Goal: Contribute content

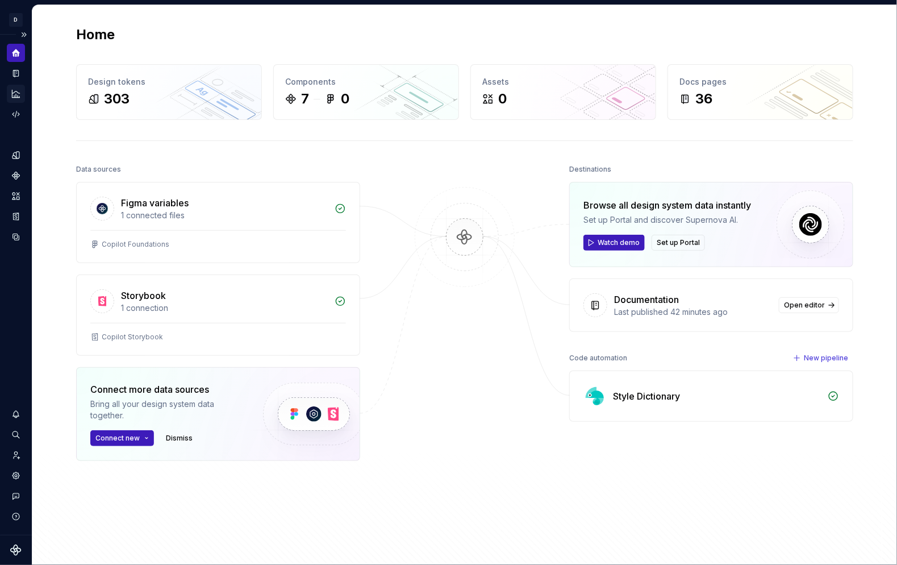
click at [14, 97] on icon "Analytics" at bounding box center [15, 93] width 7 height 7
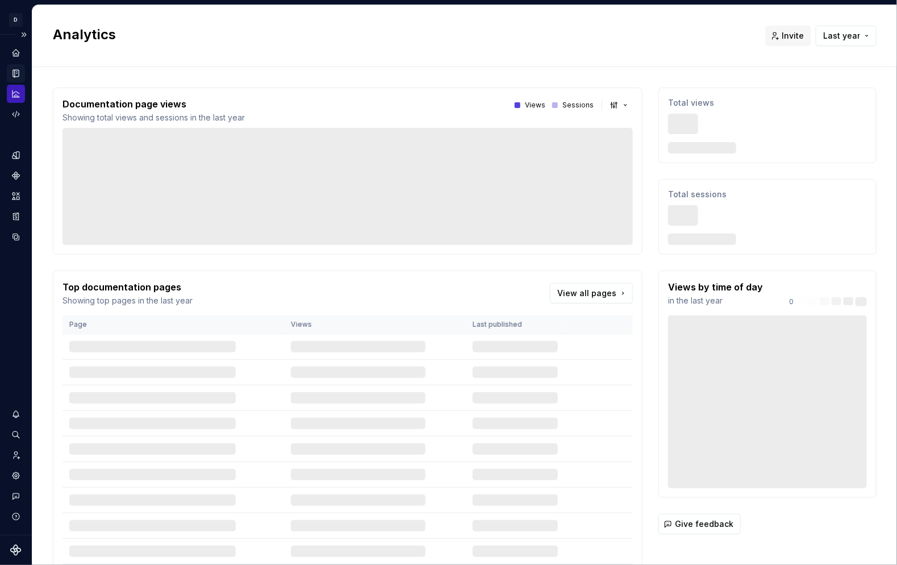
click at [17, 75] on icon "Documentation" at bounding box center [17, 73] width 5 height 6
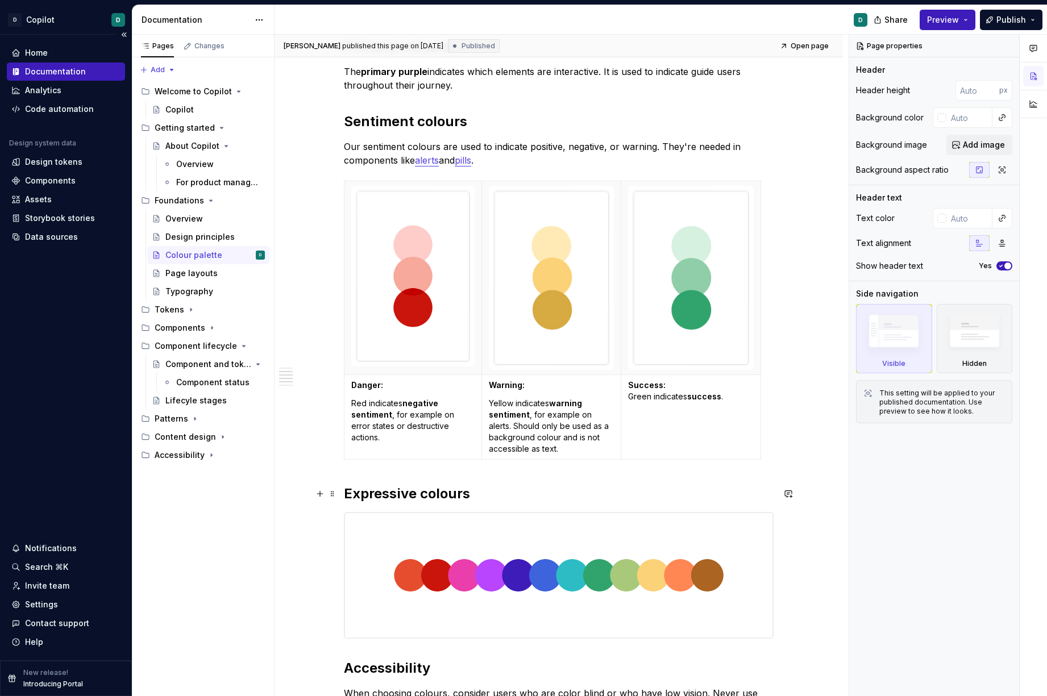
scroll to position [509, 0]
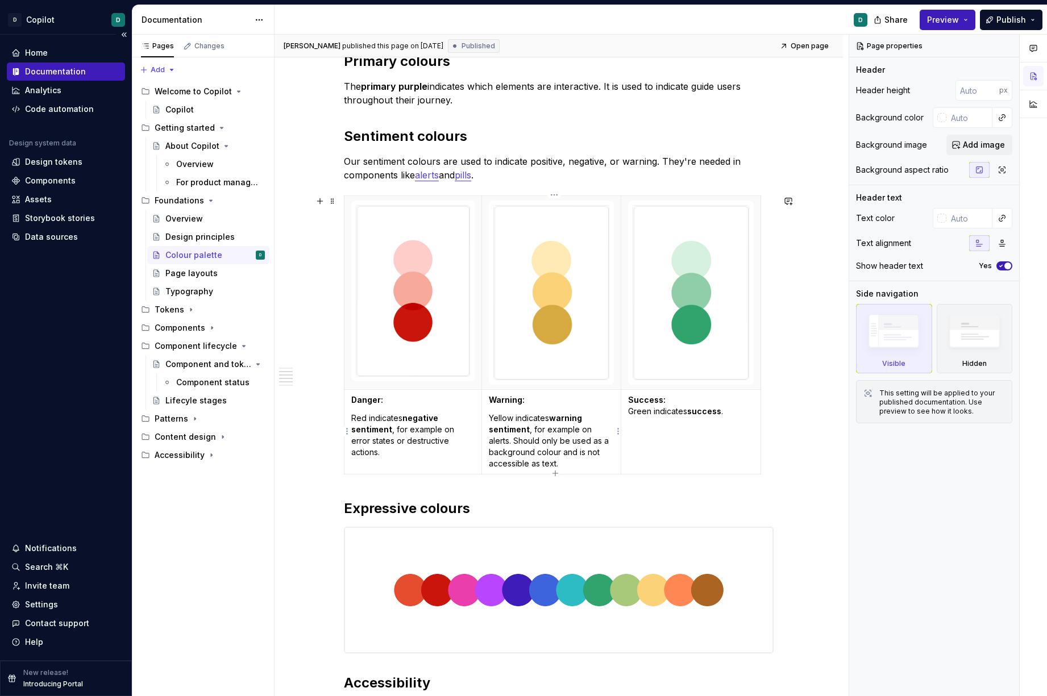
click at [606, 310] on img at bounding box center [551, 293] width 115 height 174
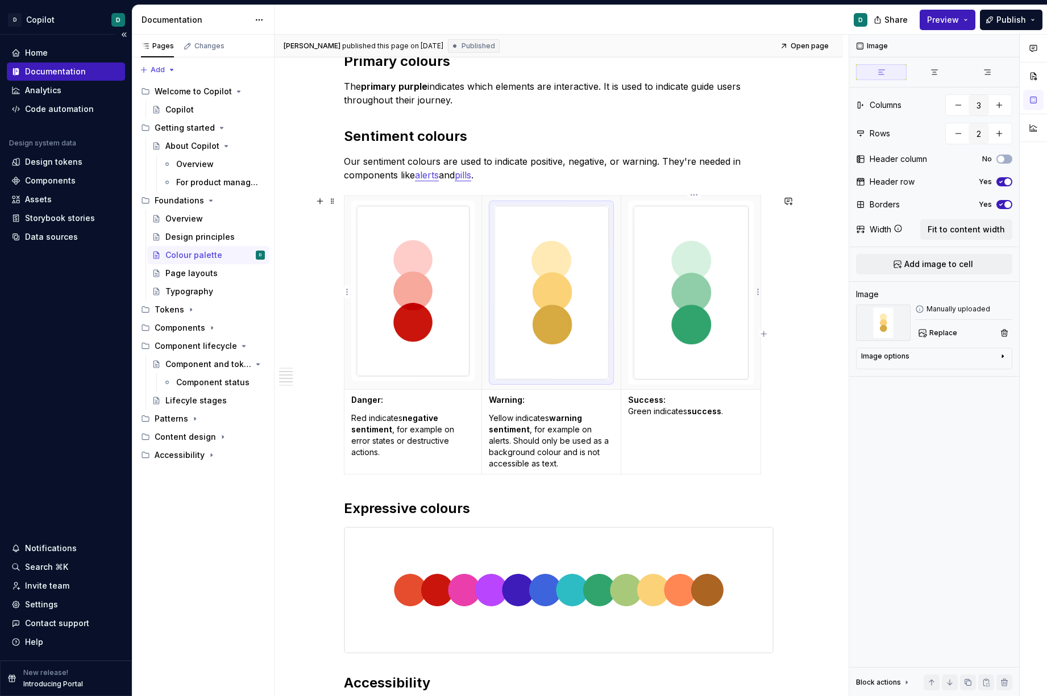
click at [749, 283] on div at bounding box center [691, 292] width 117 height 175
type textarea "*"
click at [760, 345] on th at bounding box center [691, 293] width 140 height 194
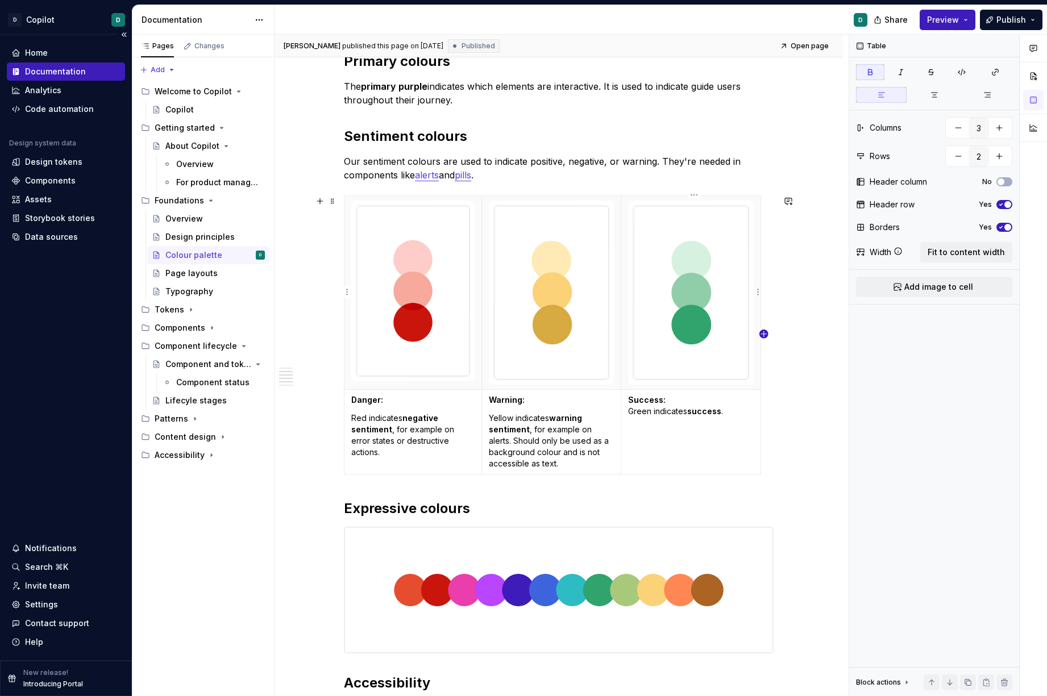
click at [762, 334] on icon "button" at bounding box center [763, 334] width 9 height 9
type input "4"
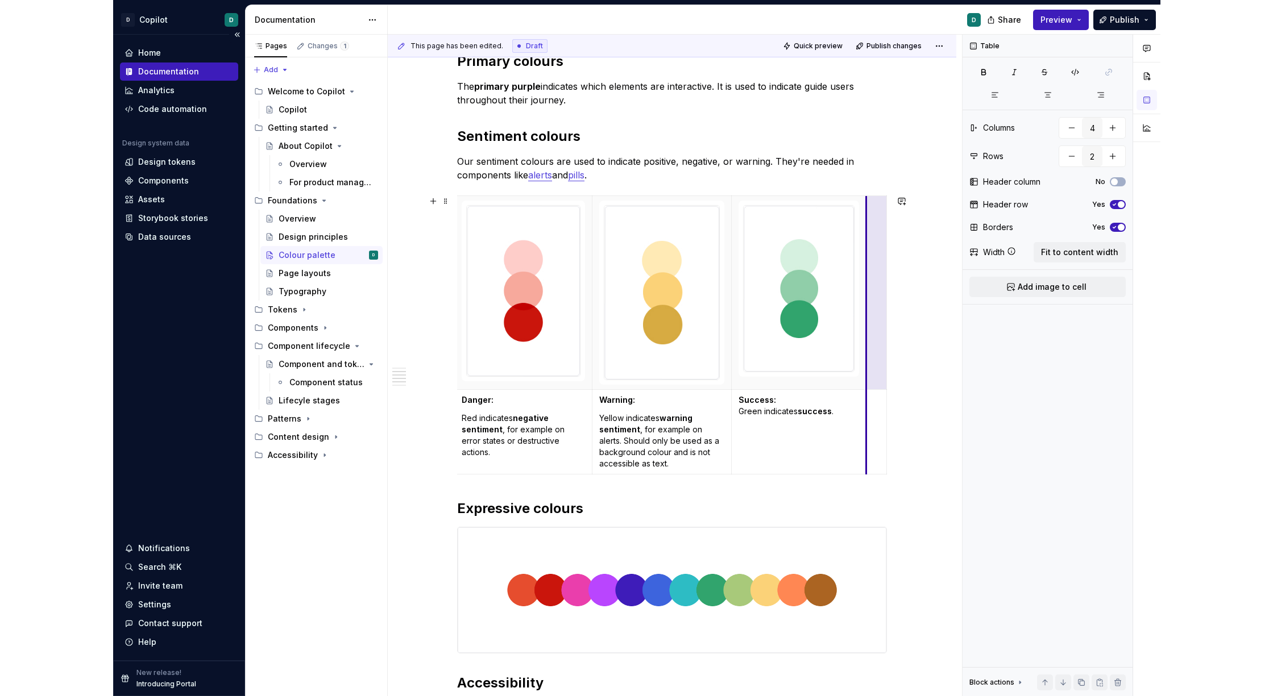
scroll to position [0, 0]
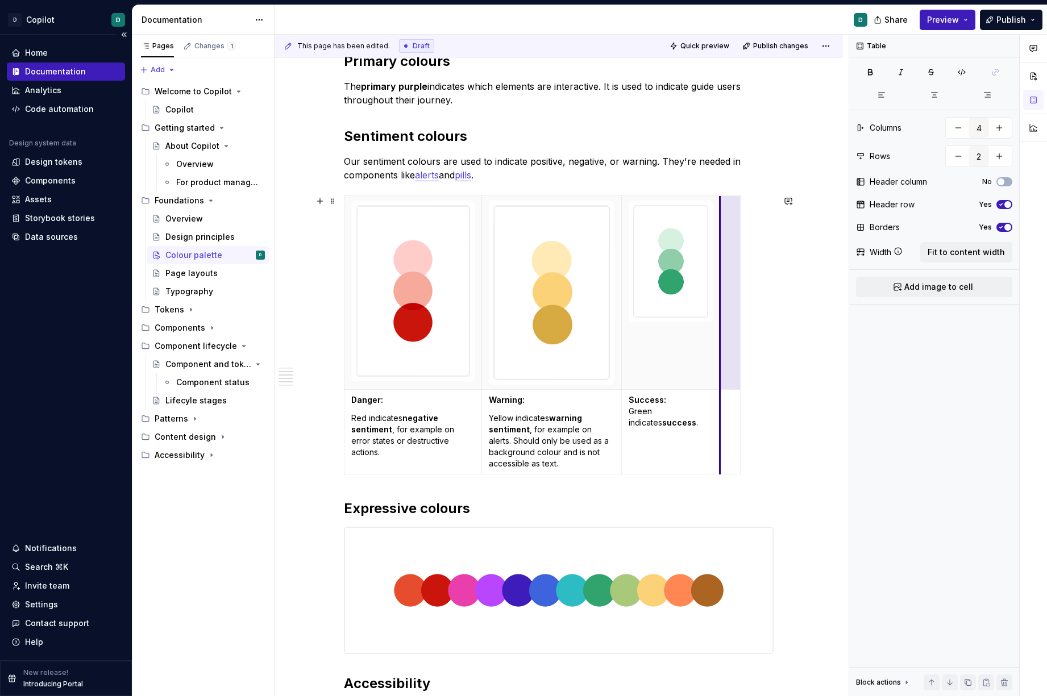
drag, startPoint x: 759, startPoint y: 335, endPoint x: 717, endPoint y: 335, distance: 41.5
click at [582, 332] on img at bounding box center [551, 293] width 115 height 174
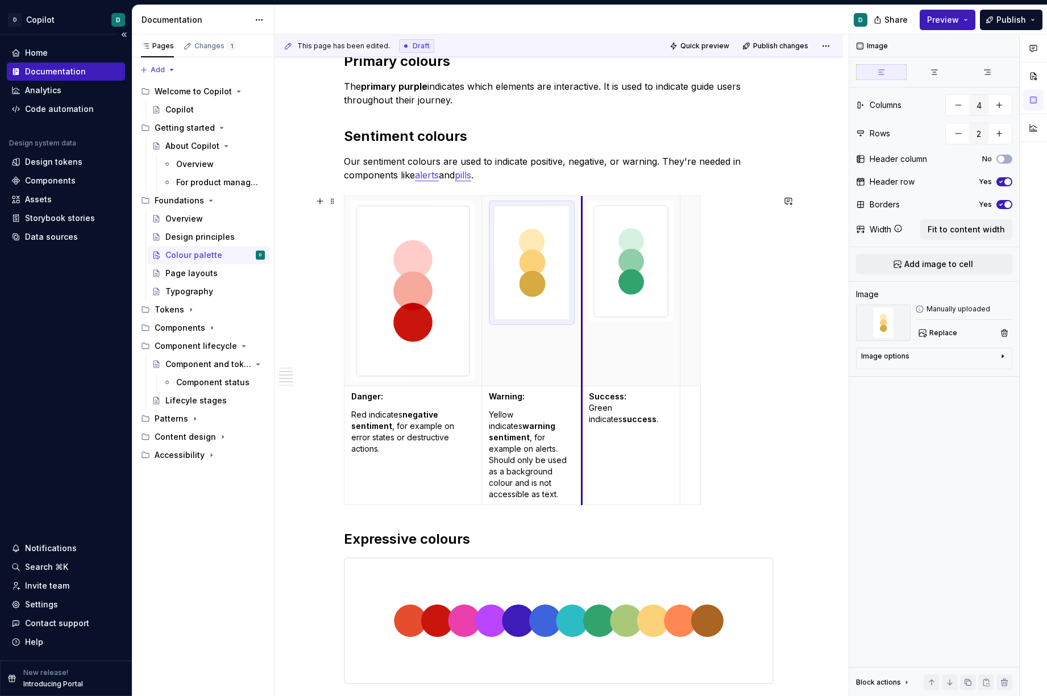
drag, startPoint x: 623, startPoint y: 324, endPoint x: 583, endPoint y: 330, distance: 40.3
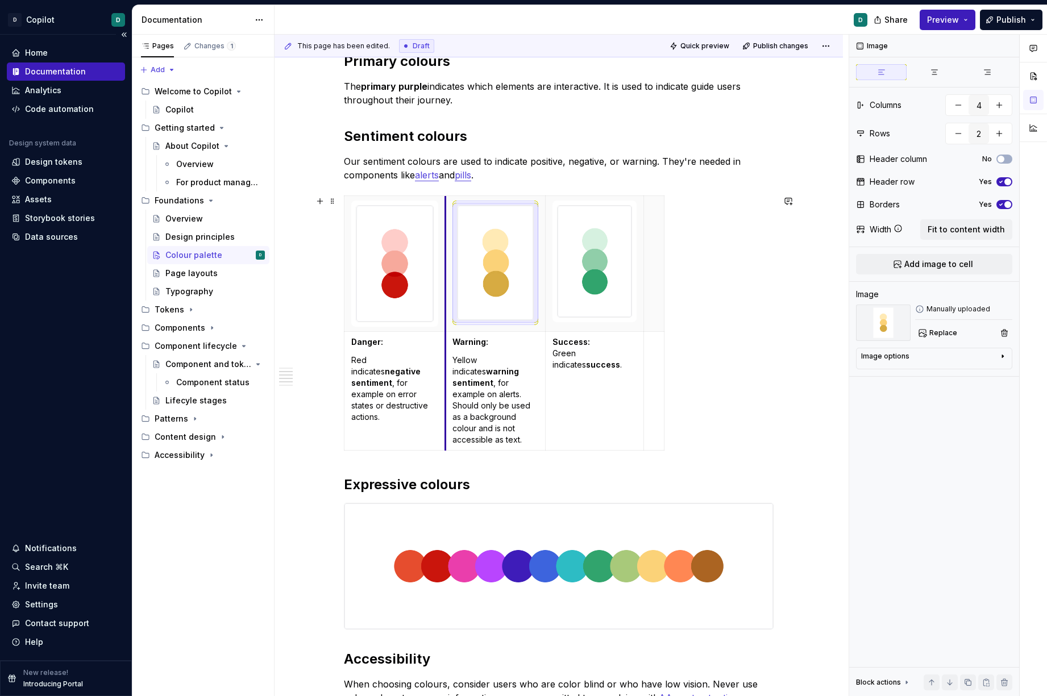
drag, startPoint x: 483, startPoint y: 334, endPoint x: 446, endPoint y: 336, distance: 36.5
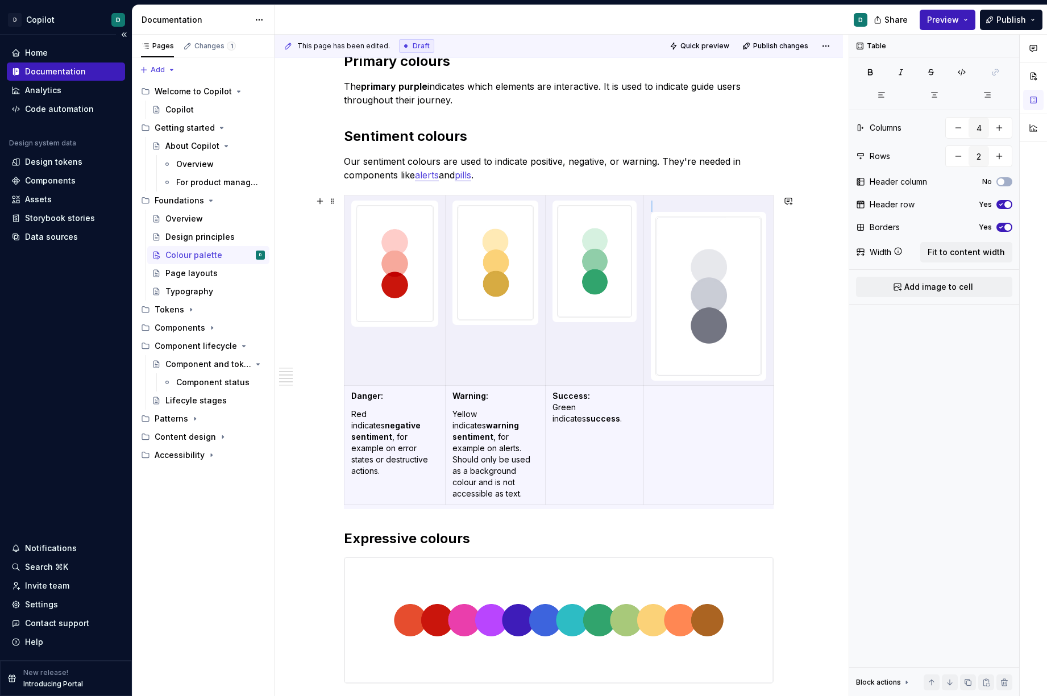
click at [707, 296] on img at bounding box center [708, 296] width 105 height 159
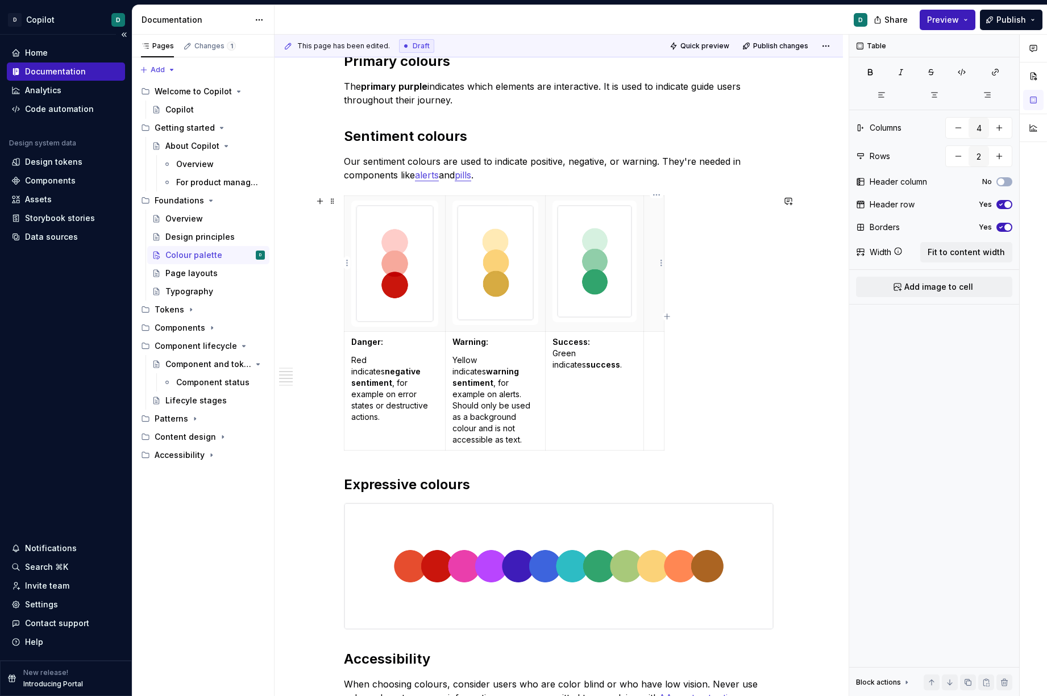
click at [654, 206] on p at bounding box center [654, 206] width 6 height 11
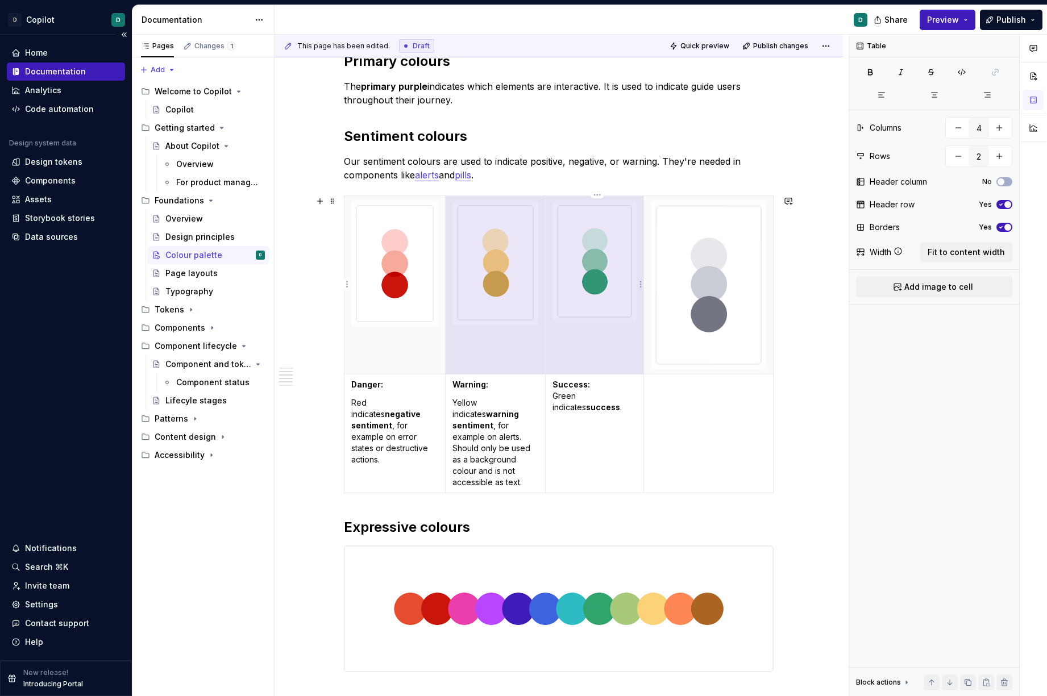
drag, startPoint x: 546, startPoint y: 334, endPoint x: 565, endPoint y: 336, distance: 19.5
click at [565, 336] on tr at bounding box center [558, 285] width 429 height 178
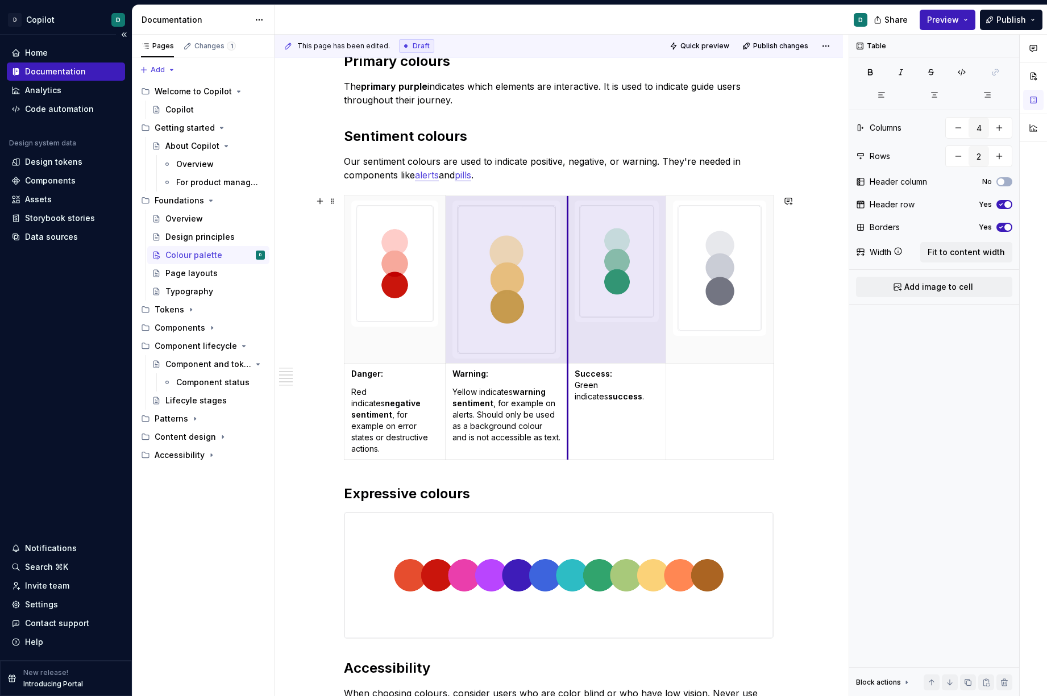
drag, startPoint x: 548, startPoint y: 331, endPoint x: 570, endPoint y: 331, distance: 22.2
click at [570, 331] on th at bounding box center [617, 280] width 98 height 168
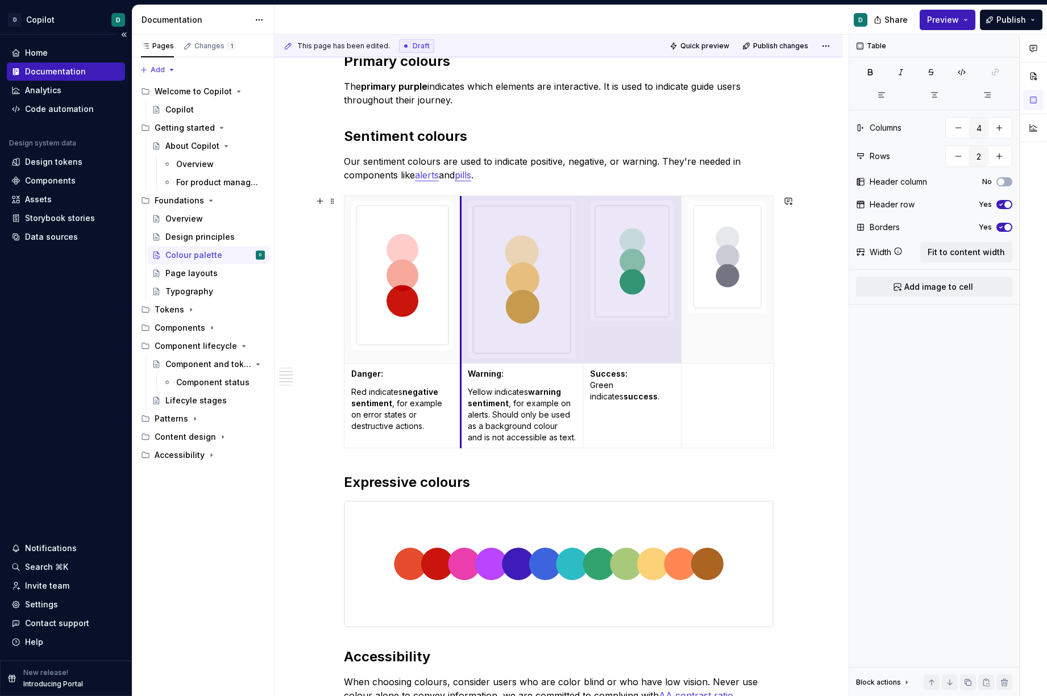
drag, startPoint x: 450, startPoint y: 306, endPoint x: 465, endPoint y: 307, distance: 15.4
click at [465, 307] on th at bounding box center [522, 280] width 122 height 168
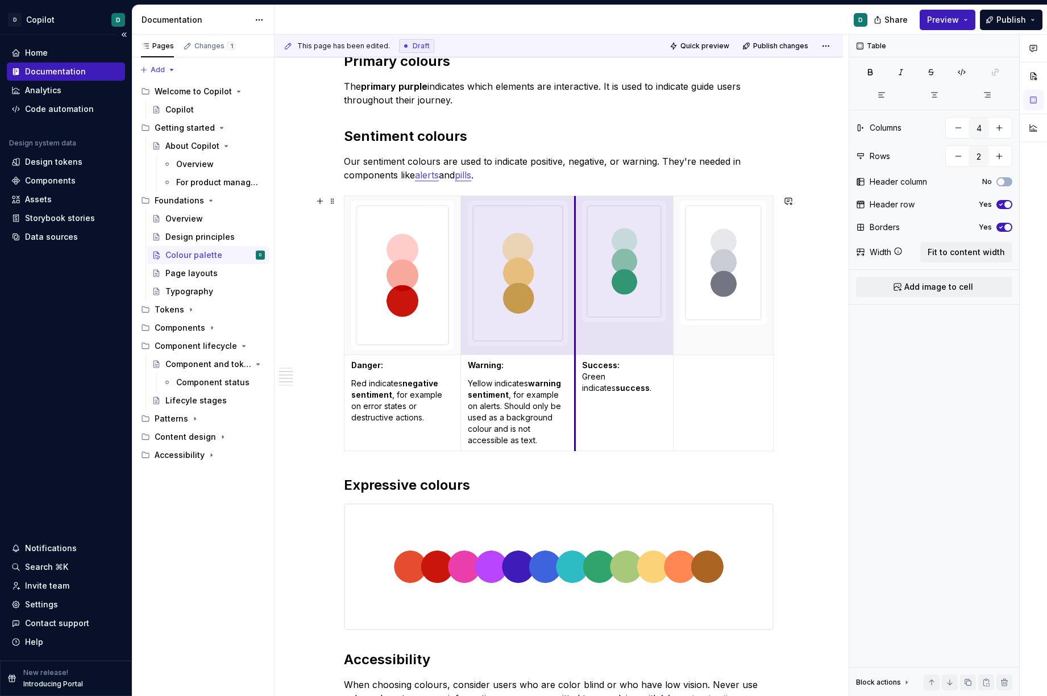
drag, startPoint x: 585, startPoint y: 348, endPoint x: 577, endPoint y: 350, distance: 8.3
click at [577, 350] on th at bounding box center [624, 275] width 98 height 159
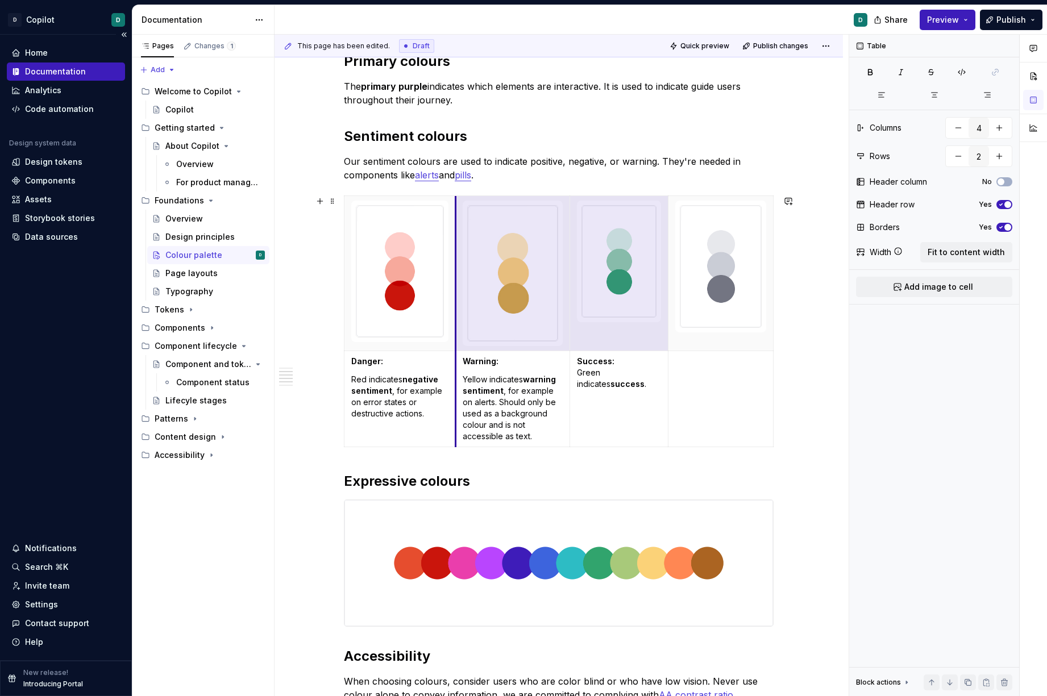
click at [459, 339] on th at bounding box center [513, 274] width 114 height 156
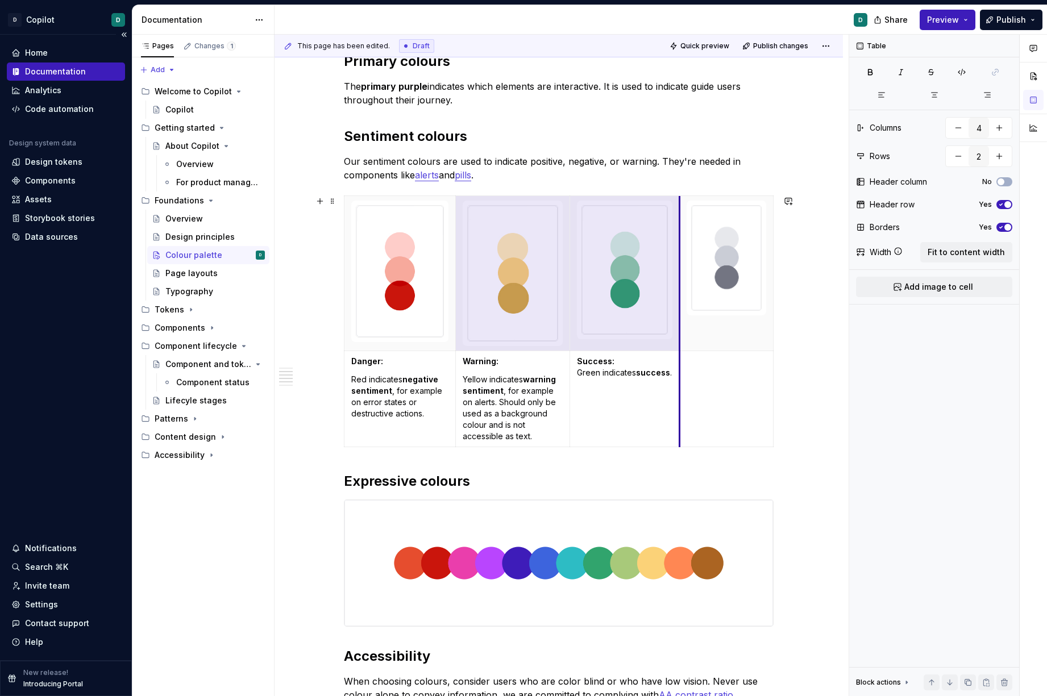
drag, startPoint x: 670, startPoint y: 332, endPoint x: 681, endPoint y: 334, distance: 11.5
click at [681, 334] on th at bounding box center [727, 274] width 94 height 156
drag, startPoint x: 774, startPoint y: 330, endPoint x: 793, endPoint y: 338, distance: 20.9
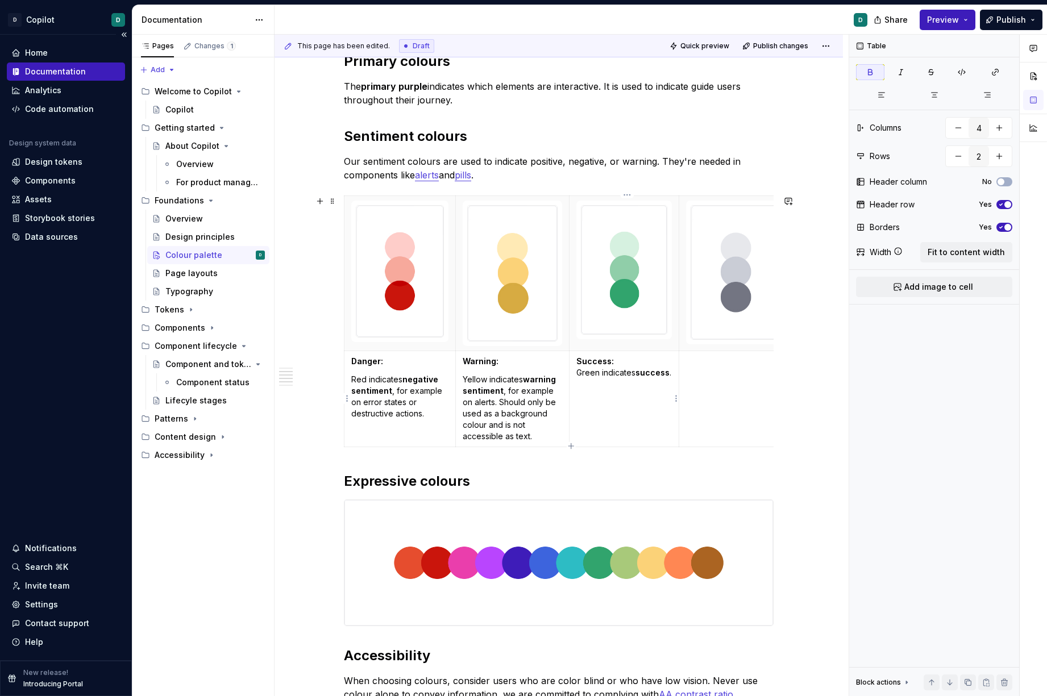
click at [679, 352] on td "Success: Green indicates success ." at bounding box center [624, 399] width 110 height 96
click at [679, 356] on td "Success: Green indicates success ." at bounding box center [624, 399] width 110 height 96
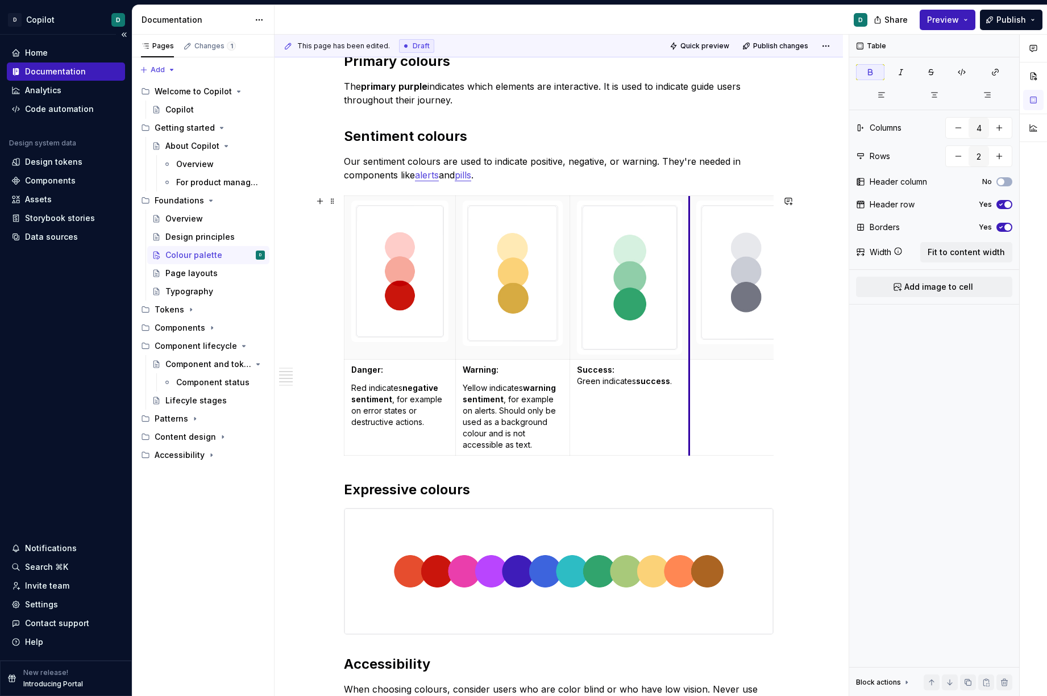
drag, startPoint x: 680, startPoint y: 356, endPoint x: 691, endPoint y: 359, distance: 10.8
click at [665, 543] on img at bounding box center [558, 572] width 429 height 126
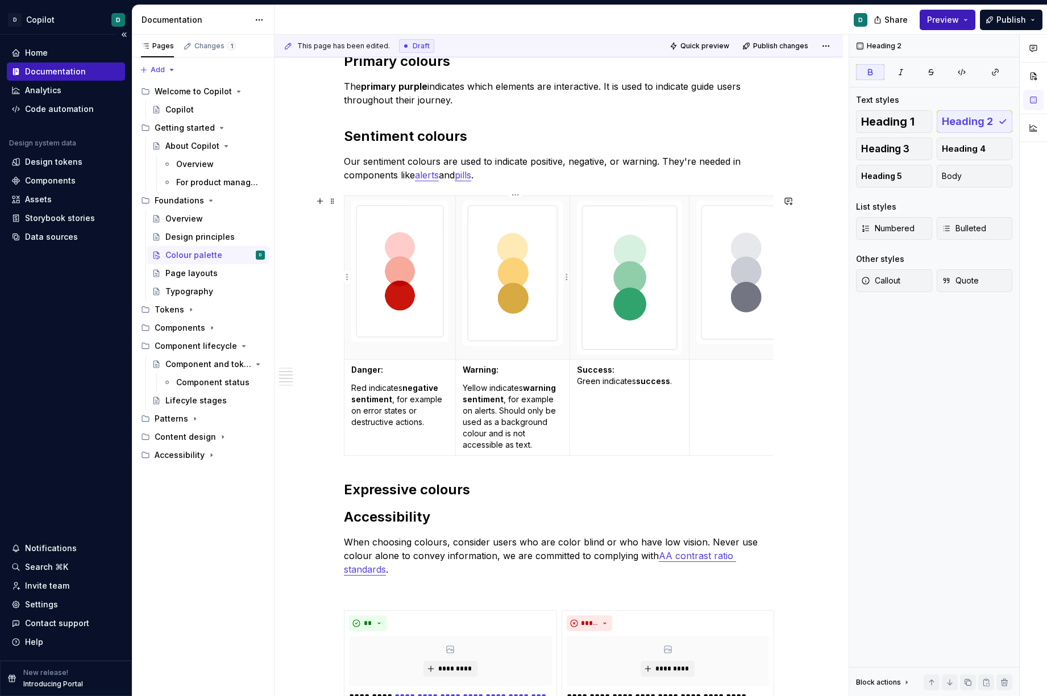
click at [434, 328] on img at bounding box center [399, 271] width 87 height 131
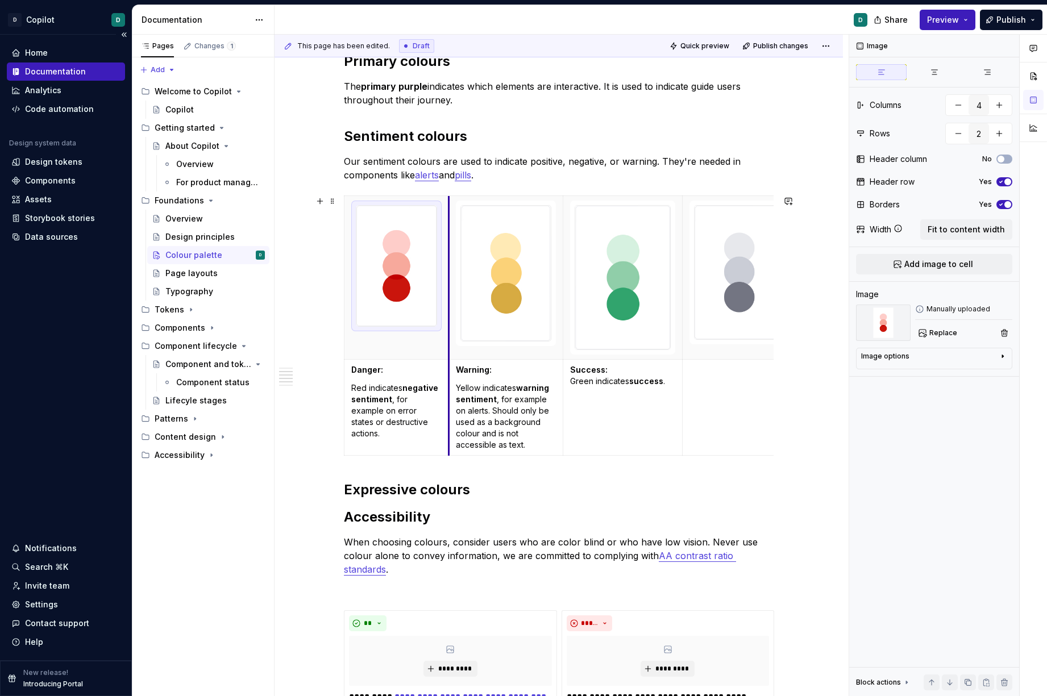
drag, startPoint x: 456, startPoint y: 343, endPoint x: 450, endPoint y: 340, distance: 7.4
click at [545, 335] on img at bounding box center [506, 273] width 90 height 135
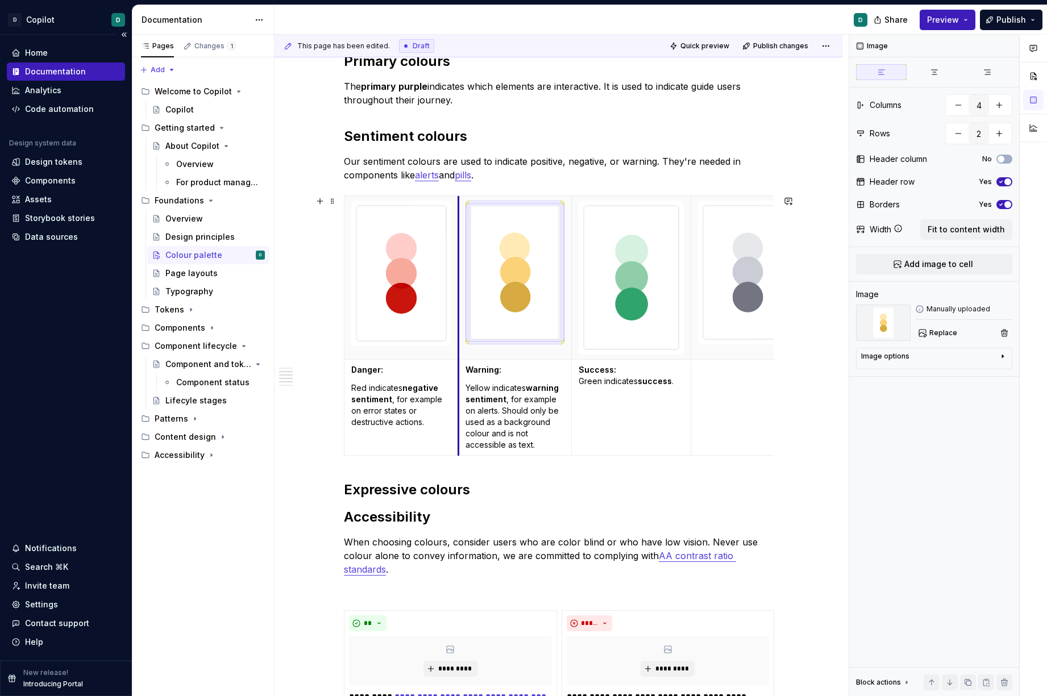
drag, startPoint x: 450, startPoint y: 330, endPoint x: 460, endPoint y: 334, distance: 10.4
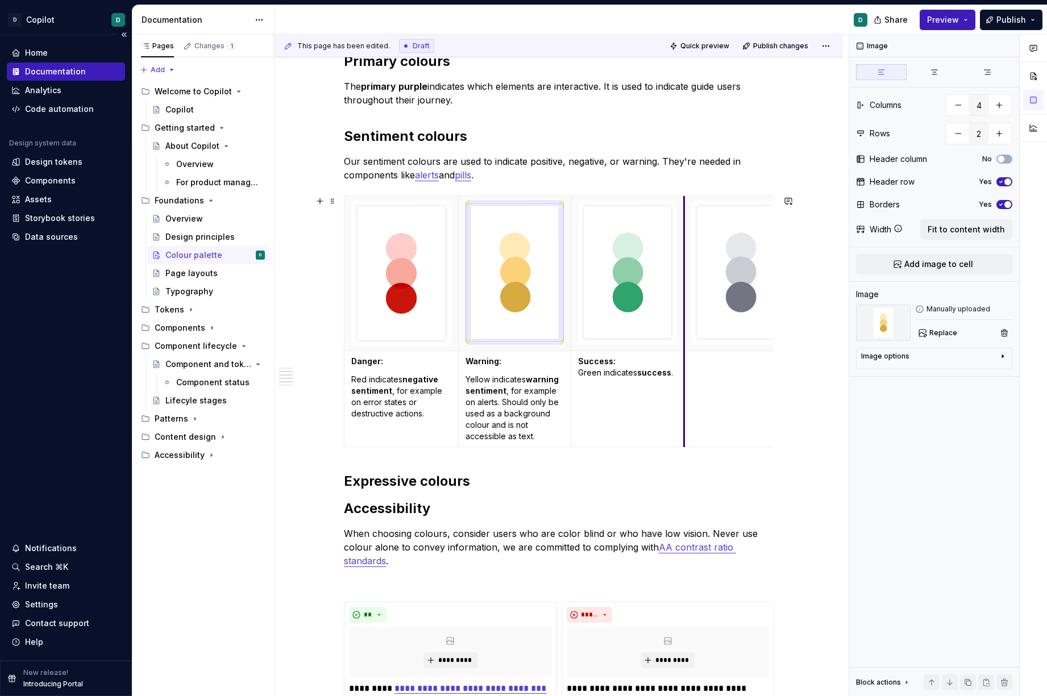
drag, startPoint x: 693, startPoint y: 351, endPoint x: 686, endPoint y: 350, distance: 6.8
click at [759, 330] on img at bounding box center [740, 273] width 89 height 134
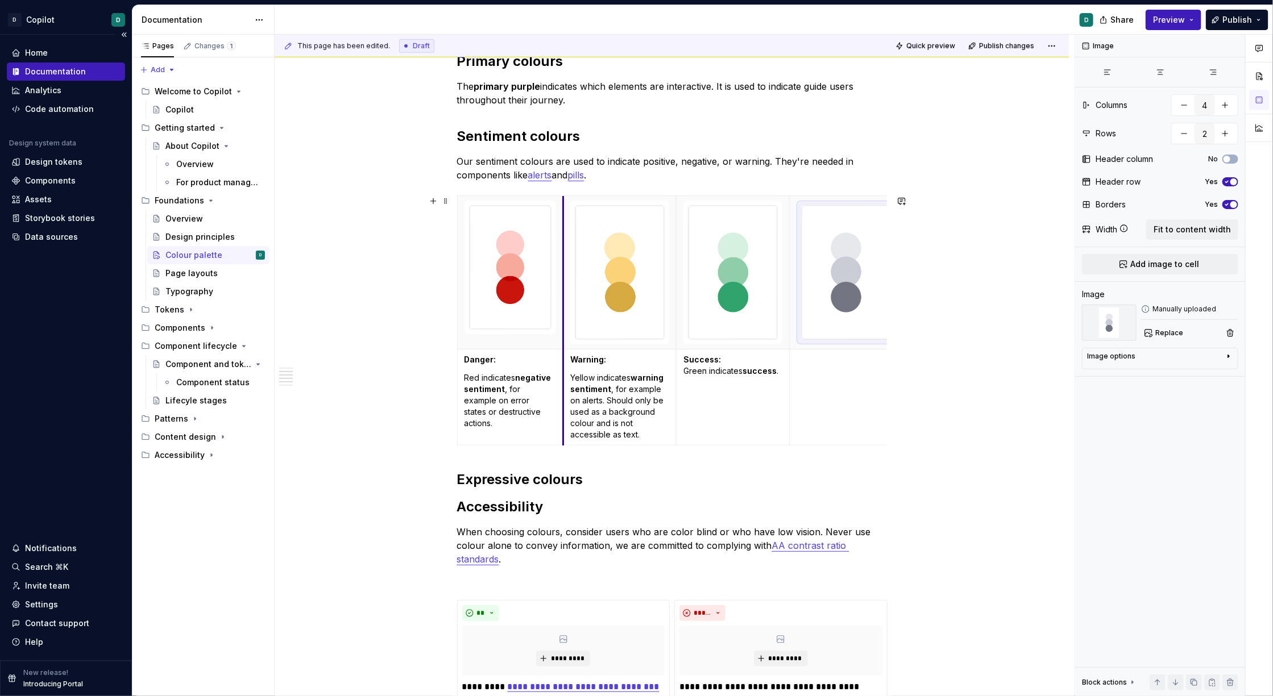
drag, startPoint x: 574, startPoint y: 329, endPoint x: 566, endPoint y: 329, distance: 8.0
click at [566, 329] on th at bounding box center [619, 272] width 113 height 153
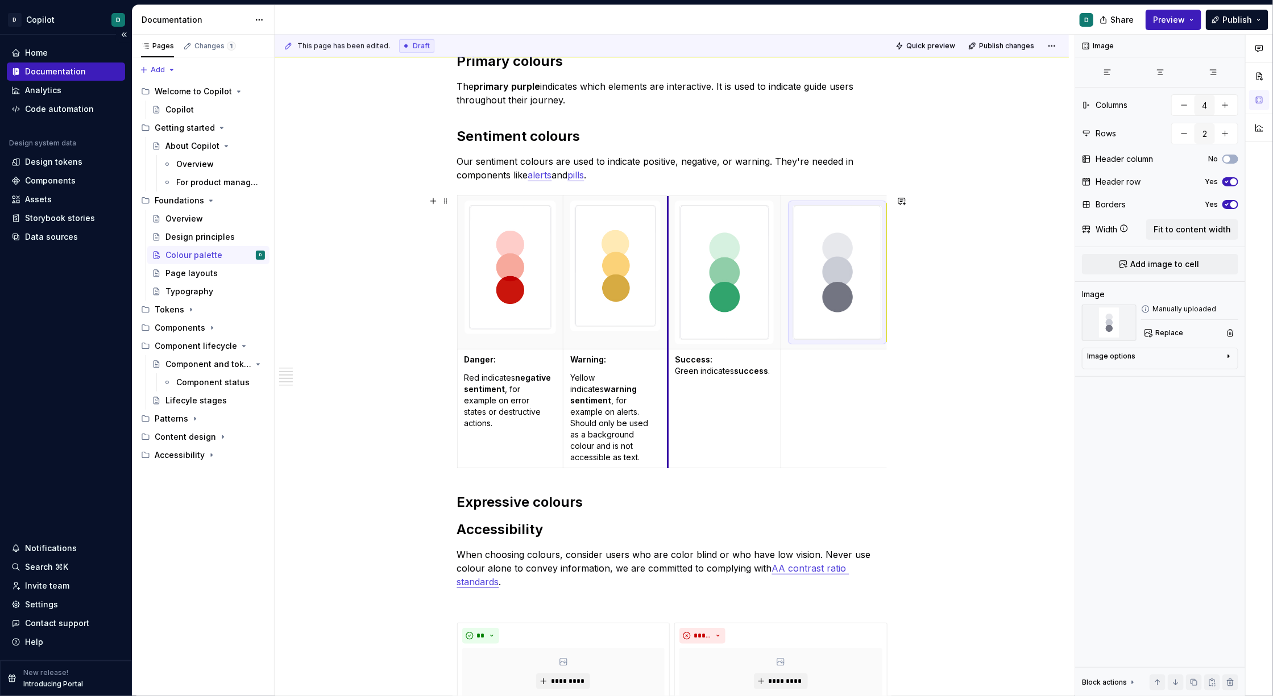
drag, startPoint x: 680, startPoint y: 322, endPoint x: 671, endPoint y: 322, distance: 8.5
click at [671, 322] on th at bounding box center [724, 272] width 113 height 153
click at [780, 316] on th at bounding box center [724, 272] width 113 height 153
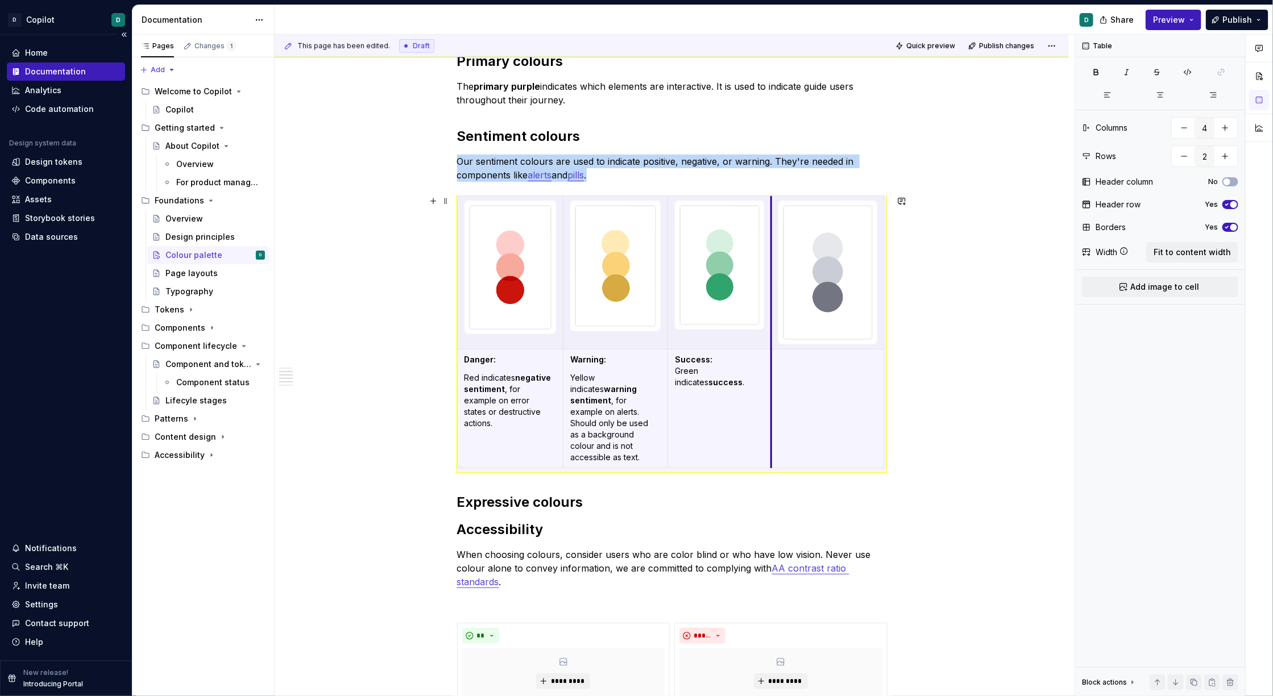
drag, startPoint x: 781, startPoint y: 324, endPoint x: 772, endPoint y: 324, distance: 9.7
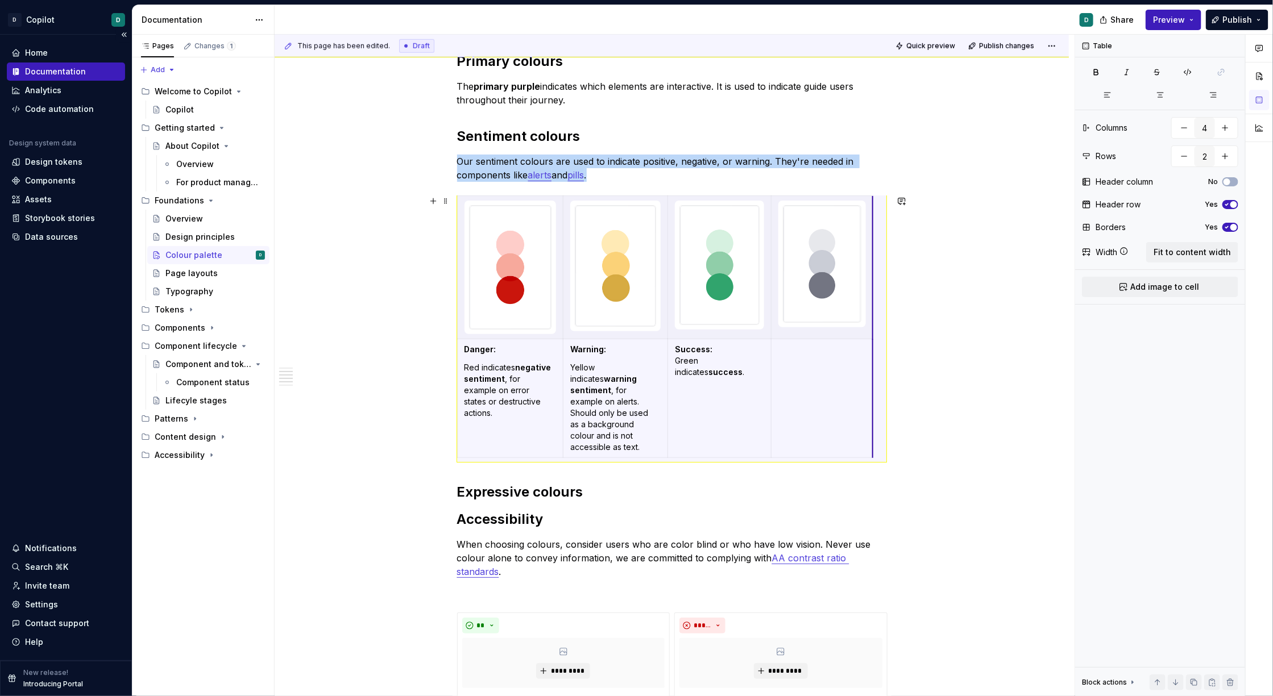
drag, startPoint x: 887, startPoint y: 293, endPoint x: 875, endPoint y: 293, distance: 11.4
click at [906, 438] on div "Our colour palette is crafted to be beautiful, but simple. We apply it to commu…" at bounding box center [672, 348] width 794 height 1324
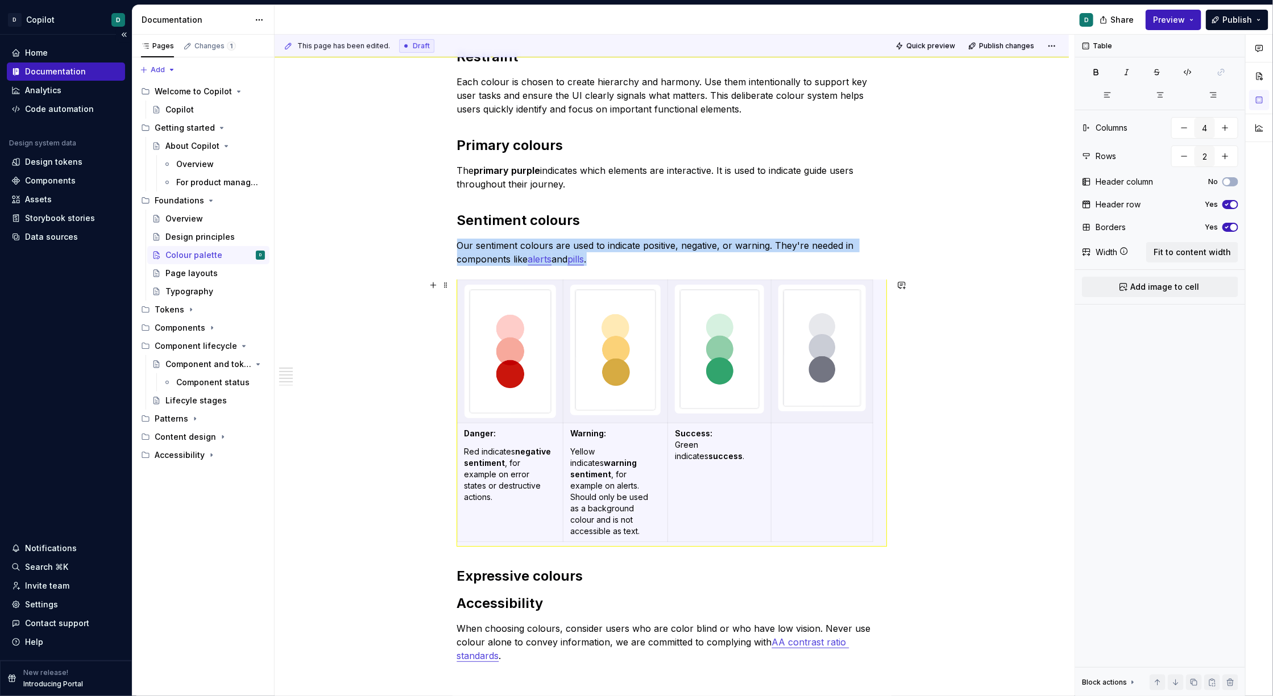
scroll to position [442, 0]
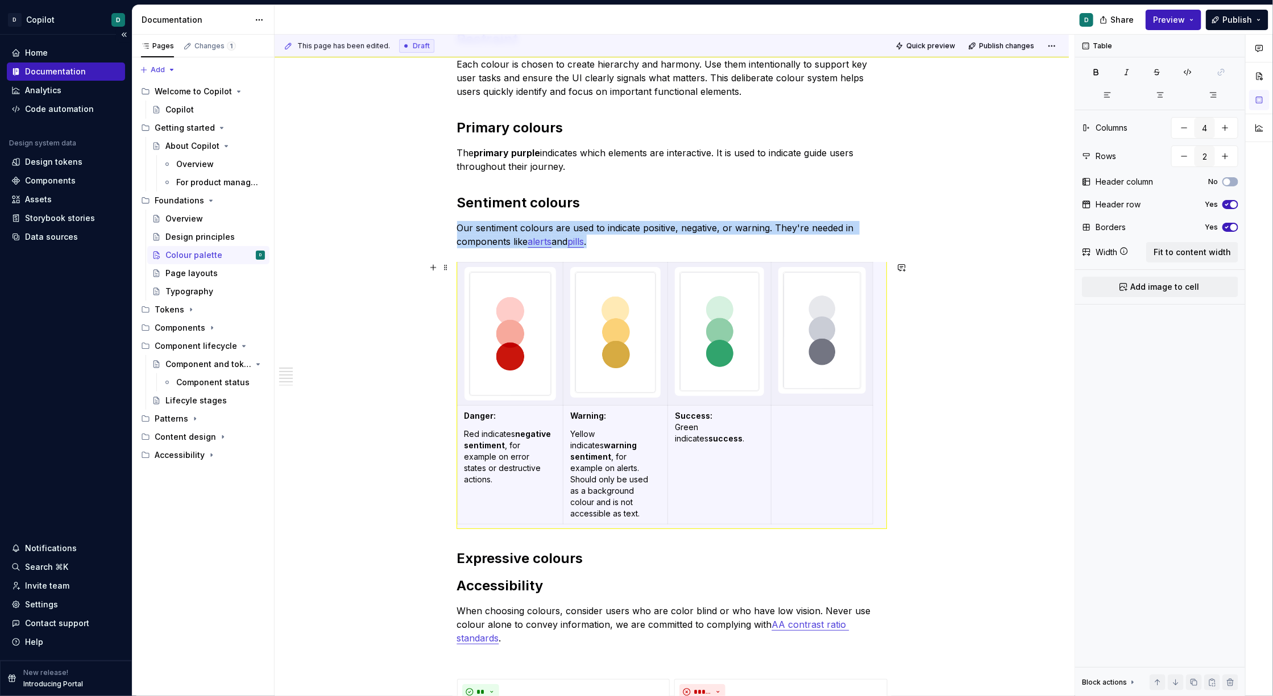
click at [972, 440] on div "Our colour palette is crafted to be beautiful, but simple. We apply it to commu…" at bounding box center [672, 414] width 794 height 1324
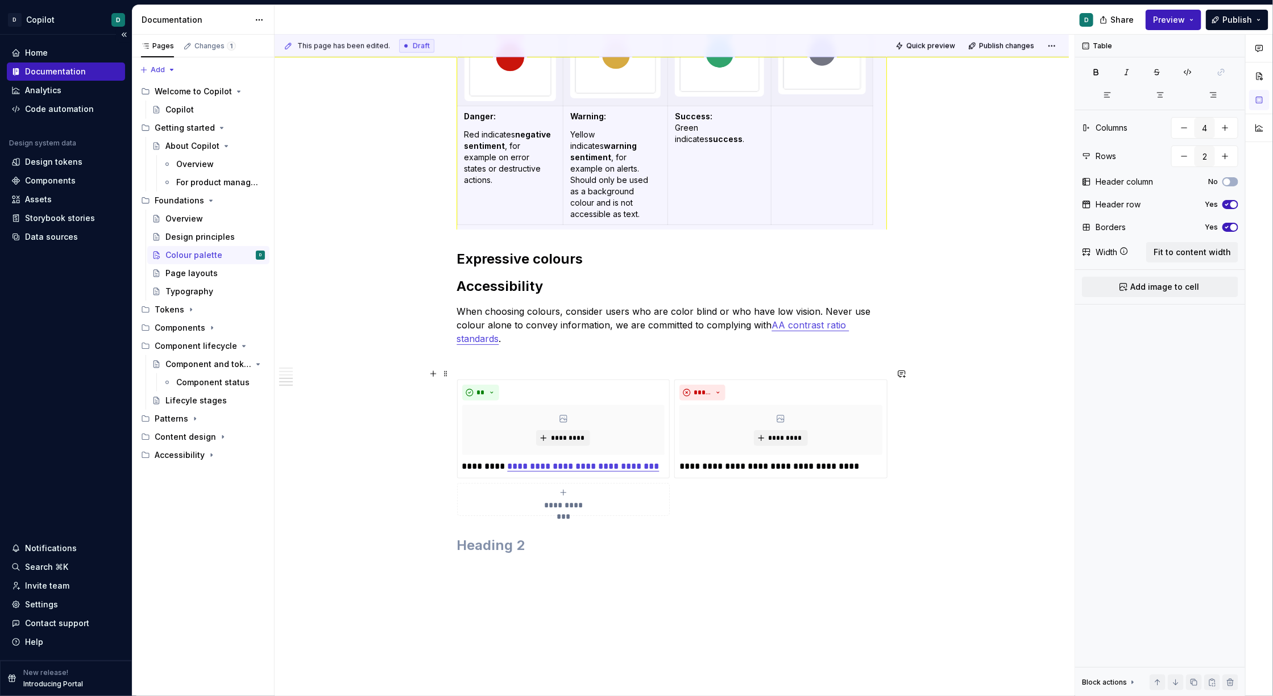
scroll to position [759, 0]
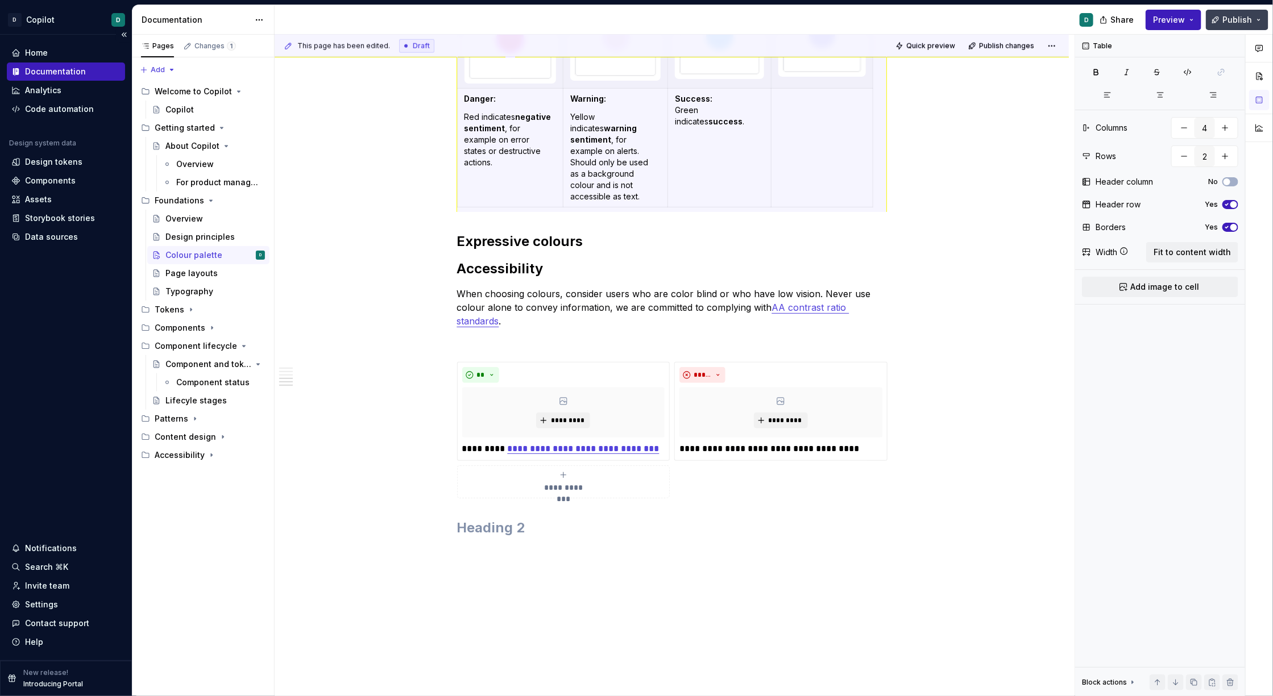
click at [972, 16] on span "Publish" at bounding box center [1237, 19] width 30 height 11
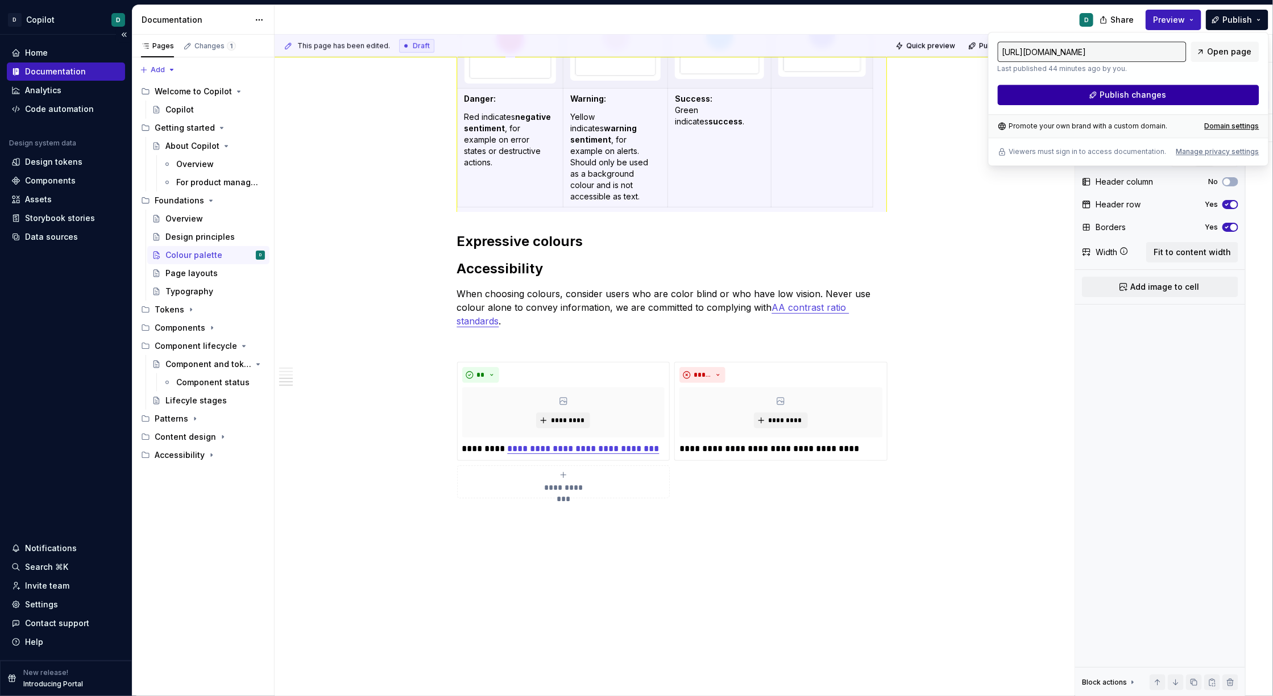
click at [972, 93] on span "Publish changes" at bounding box center [1132, 94] width 66 height 11
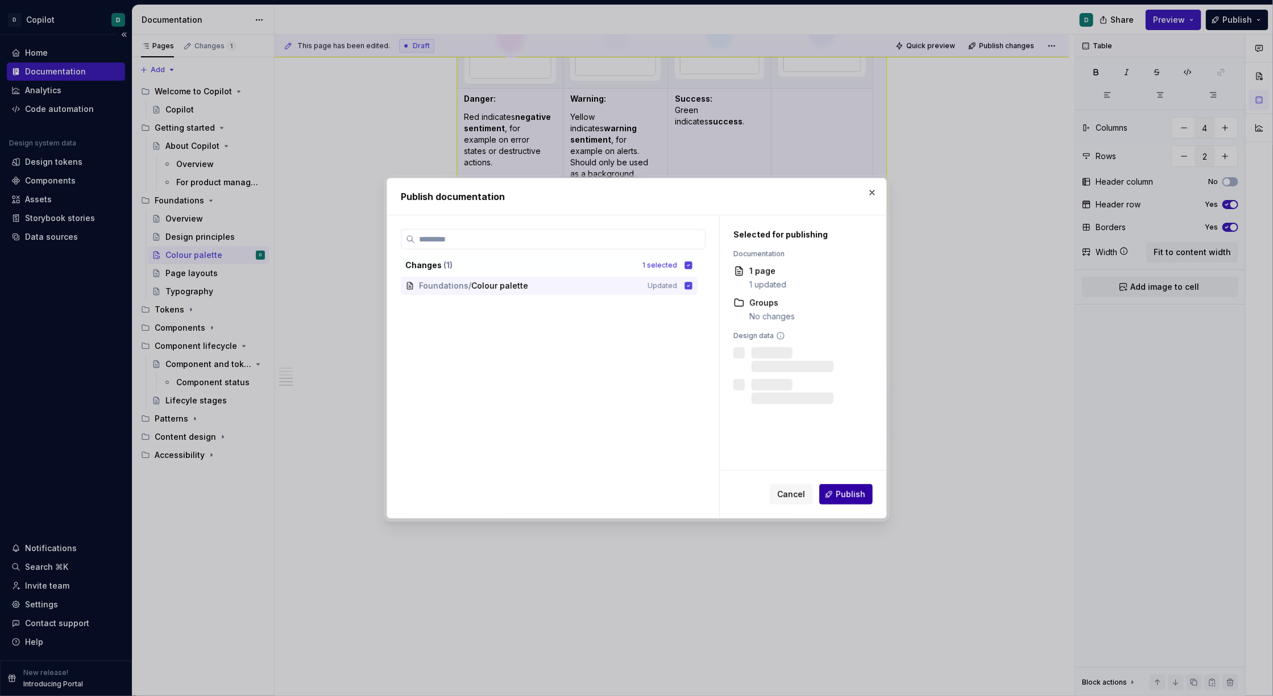
click at [860, 490] on span "Publish" at bounding box center [850, 494] width 30 height 11
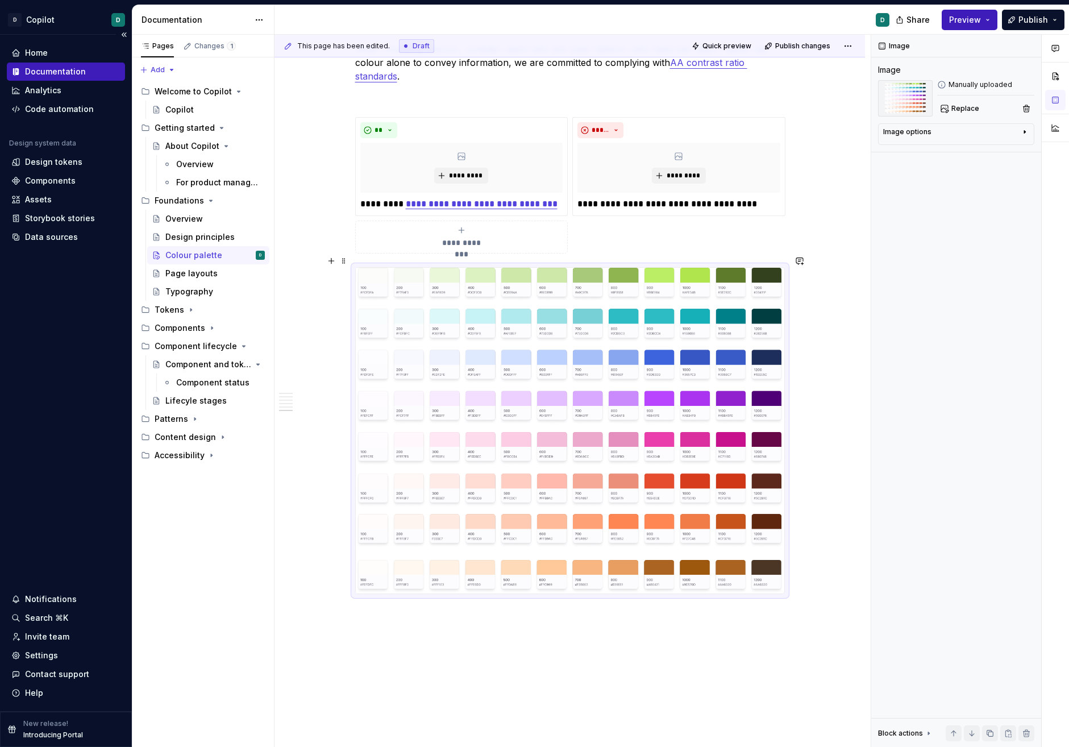
scroll to position [986, 0]
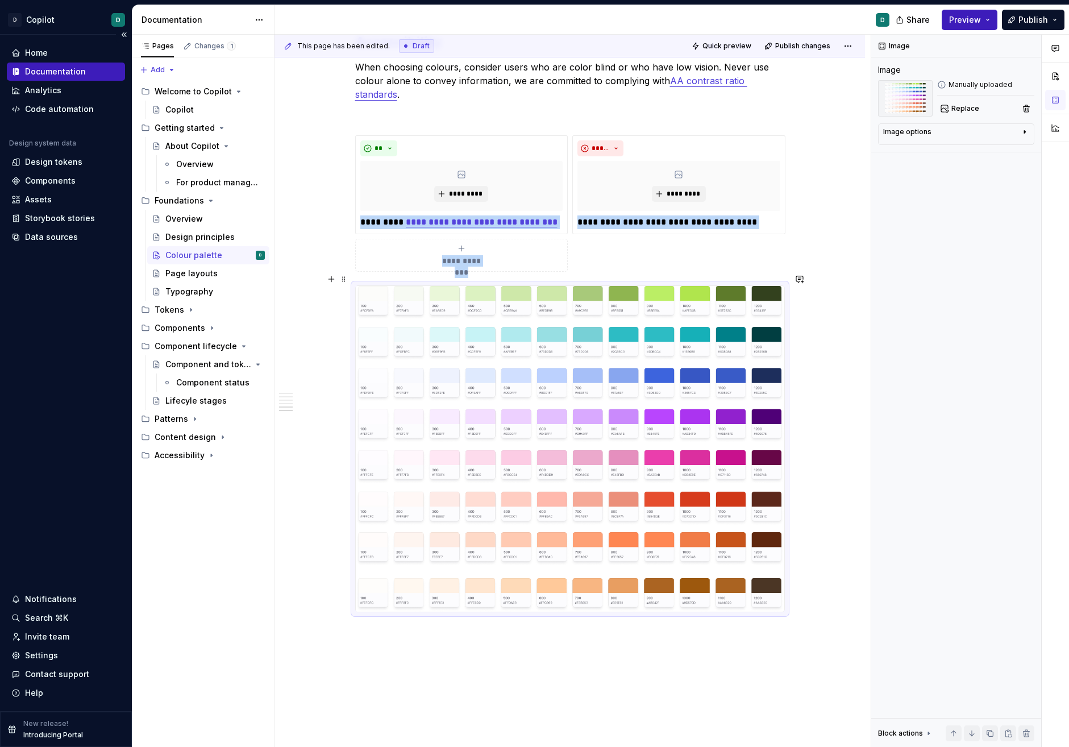
click at [540, 464] on img at bounding box center [570, 449] width 429 height 326
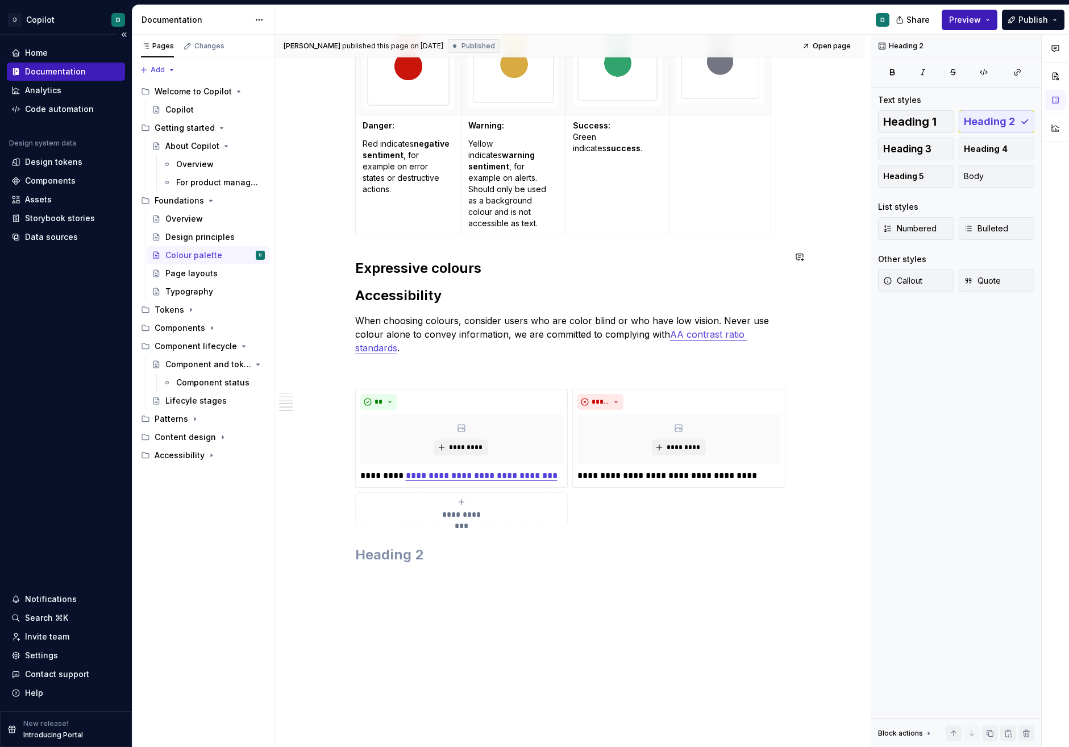
scroll to position [716, 0]
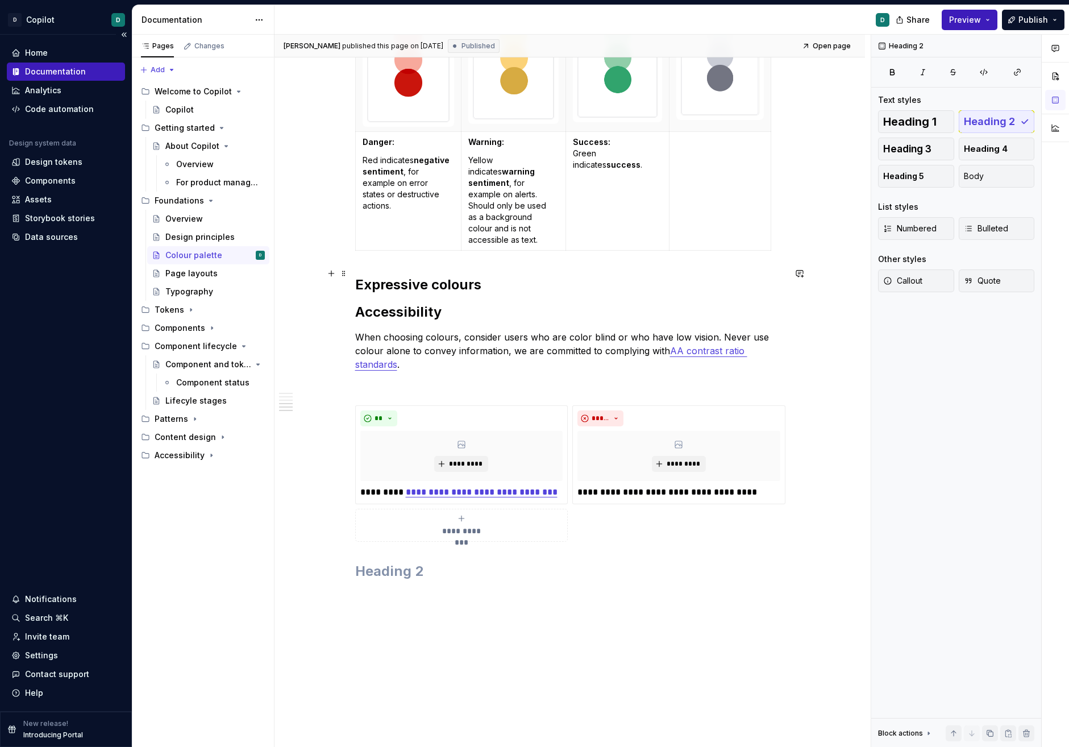
click at [491, 276] on h2 "Expressive colours" at bounding box center [570, 285] width 430 height 18
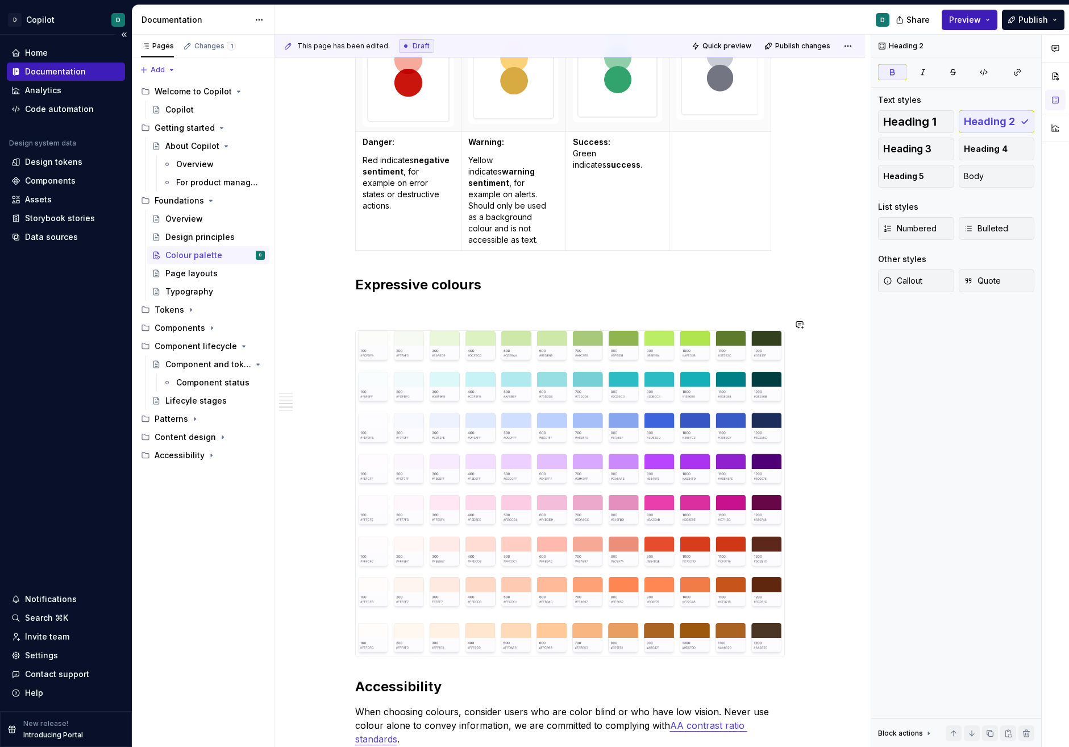
click at [417, 303] on p at bounding box center [570, 310] width 430 height 14
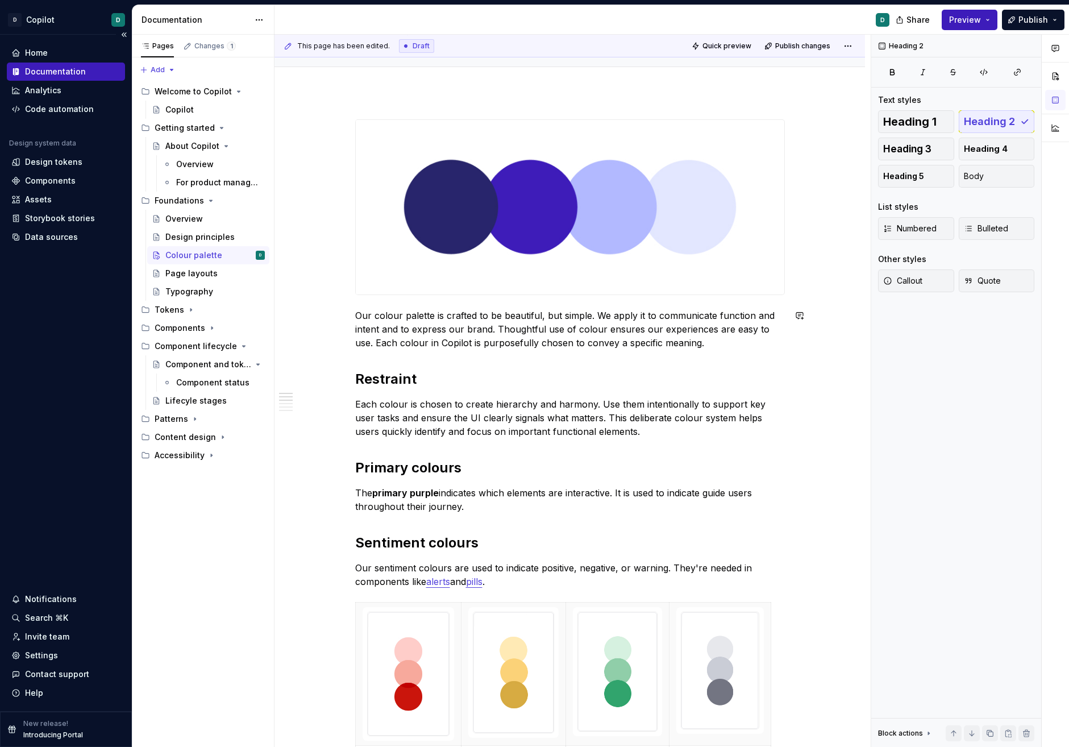
scroll to position [92, 0]
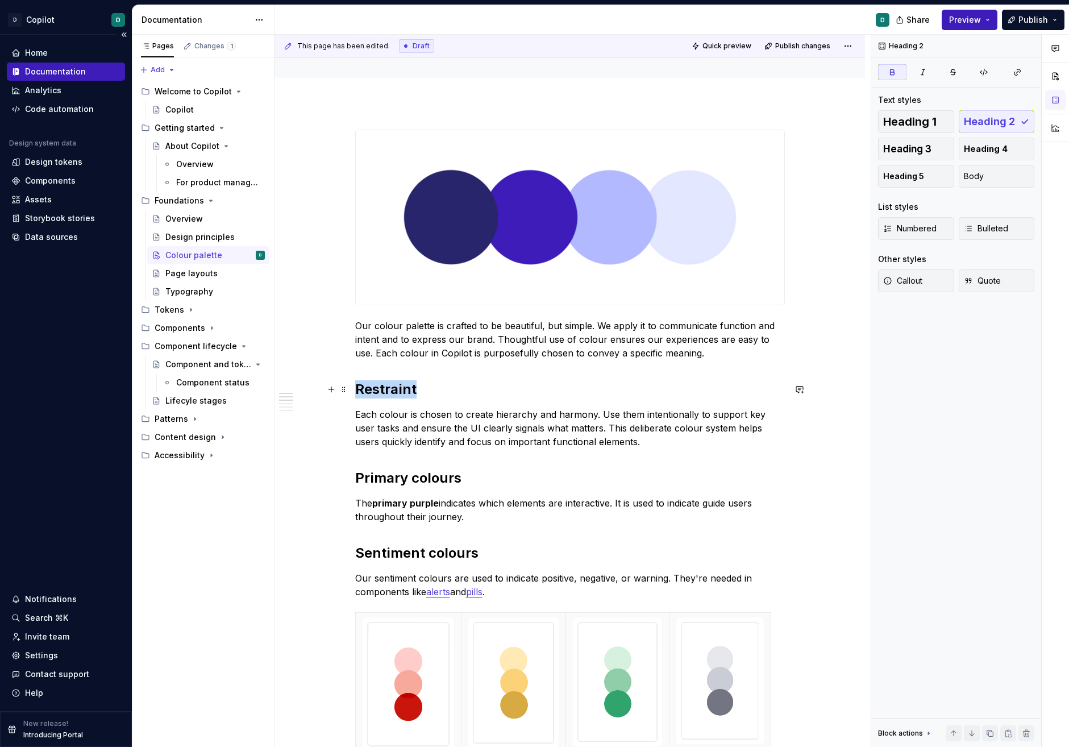
drag, startPoint x: 429, startPoint y: 386, endPoint x: 303, endPoint y: 386, distance: 125.0
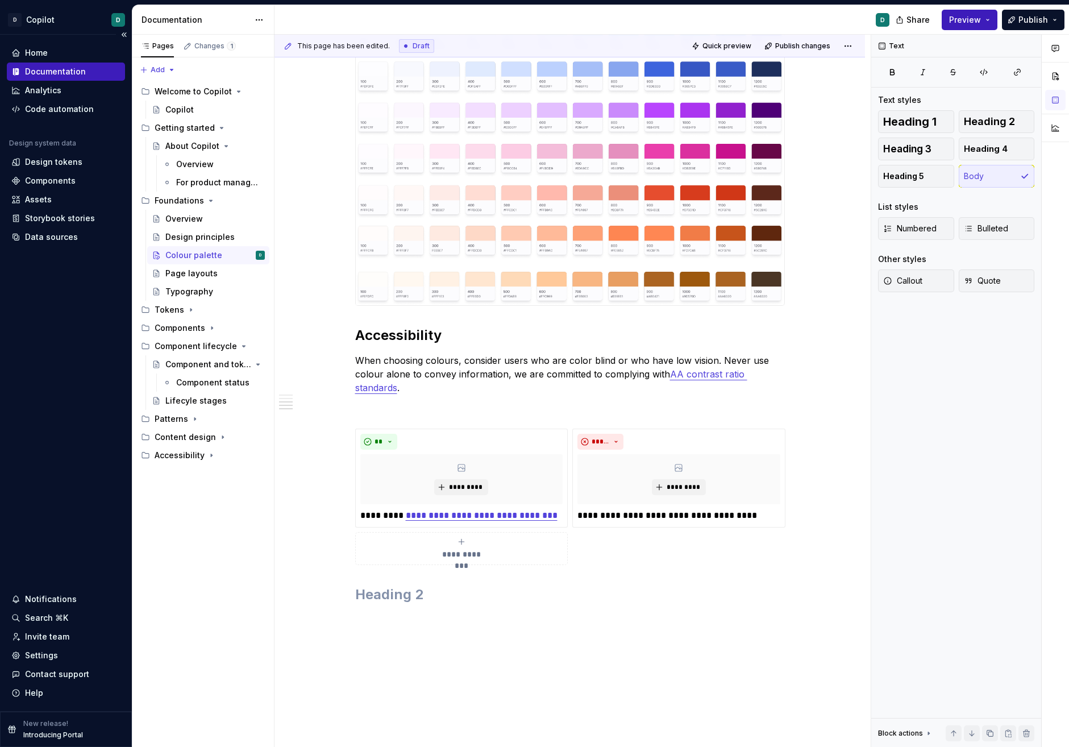
scroll to position [1080, 0]
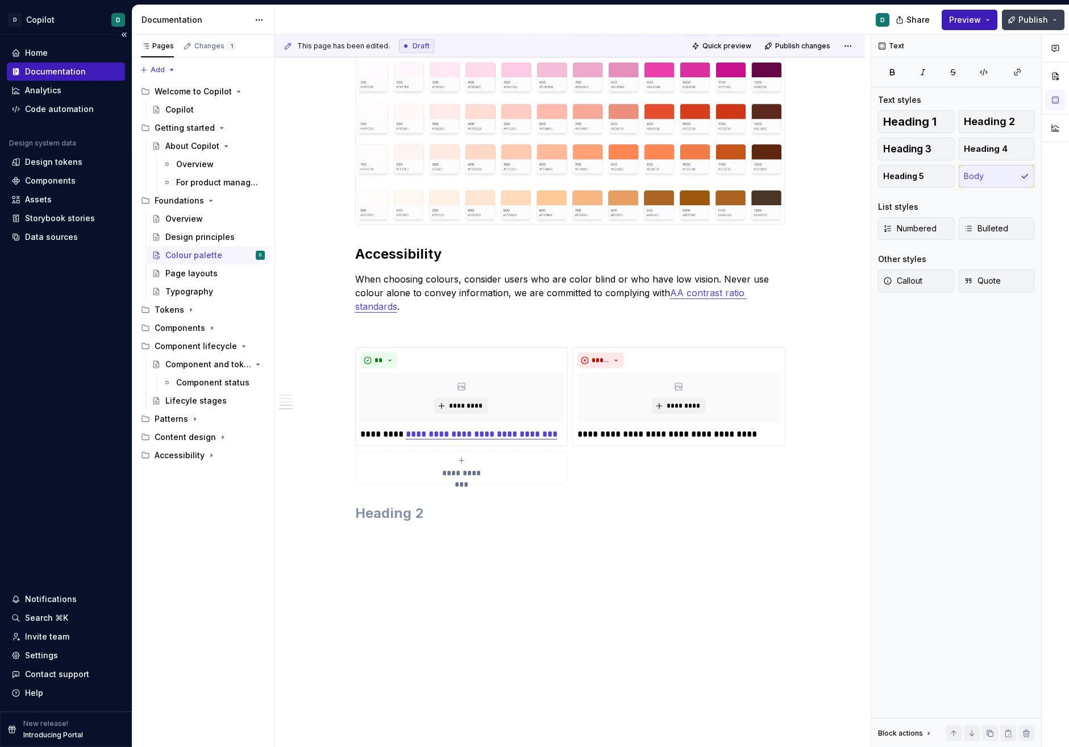
click at [972, 18] on span "Publish" at bounding box center [1033, 19] width 30 height 11
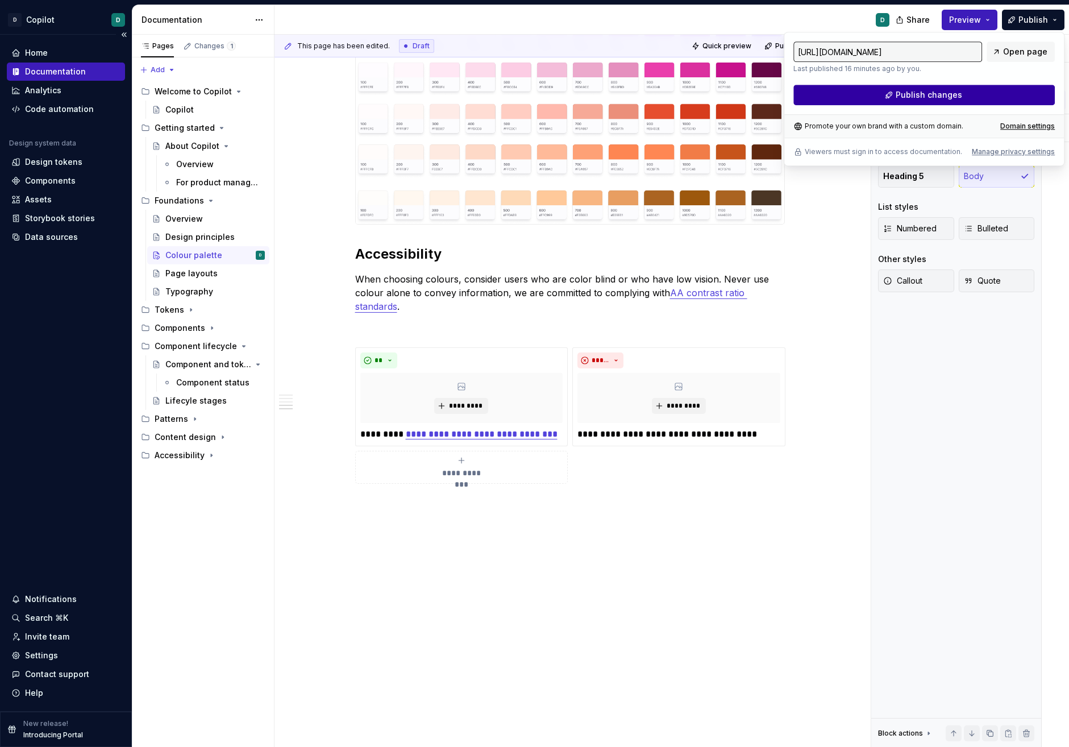
click at [949, 94] on span "Publish changes" at bounding box center [929, 94] width 66 height 11
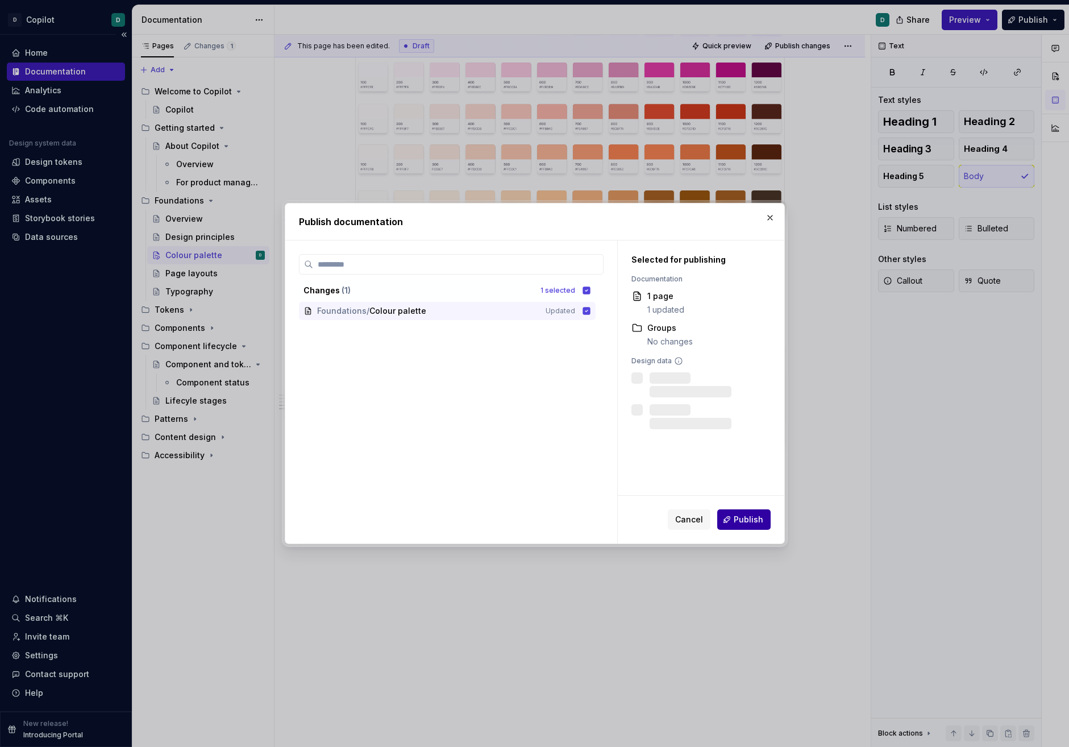
click at [752, 526] on button "Publish" at bounding box center [743, 519] width 53 height 20
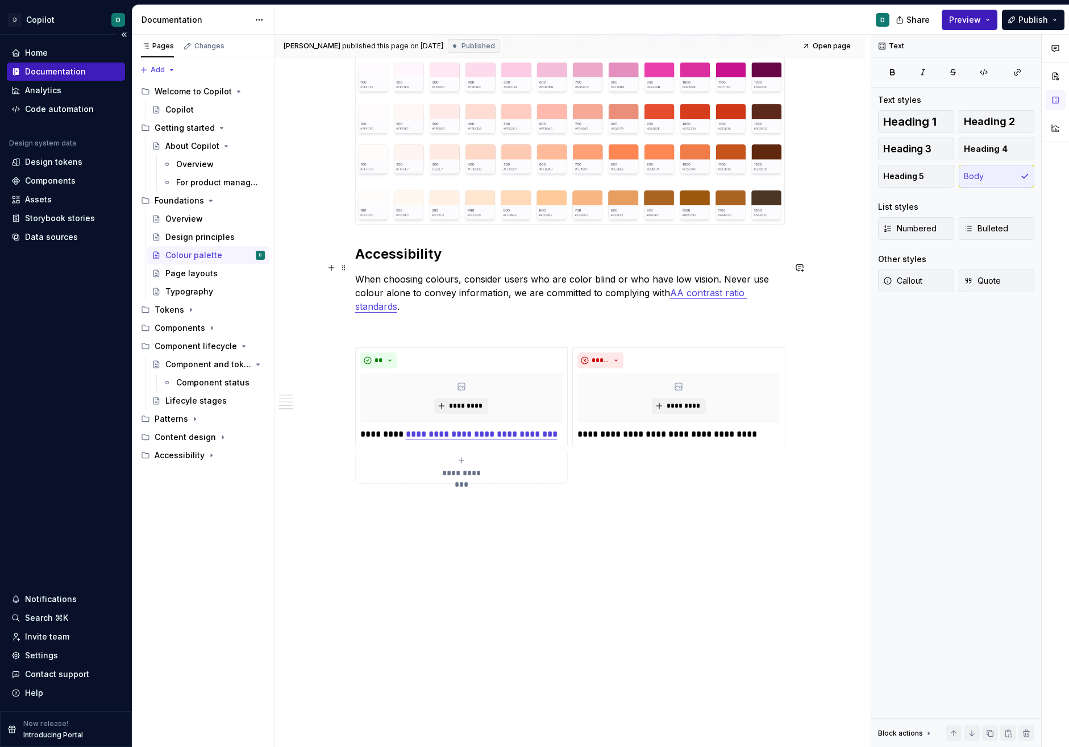
click at [423, 272] on p "When choosing colours, consider users who are color blind or who have low visio…" at bounding box center [570, 292] width 430 height 41
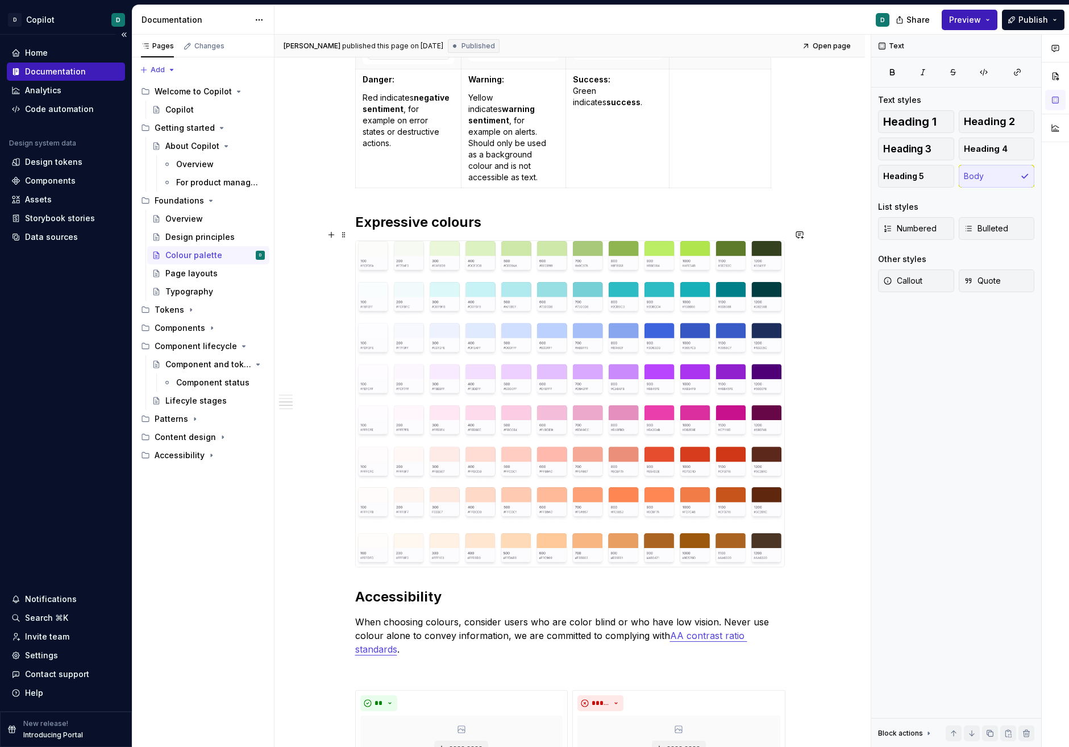
scroll to position [724, 0]
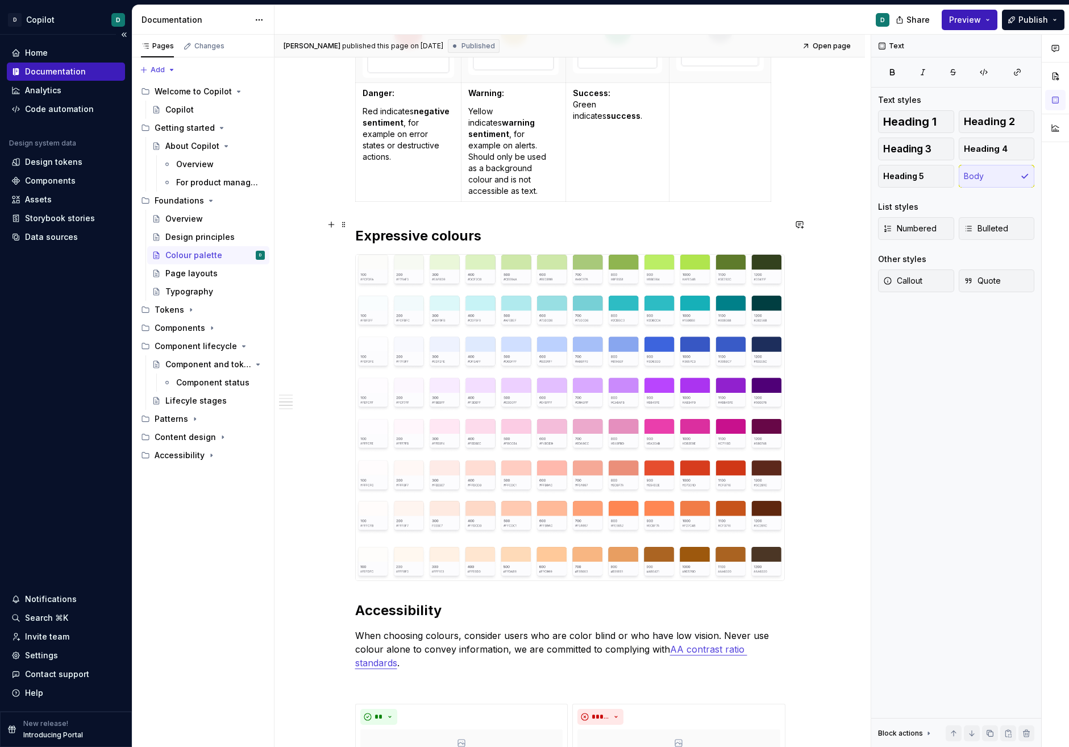
click at [493, 227] on h2 "Expressive colours" at bounding box center [570, 236] width 430 height 18
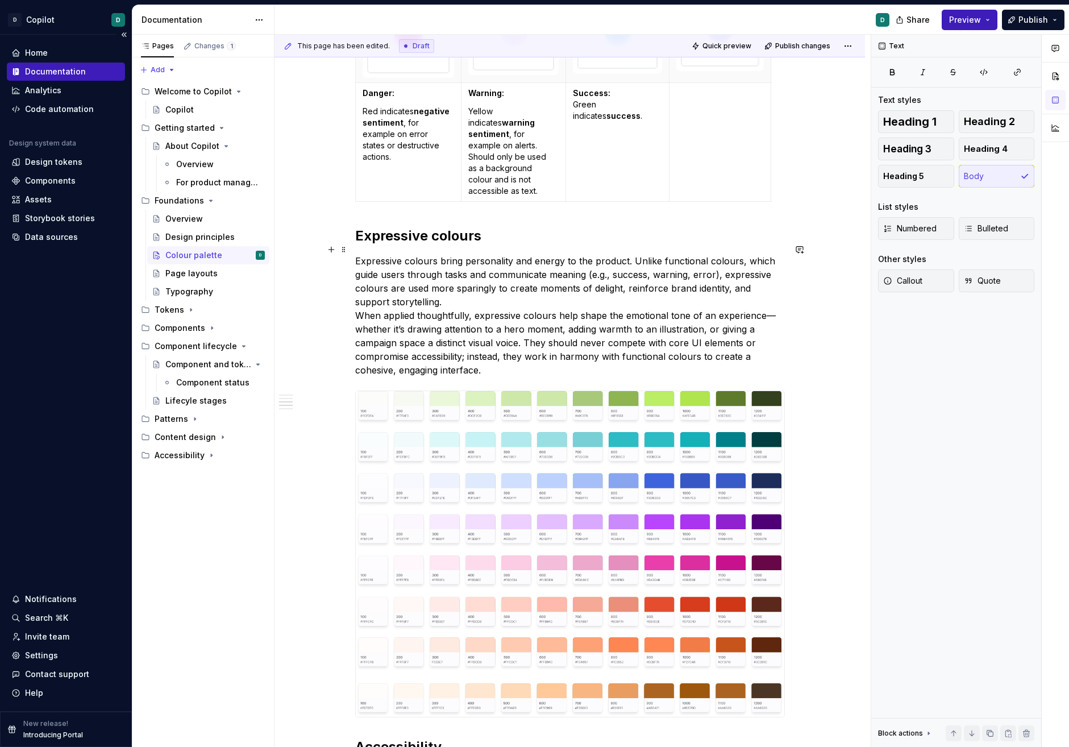
type textarea "*"
click at [356, 307] on div "Our colour palette is crafted to be beautiful, but simple. We apply it to commu…" at bounding box center [570, 361] width 591 height 1782
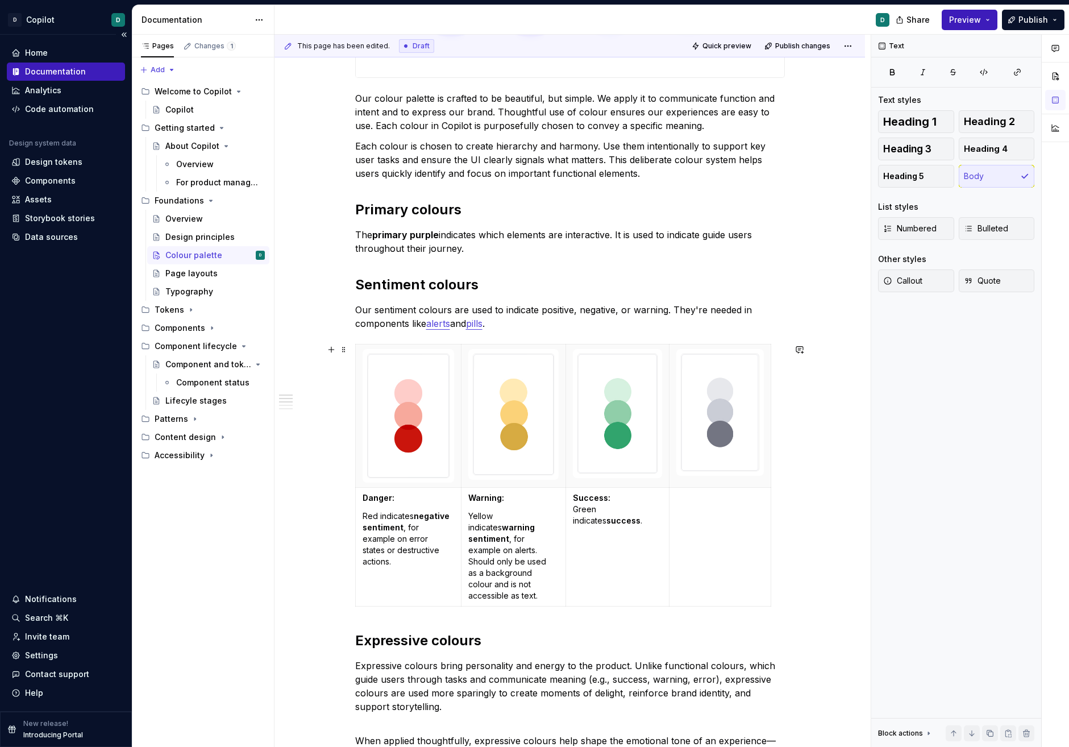
scroll to position [360, 0]
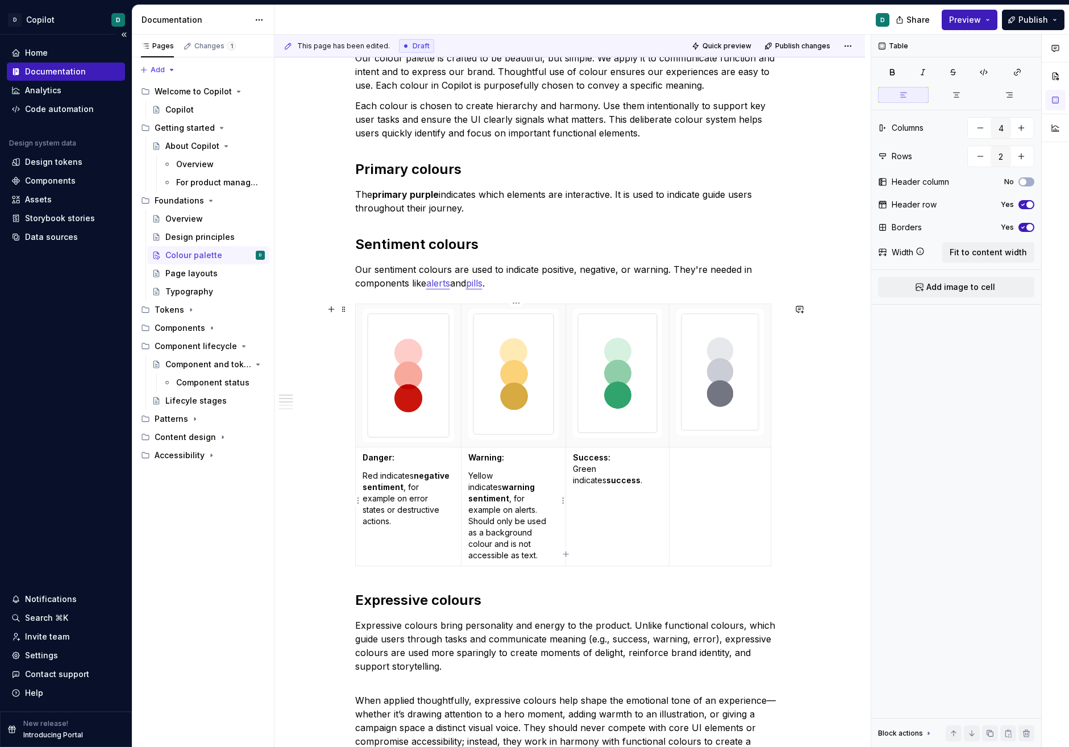
drag, startPoint x: 559, startPoint y: 478, endPoint x: 566, endPoint y: 478, distance: 6.8
click at [566, 478] on td "Warning: Yellow indicates warning sentiment , for example on alerts. Should onl…" at bounding box center [513, 506] width 105 height 119
click at [577, 471] on p "Success: Green indicates success ." at bounding box center [617, 469] width 89 height 34
click at [686, 465] on td at bounding box center [720, 506] width 102 height 119
drag, startPoint x: 708, startPoint y: 454, endPoint x: 671, endPoint y: 454, distance: 36.9
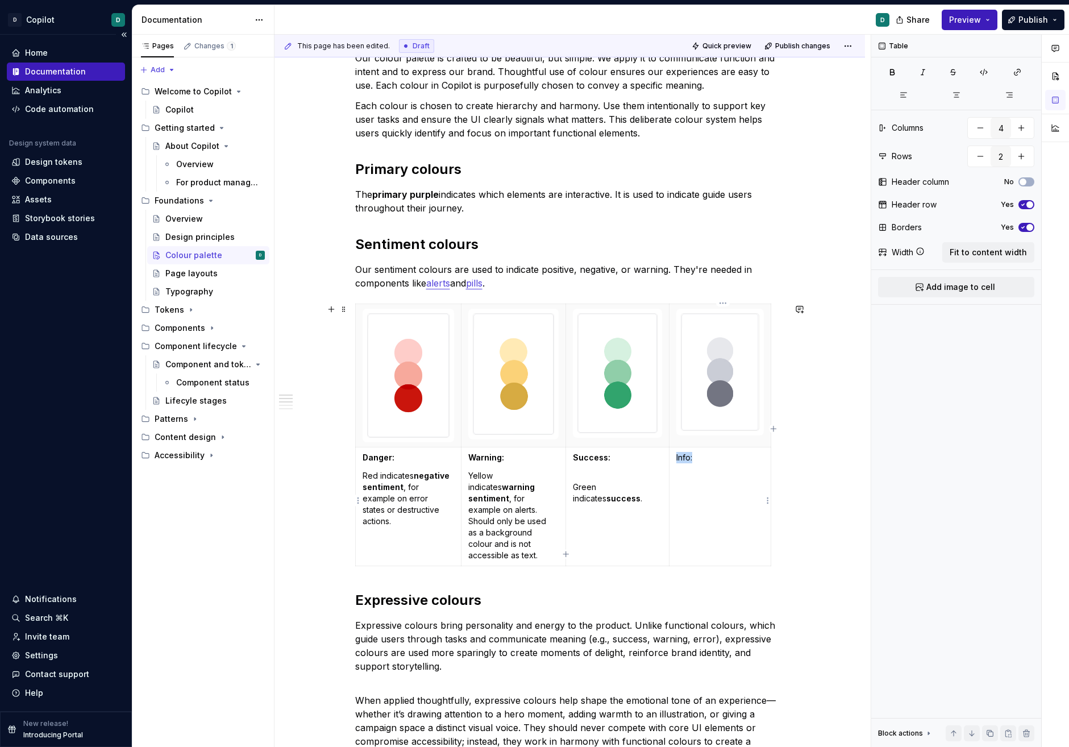
click at [672, 454] on td "Info:" at bounding box center [720, 506] width 102 height 119
drag, startPoint x: 717, startPoint y: 433, endPoint x: 576, endPoint y: 485, distance: 150.5
click at [576, 485] on body "D Copilot D Home Documentation Analytics Code automation Design system data Des…" at bounding box center [534, 373] width 1069 height 747
click at [574, 485] on td "Success: Green indicates success ." at bounding box center [617, 506] width 103 height 119
drag, startPoint x: 629, startPoint y: 496, endPoint x: 572, endPoint y: 483, distance: 58.3
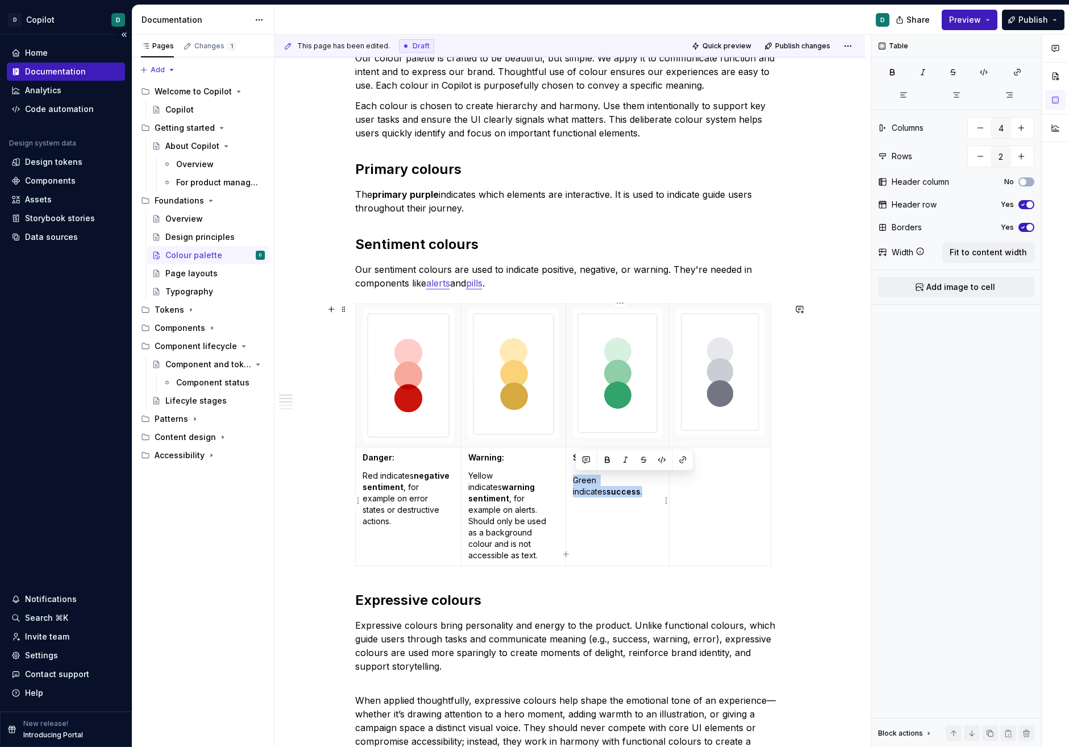
click at [572, 483] on td "Success: Green indicates success ." at bounding box center [617, 506] width 103 height 119
copy p "Green indicates success ."
click at [692, 482] on td "Info:" at bounding box center [720, 506] width 102 height 119
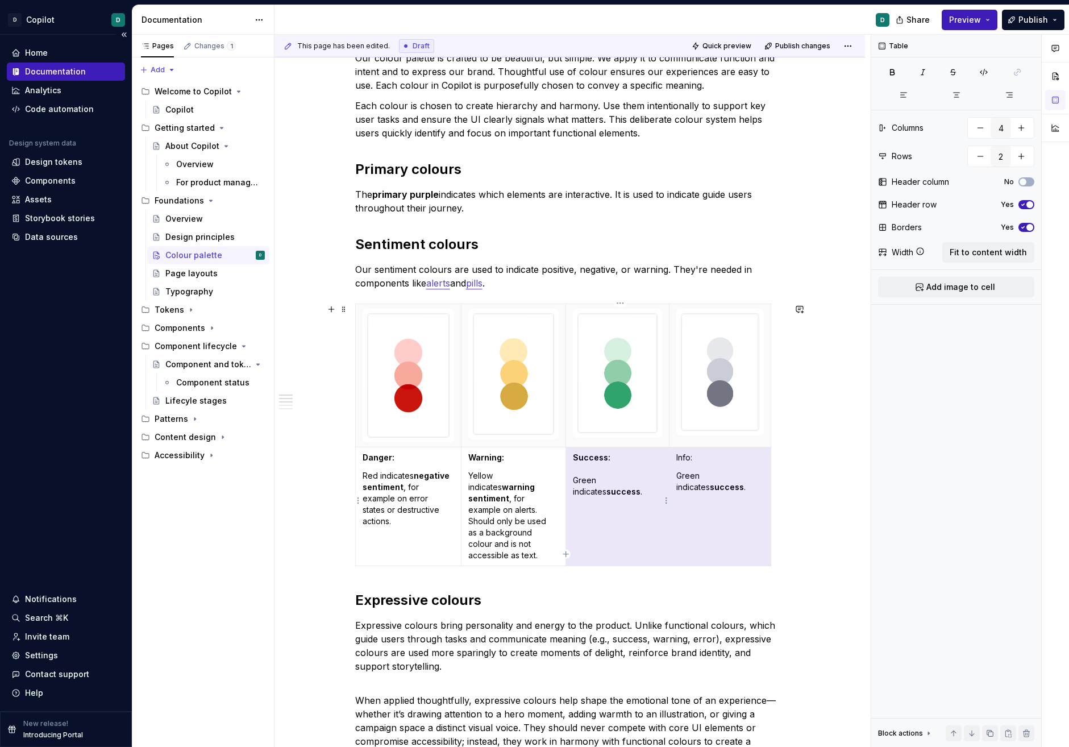
drag, startPoint x: 701, startPoint y: 454, endPoint x: 668, endPoint y: 454, distance: 33.0
click at [668, 454] on tr "Danger: Red indicates negative sentiment , for example on error states or destr…" at bounding box center [562, 506] width 415 height 119
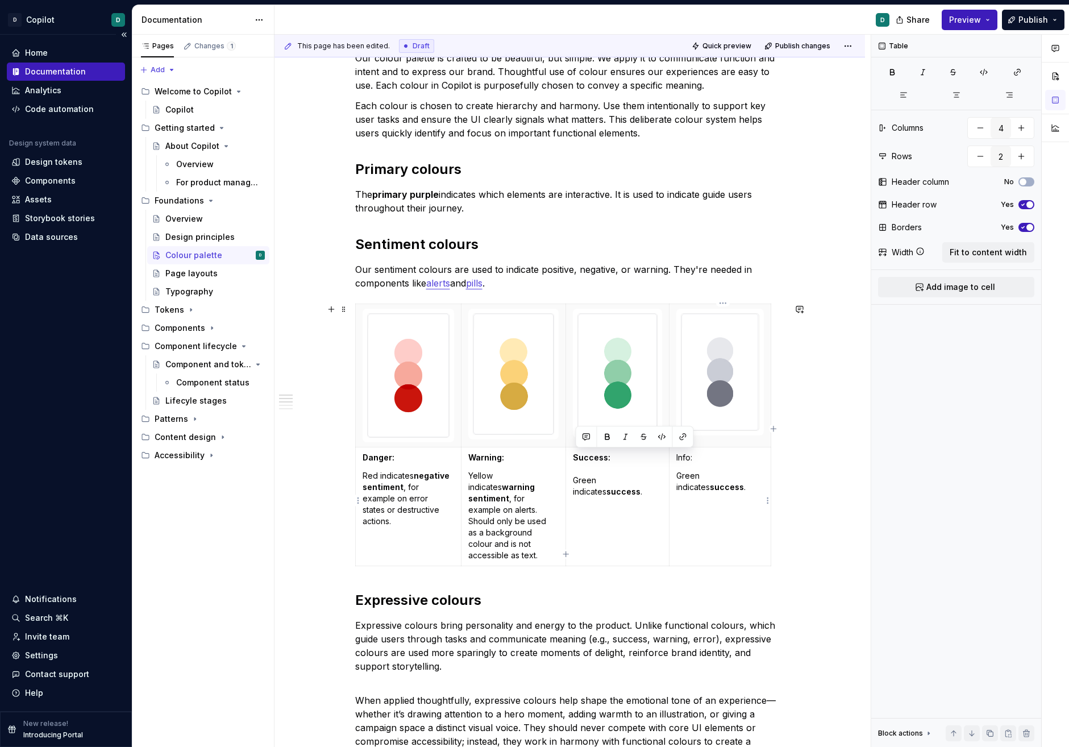
click at [687, 460] on p "Info:" at bounding box center [720, 457] width 88 height 11
drag, startPoint x: 700, startPoint y: 455, endPoint x: 679, endPoint y: 455, distance: 21.0
click at [679, 455] on p "Info:" at bounding box center [720, 457] width 88 height 11
click at [709, 436] on button "button" at bounding box center [711, 437] width 16 height 16
drag, startPoint x: 717, startPoint y: 491, endPoint x: 701, endPoint y: 484, distance: 16.8
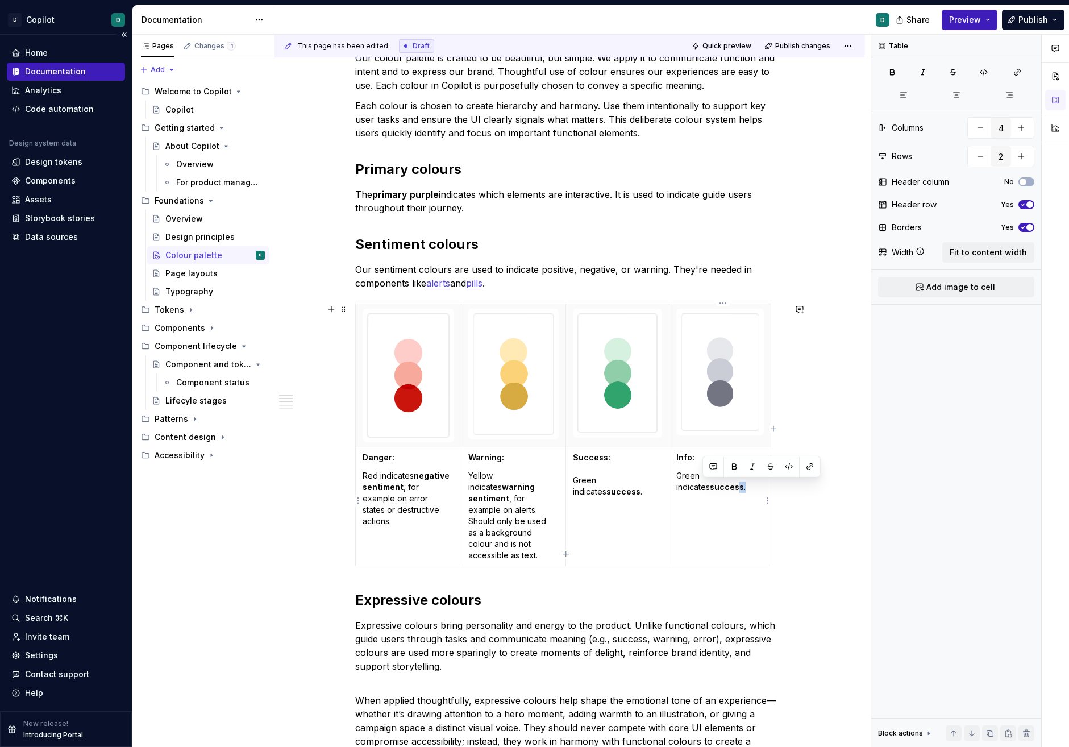
click at [701, 484] on p "Green indicates success ." at bounding box center [720, 481] width 88 height 23
drag, startPoint x: 698, startPoint y: 475, endPoint x: 673, endPoint y: 475, distance: 25.6
click at [673, 475] on td "Info: Green indicates success ." at bounding box center [720, 506] width 102 height 119
drag, startPoint x: 704, startPoint y: 475, endPoint x: 659, endPoint y: 475, distance: 44.9
click at [663, 475] on tr "Danger: Red indicates negative sentiment , for example on error states or destr…" at bounding box center [562, 506] width 415 height 119
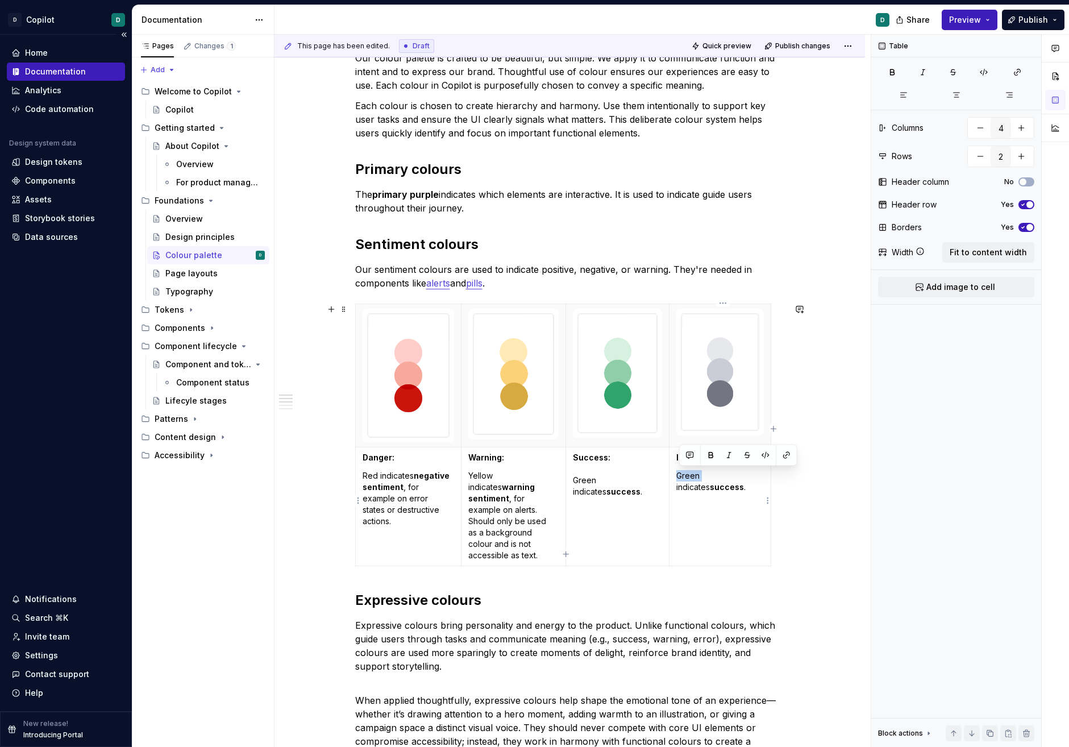
drag, startPoint x: 703, startPoint y: 473, endPoint x: 681, endPoint y: 473, distance: 22.2
click at [681, 473] on p "Green indicates success ." at bounding box center [720, 481] width 88 height 23
drag, startPoint x: 712, startPoint y: 488, endPoint x: 648, endPoint y: 488, distance: 63.7
click at [648, 488] on tr "Danger: Red indicates negative sentiment , for example on error states or destr…" at bounding box center [562, 506] width 415 height 119
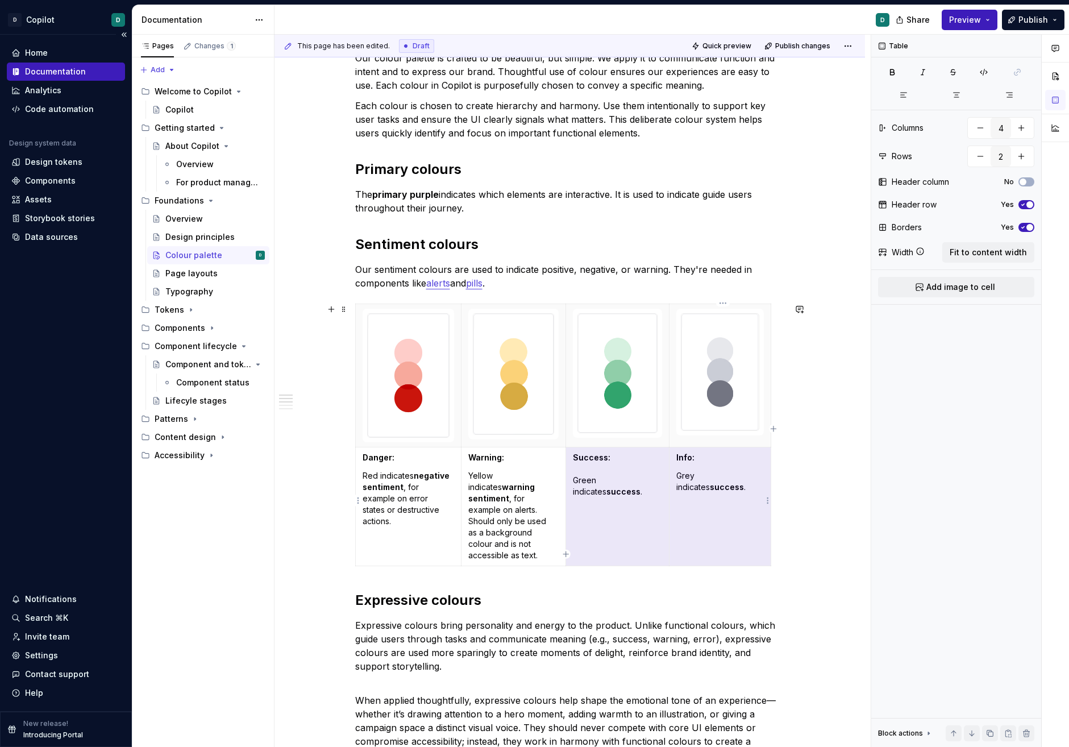
click at [710, 489] on strong "success" at bounding box center [727, 487] width 34 height 10
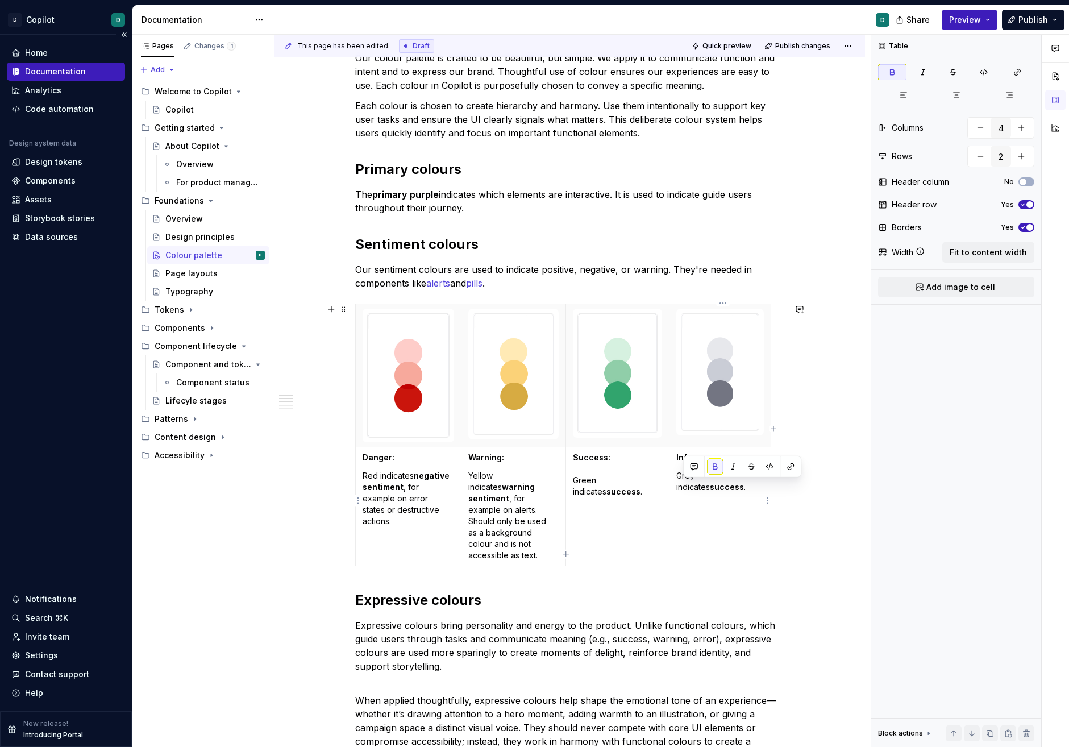
drag, startPoint x: 712, startPoint y: 484, endPoint x: 680, endPoint y: 485, distance: 32.4
click at [680, 485] on p "Grey indicates success ." at bounding box center [720, 481] width 88 height 23
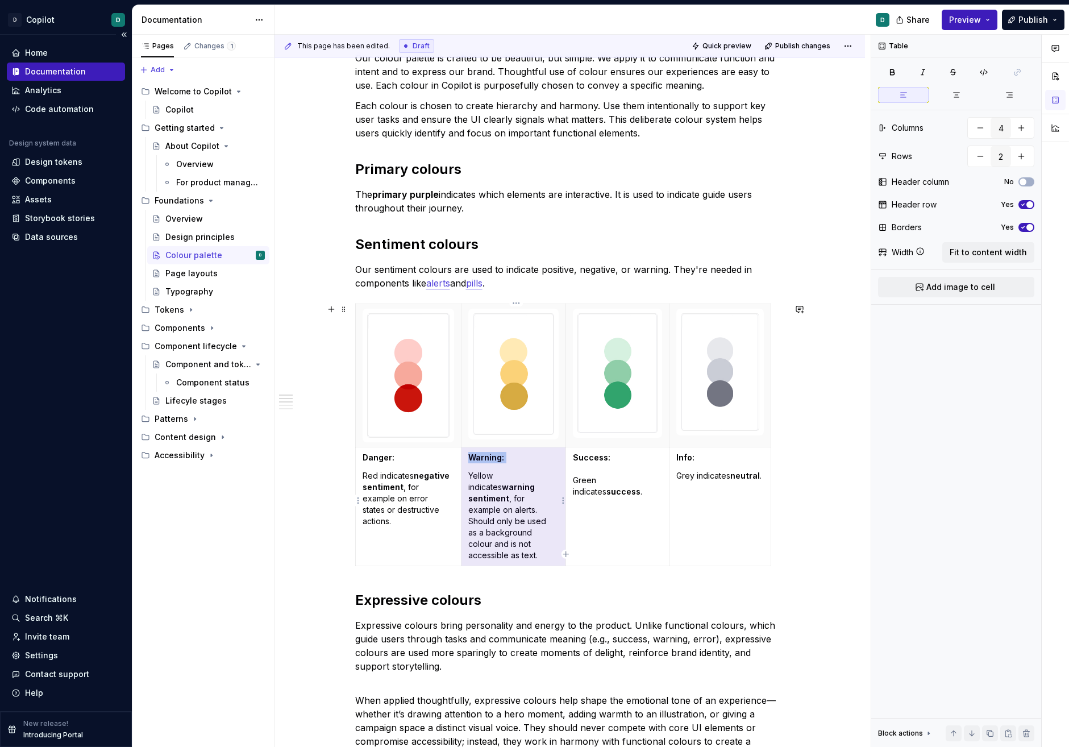
drag, startPoint x: 497, startPoint y: 546, endPoint x: 475, endPoint y: 477, distance: 72.1
click at [475, 477] on p "Yellow indicates warning sentiment , for example on alerts. Should only be used…" at bounding box center [513, 515] width 90 height 91
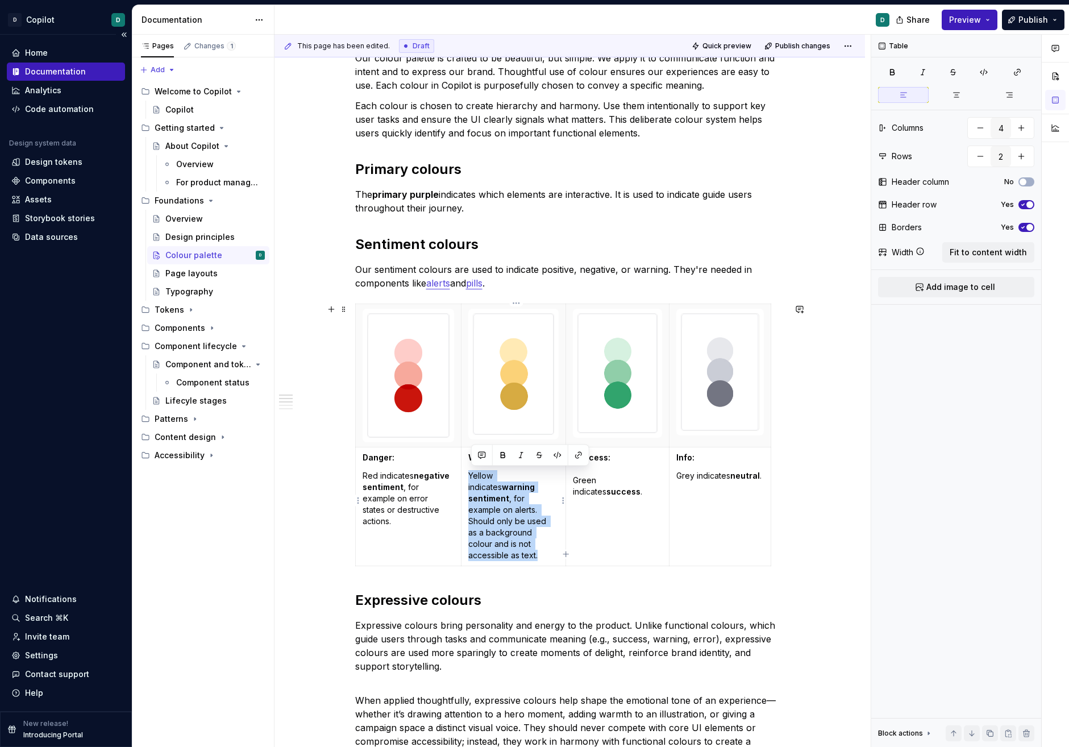
drag, startPoint x: 470, startPoint y: 476, endPoint x: 512, endPoint y: 550, distance: 85.5
click at [512, 550] on td "Warning: Yellow indicates warning sentiment , for example on alerts. Should onl…" at bounding box center [513, 506] width 105 height 119
copy p "Yellow indicates warning sentiment , for example on alerts. Should only be used…"
click at [612, 492] on p "Success: Green indicates success ." at bounding box center [617, 474] width 89 height 45
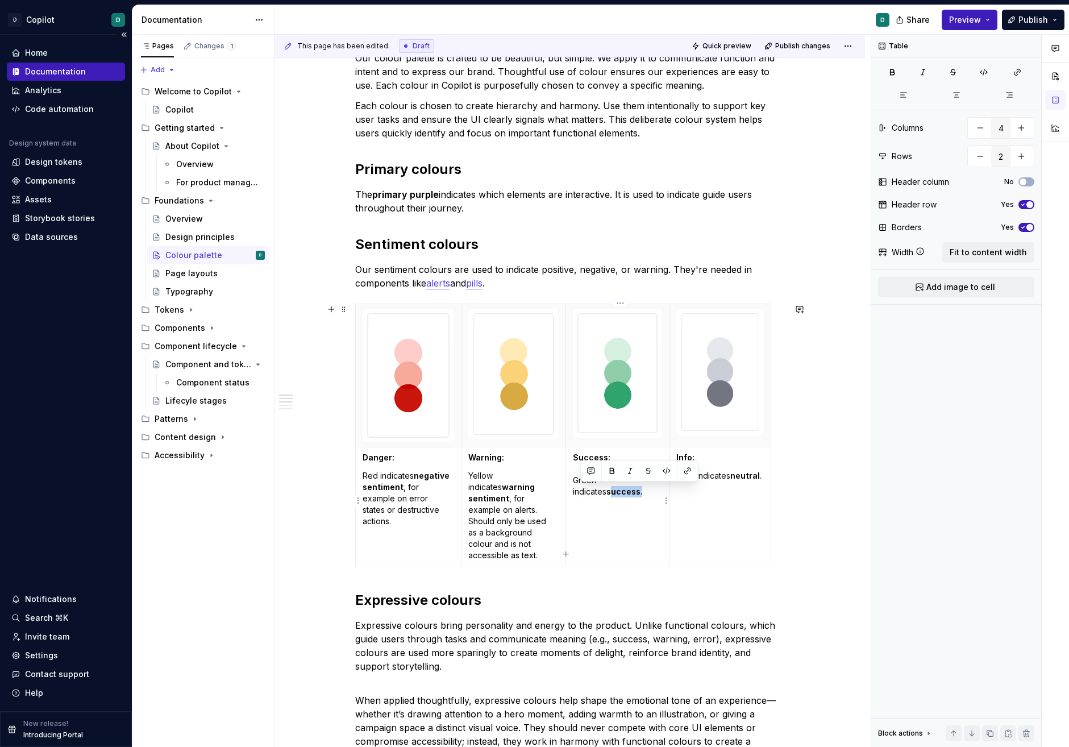
drag, startPoint x: 612, startPoint y: 492, endPoint x: 577, endPoint y: 490, distance: 34.7
click at [577, 490] on p "Success: Green indicates success ." at bounding box center [617, 474] width 89 height 45
click at [632, 501] on td "Success: Green indicates success ." at bounding box center [617, 506] width 103 height 119
click at [621, 491] on p "Success: Green indicates success ." at bounding box center [617, 474] width 89 height 45
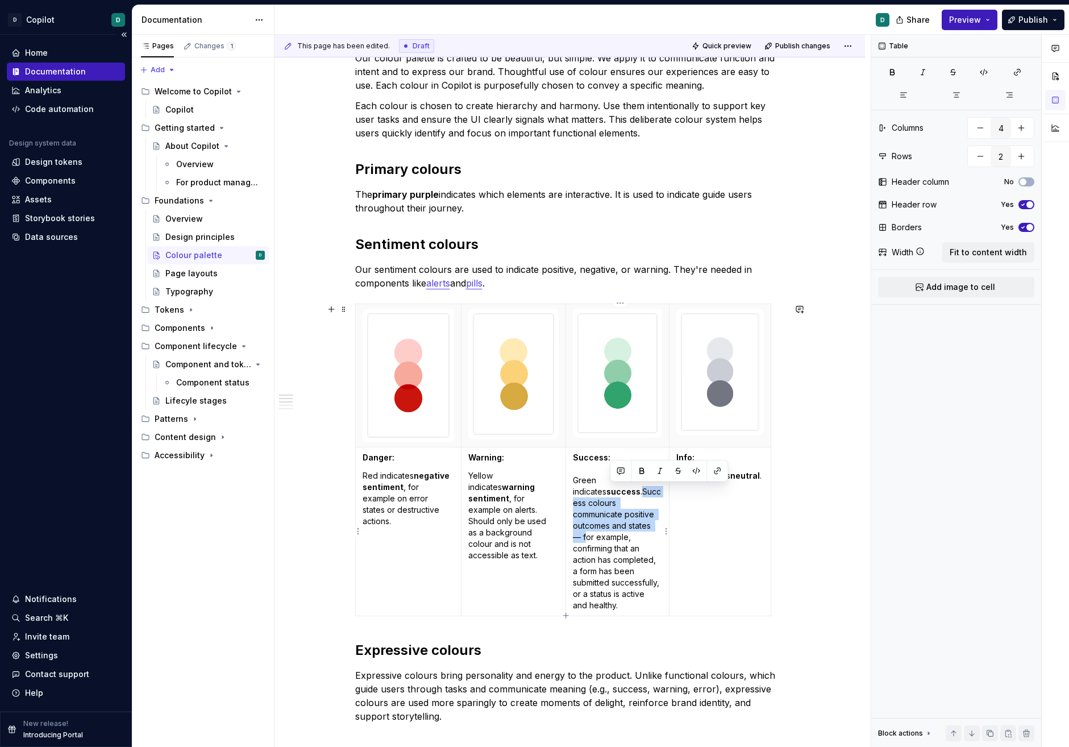
drag, startPoint x: 612, startPoint y: 528, endPoint x: 612, endPoint y: 490, distance: 37.5
click at [612, 490] on p "Success: Green indicates success .Success colours communicate positive outcomes…" at bounding box center [617, 531] width 89 height 159
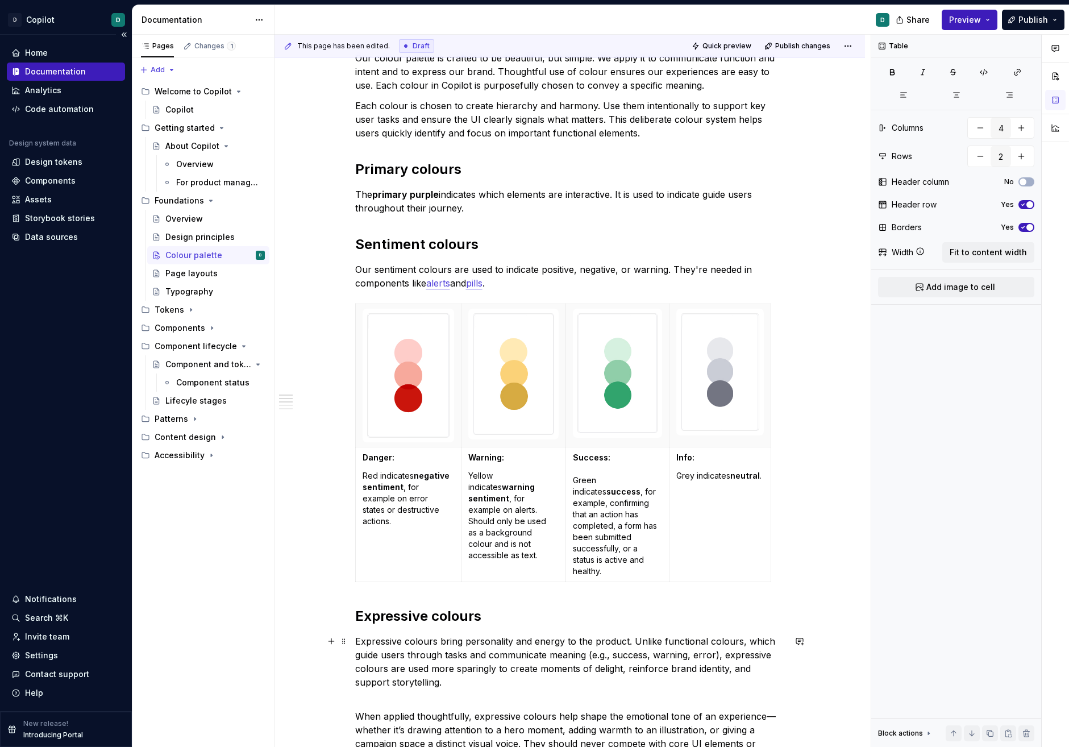
click at [712, 648] on p "Expressive colours bring personality and energy to the product. Unlike function…" at bounding box center [570, 668] width 430 height 68
drag, startPoint x: 614, startPoint y: 573, endPoint x: 621, endPoint y: 548, distance: 26.1
click at [621, 548] on p "Success: Green indicates success , for example, confirming that an action has c…" at bounding box center [617, 514] width 89 height 125
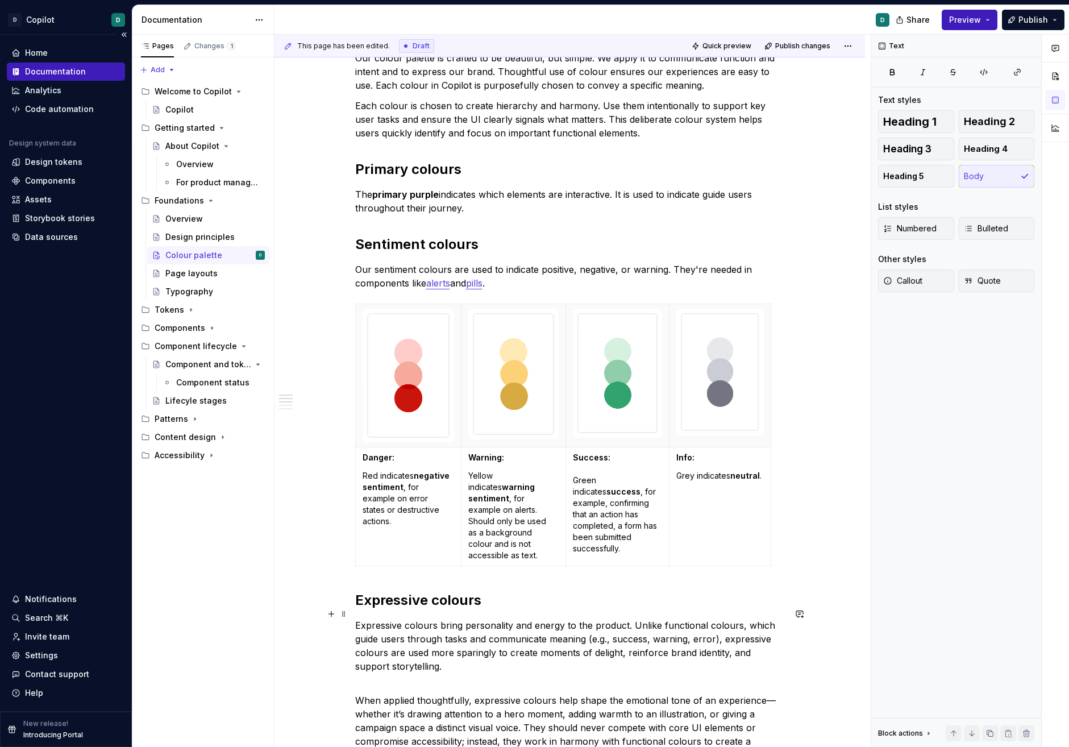
click at [643, 618] on p "Expressive colours bring personality and energy to the product. Unlike function…" at bounding box center [570, 652] width 430 height 68
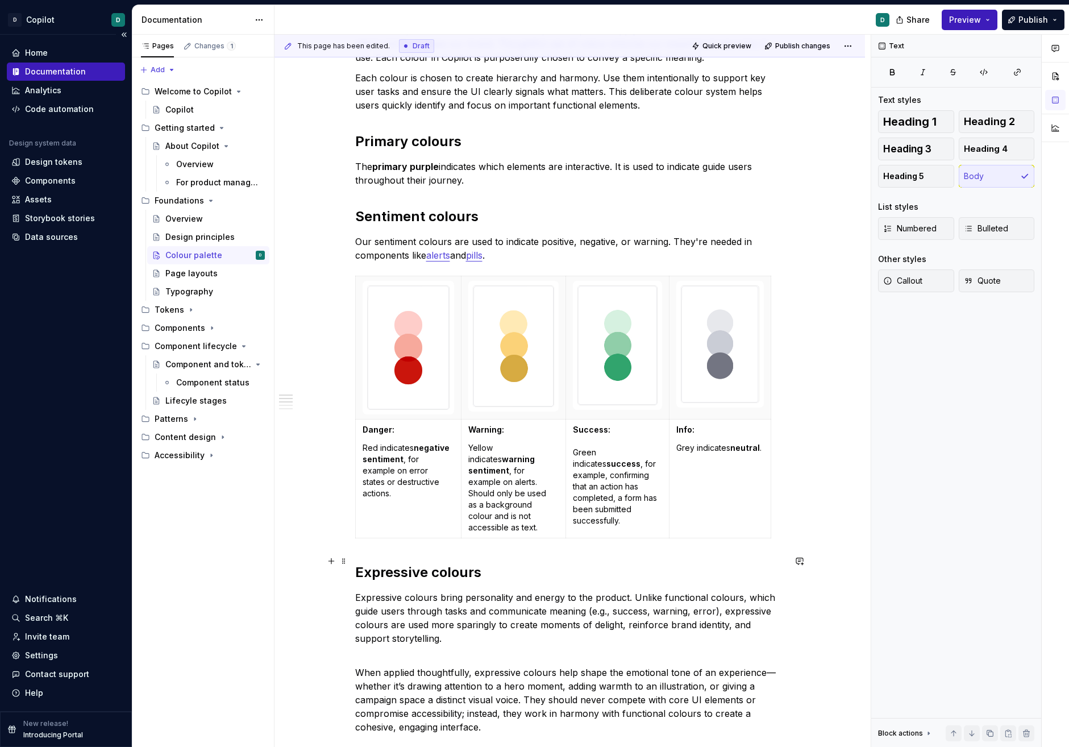
scroll to position [379, 0]
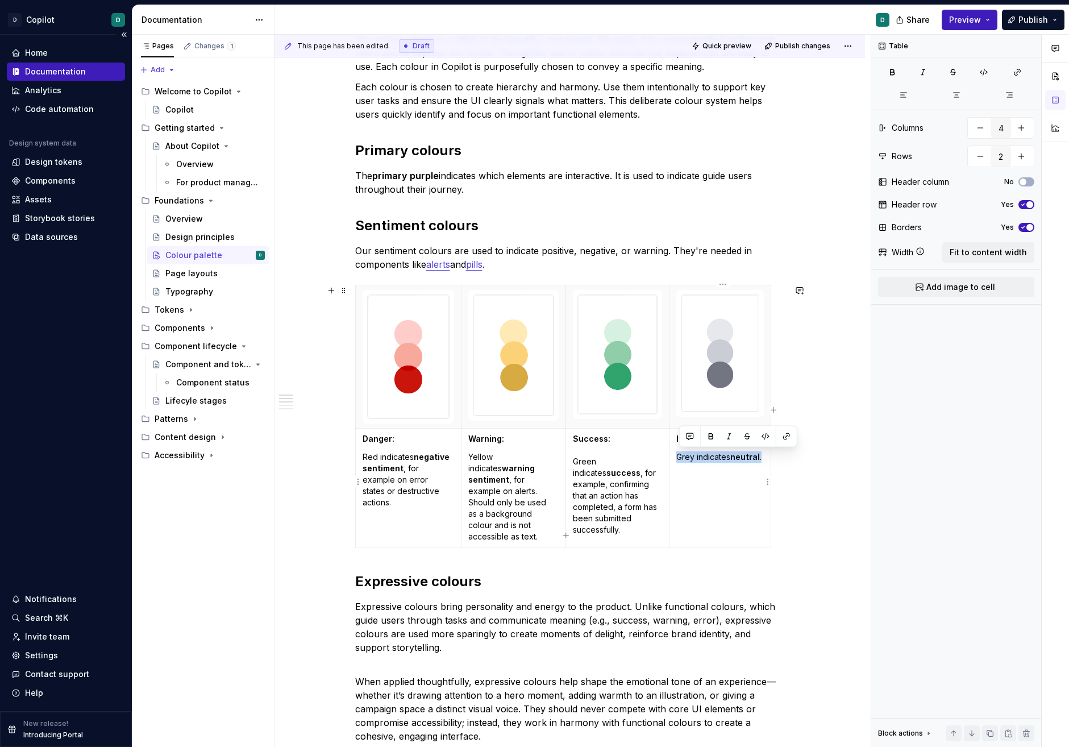
drag, startPoint x: 766, startPoint y: 459, endPoint x: 678, endPoint y: 460, distance: 87.5
click at [678, 460] on td "Info: Grey indicates neutral ." at bounding box center [720, 487] width 102 height 119
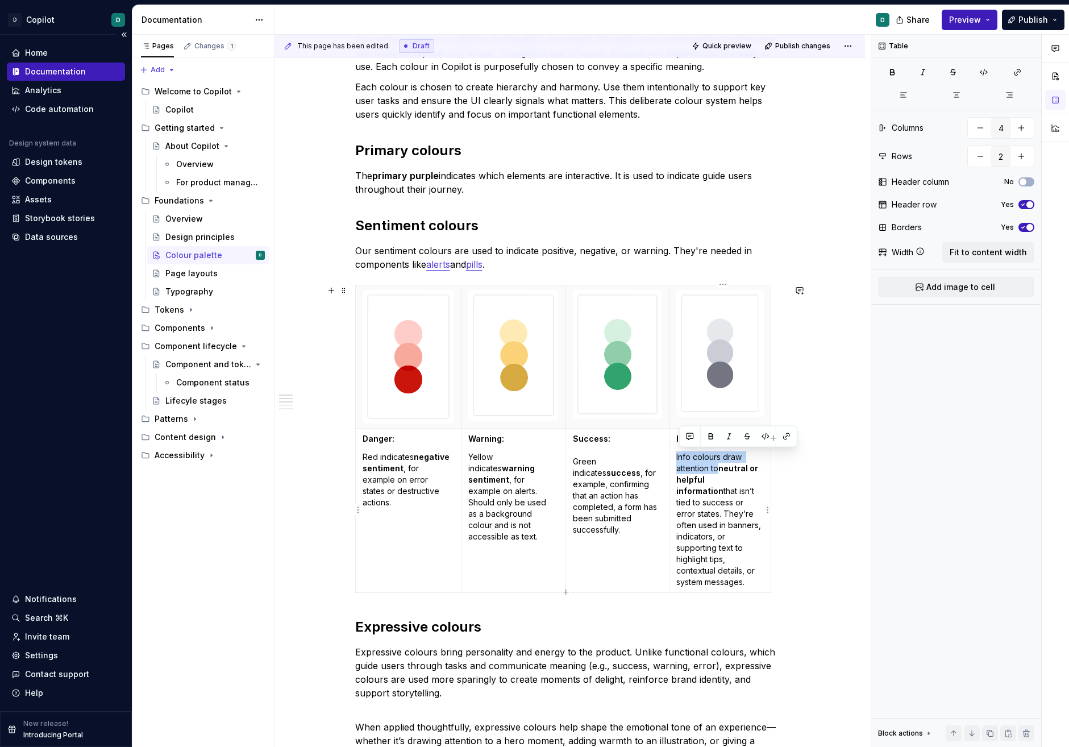
drag, startPoint x: 721, startPoint y: 468, endPoint x: 676, endPoint y: 457, distance: 46.3
click at [676, 457] on td "Info: Info colours draw attention to neutral or helpful information that isn’t …" at bounding box center [720, 510] width 102 height 164
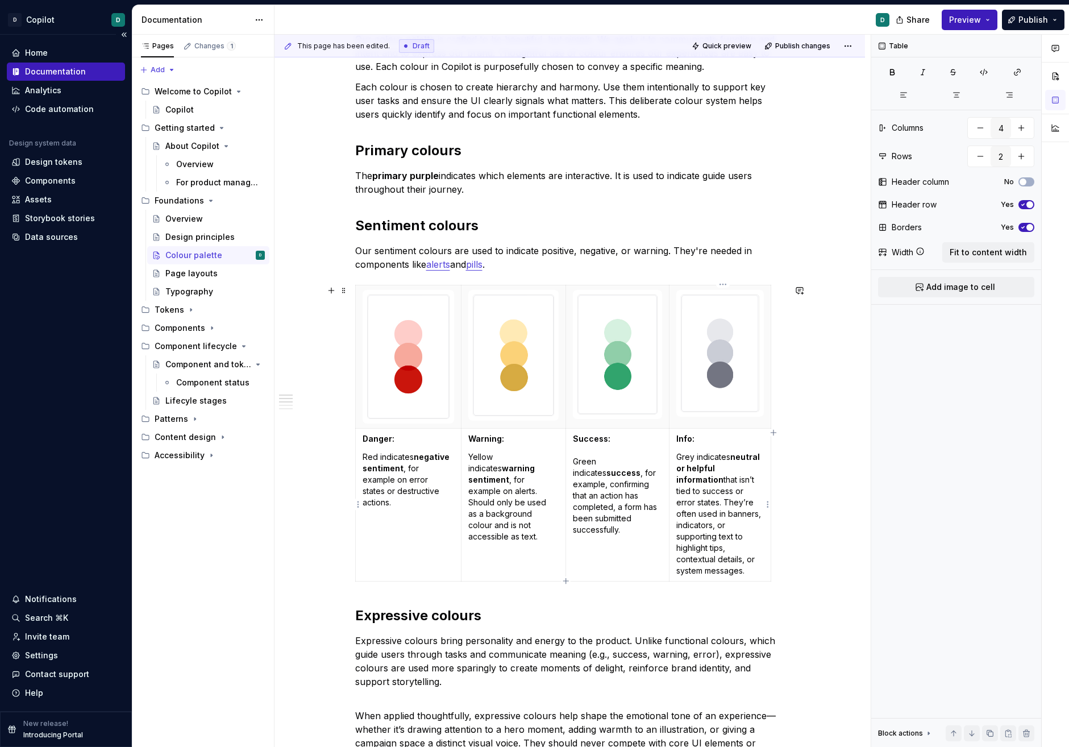
click at [708, 515] on p "Grey indicates neutral or helpful information that isn’t tied to success or err…" at bounding box center [720, 513] width 88 height 125
drag, startPoint x: 751, startPoint y: 571, endPoint x: 677, endPoint y: 527, distance: 85.7
click at [677, 527] on td "Info: Grey indicates neutral or helpful information that isn’t tied to success …" at bounding box center [720, 504] width 102 height 153
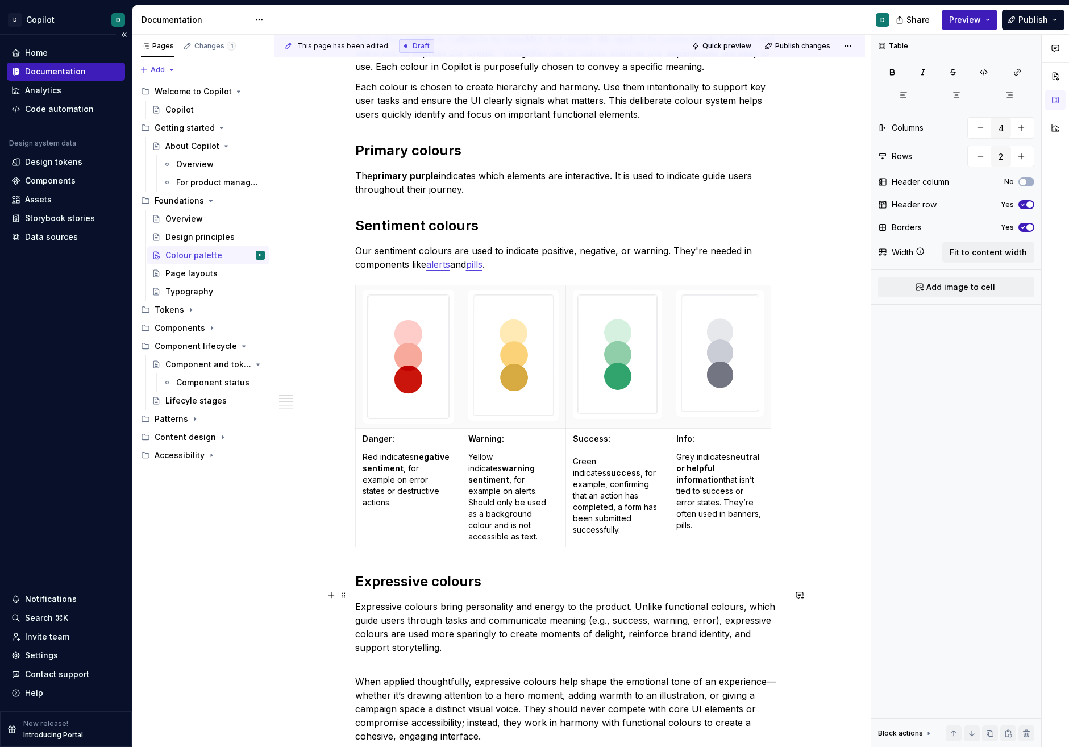
click at [727, 648] on p "Expressive colours bring personality and energy to the product. Unlike function…" at bounding box center [570, 634] width 430 height 68
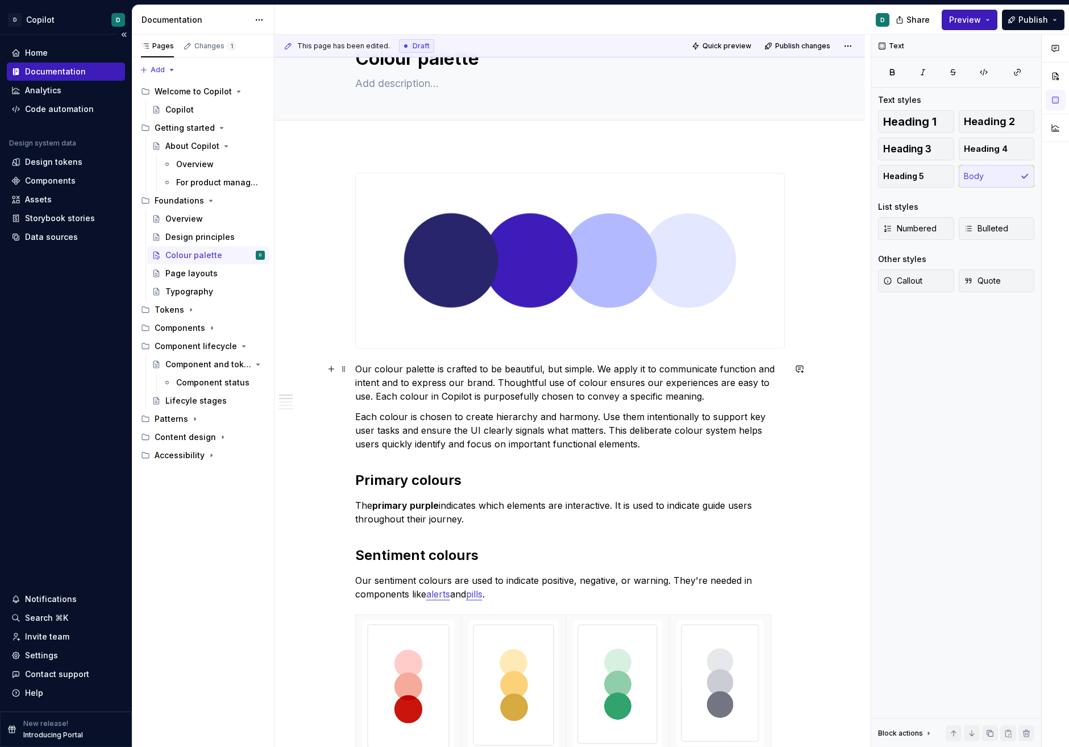
scroll to position [0, 0]
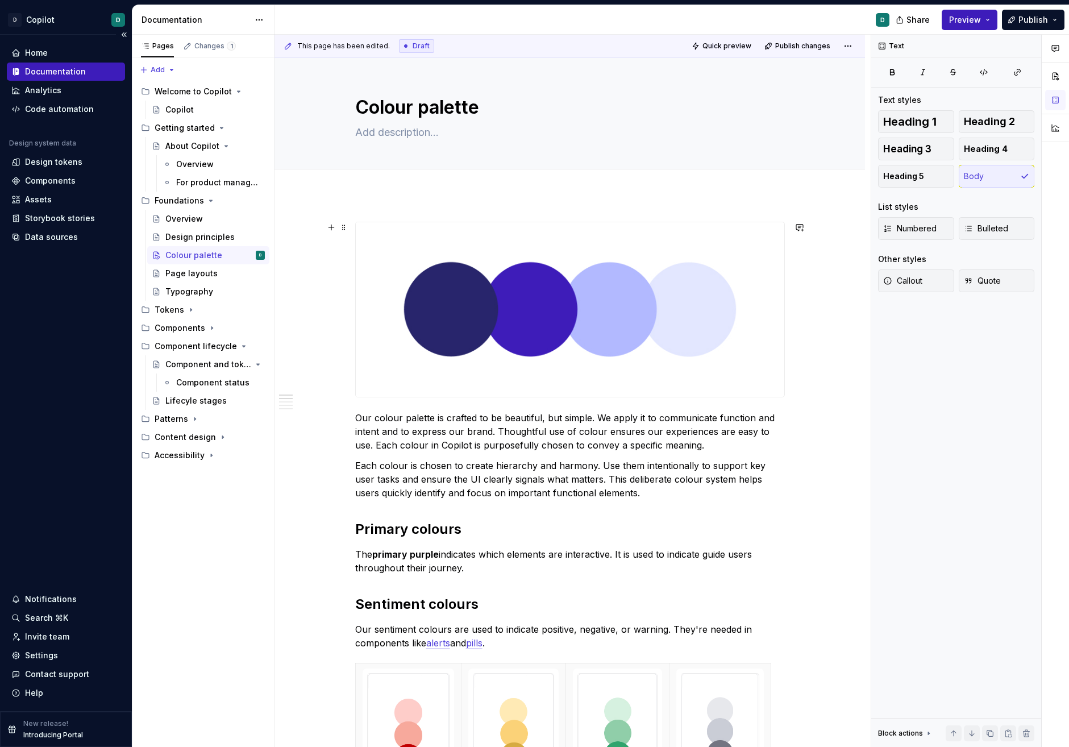
click at [655, 358] on img at bounding box center [570, 309] width 429 height 174
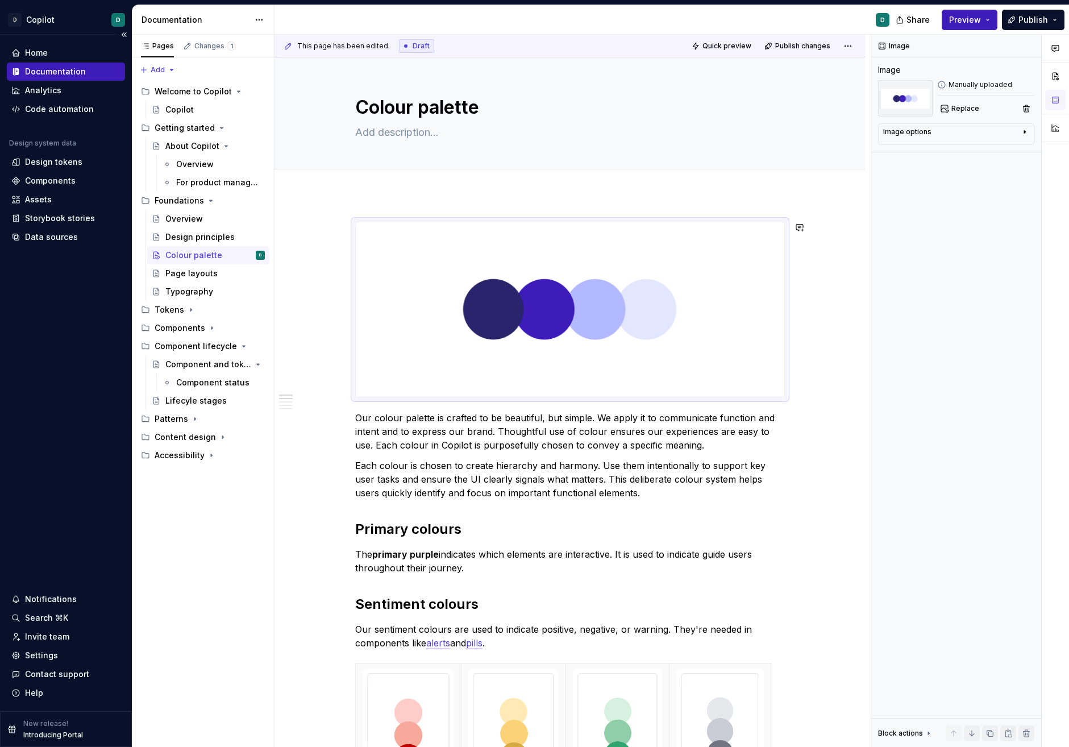
click at [343, 226] on span at bounding box center [343, 227] width 9 height 16
click at [365, 262] on div "Move up" at bounding box center [400, 262] width 74 height 11
click at [364, 185] on button "Add tab" at bounding box center [378, 182] width 46 height 16
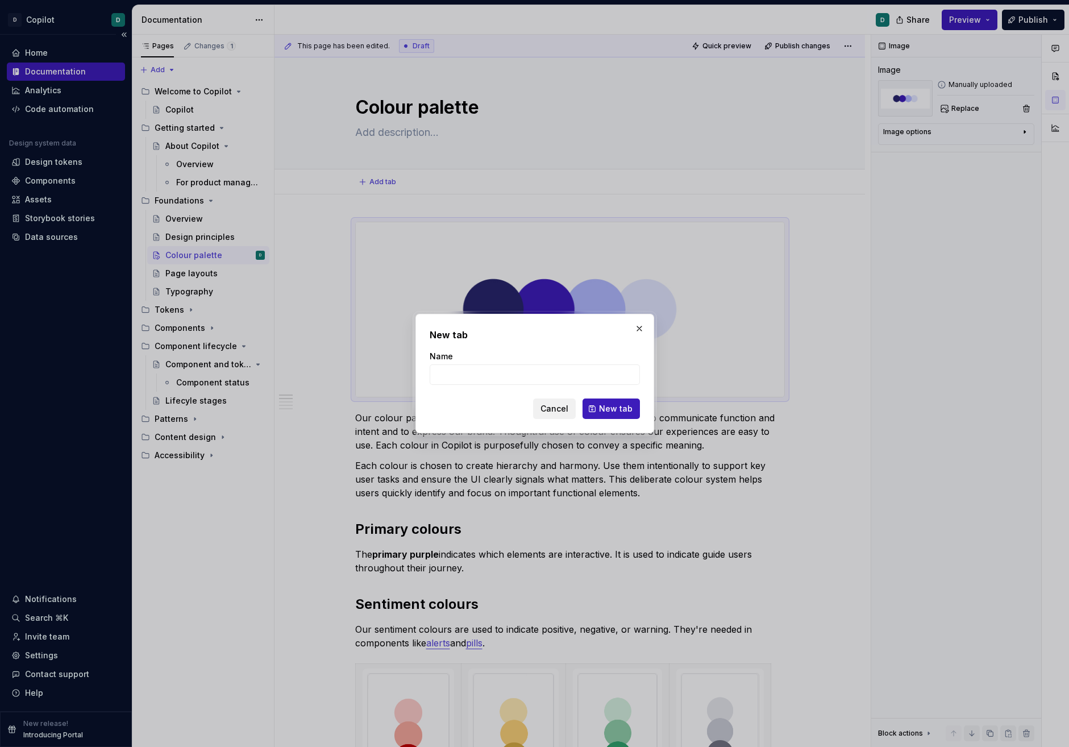
click at [557, 408] on span "Cancel" at bounding box center [554, 408] width 28 height 11
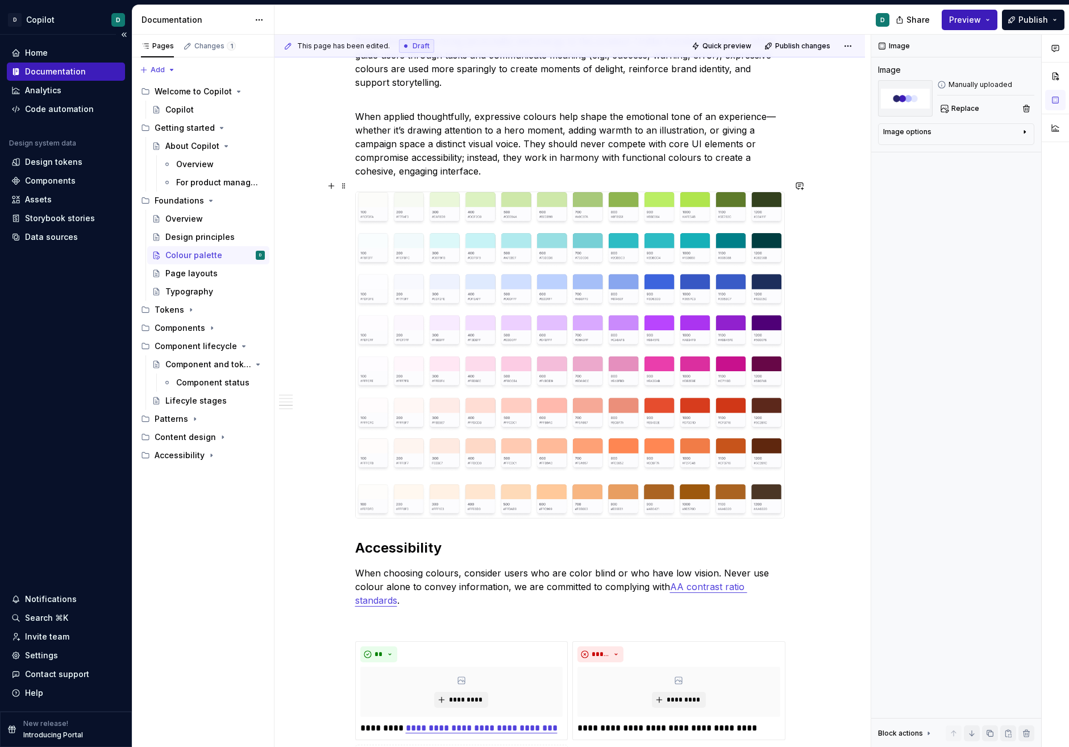
scroll to position [974, 0]
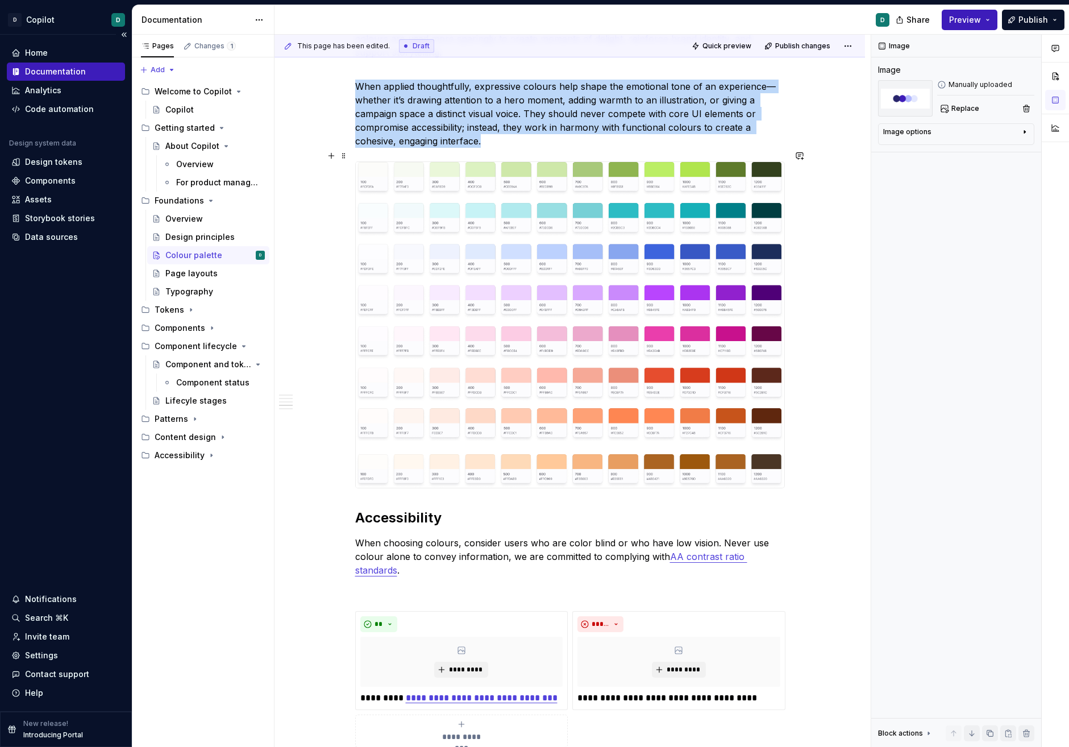
click at [645, 382] on img at bounding box center [570, 325] width 429 height 326
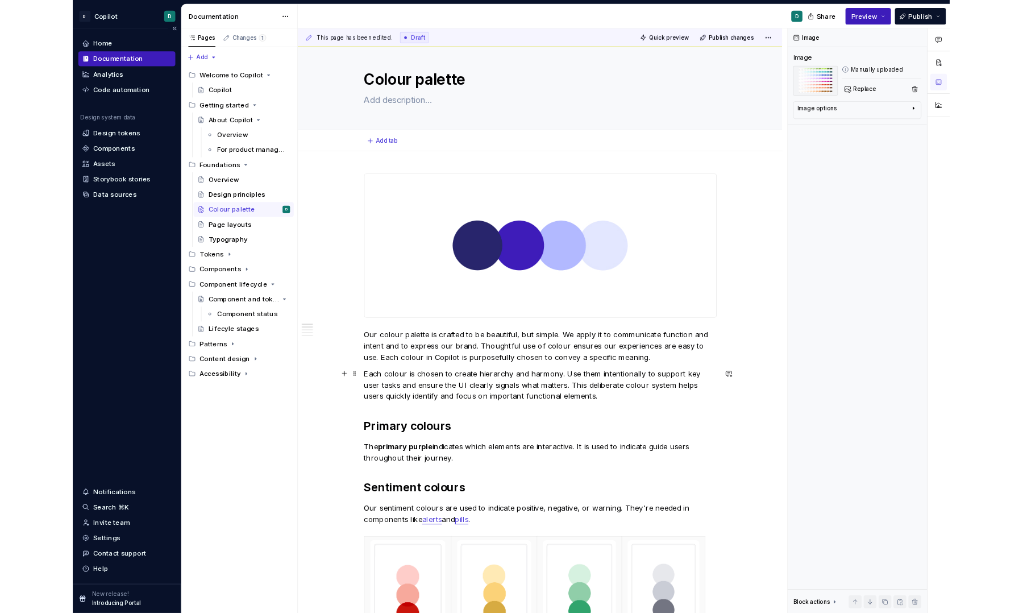
scroll to position [0, 0]
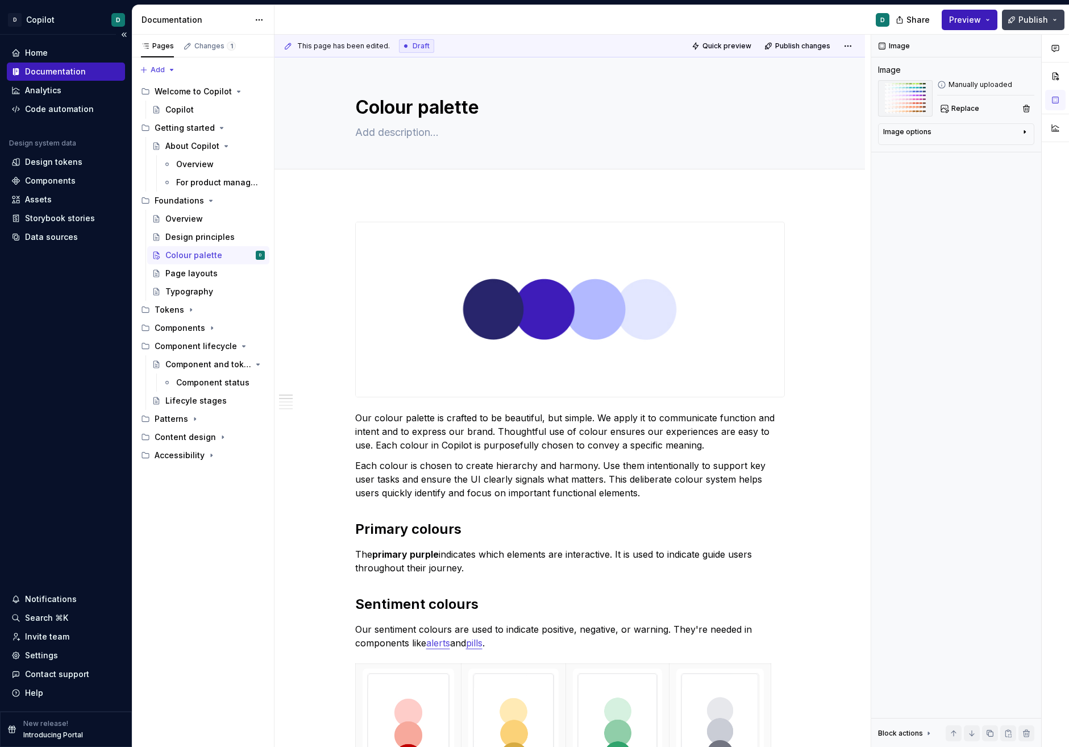
click at [972, 24] on span "Publish" at bounding box center [1033, 19] width 30 height 11
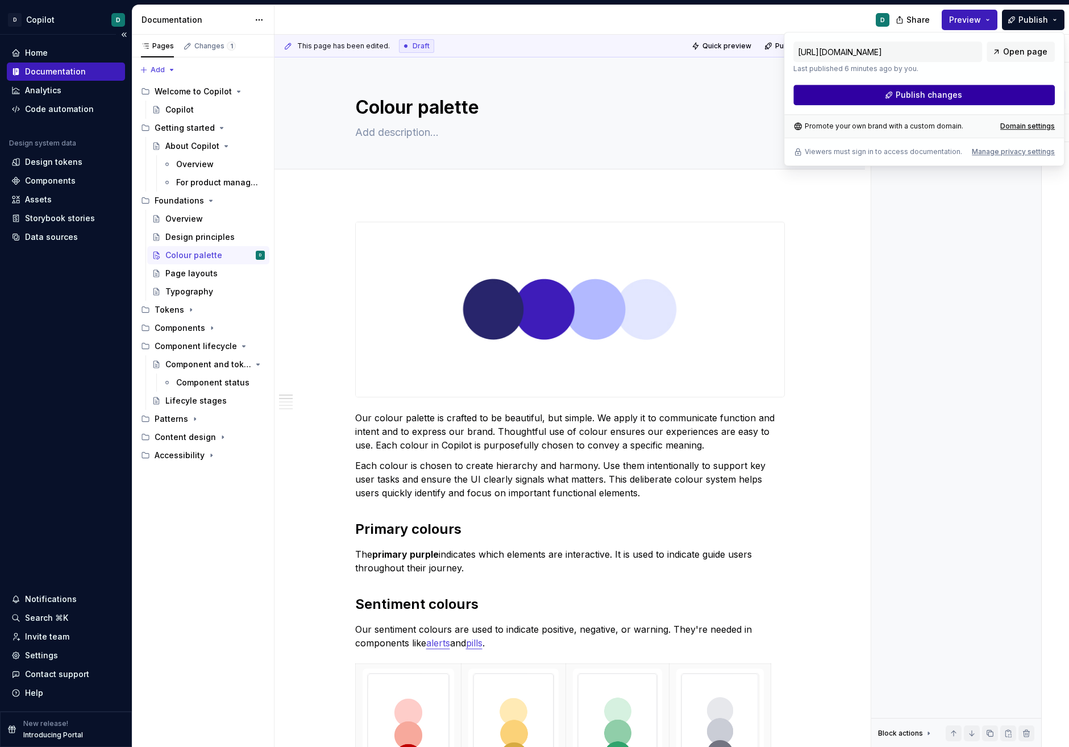
click at [965, 97] on button "Publish changes" at bounding box center [923, 95] width 261 height 20
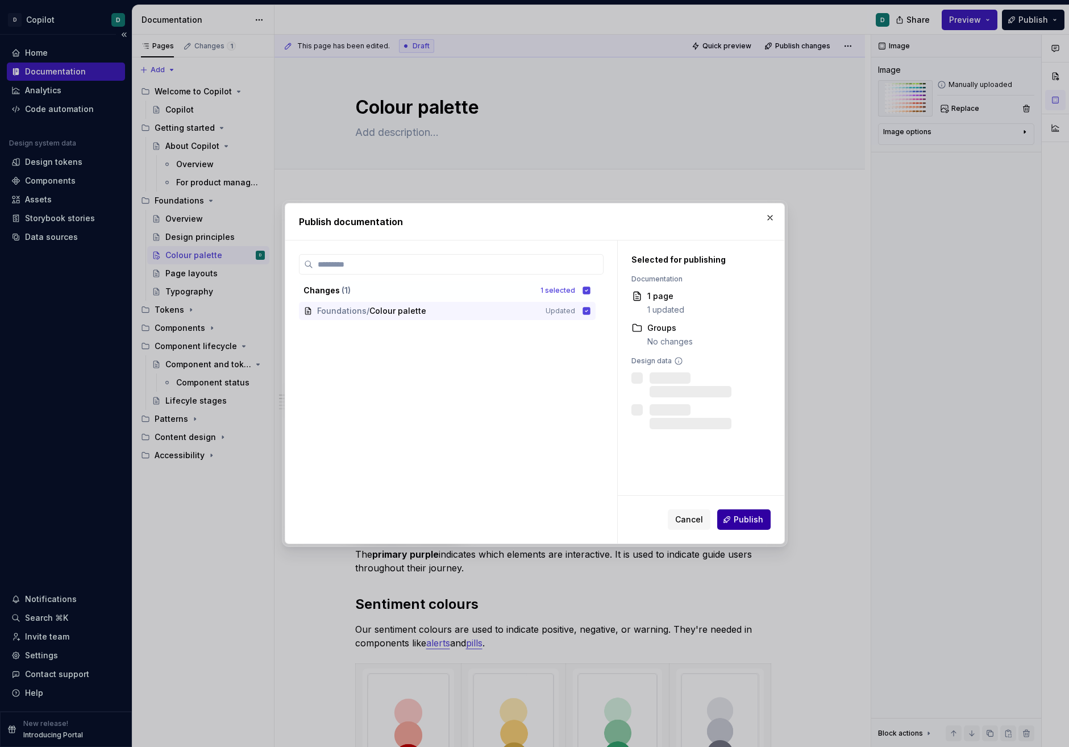
click at [750, 524] on span "Publish" at bounding box center [749, 519] width 30 height 11
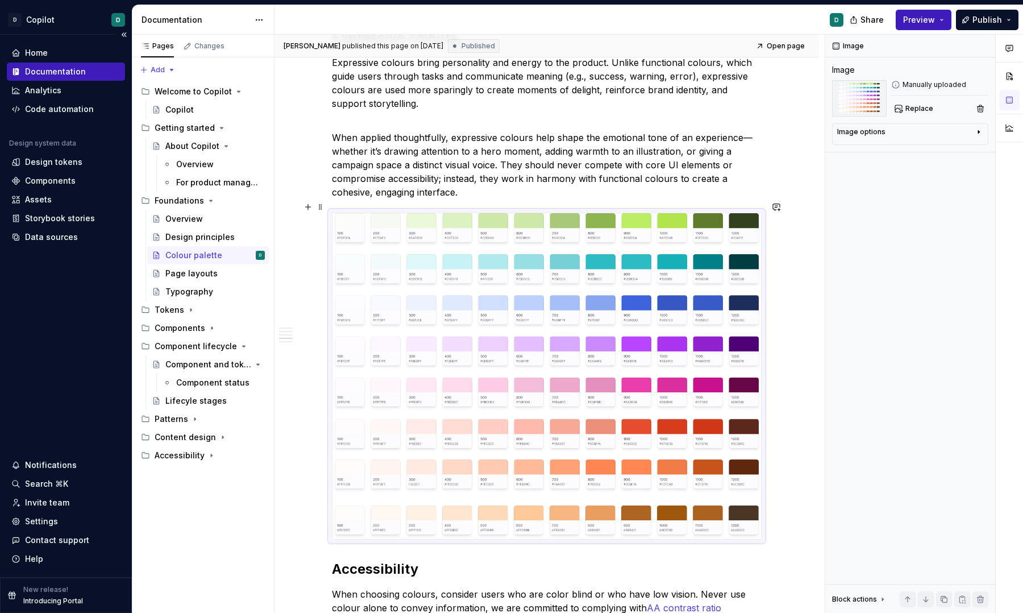
scroll to position [955, 0]
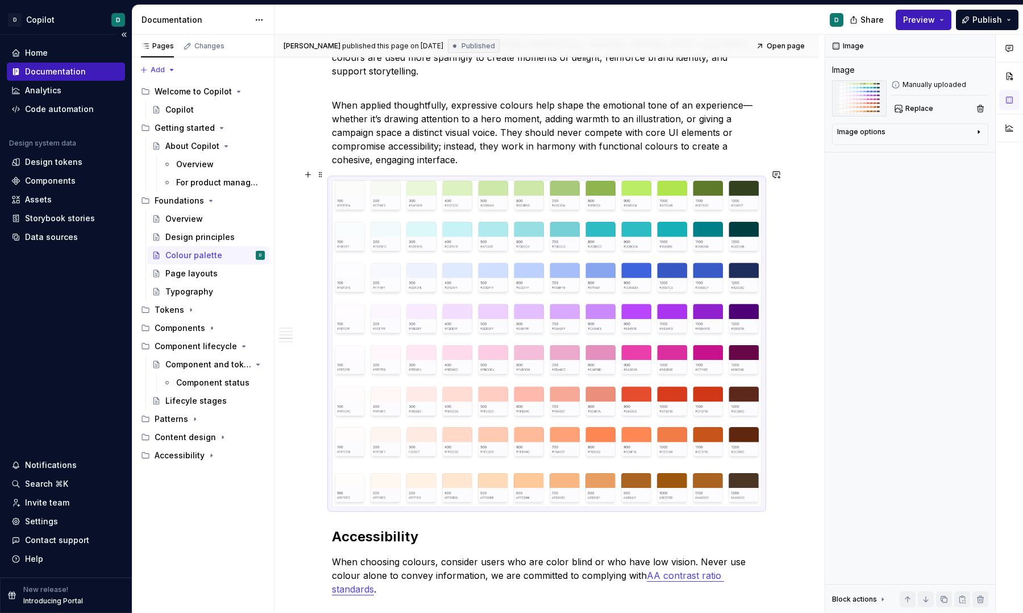
click at [676, 402] on img at bounding box center [546, 344] width 429 height 326
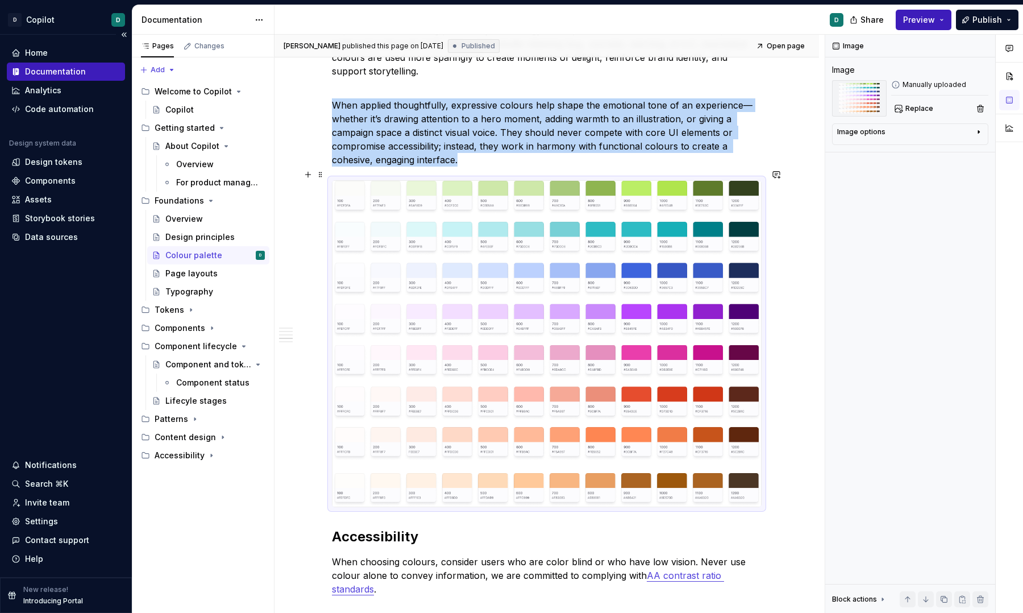
click at [676, 402] on img at bounding box center [546, 344] width 429 height 326
click at [606, 339] on img at bounding box center [546, 344] width 429 height 326
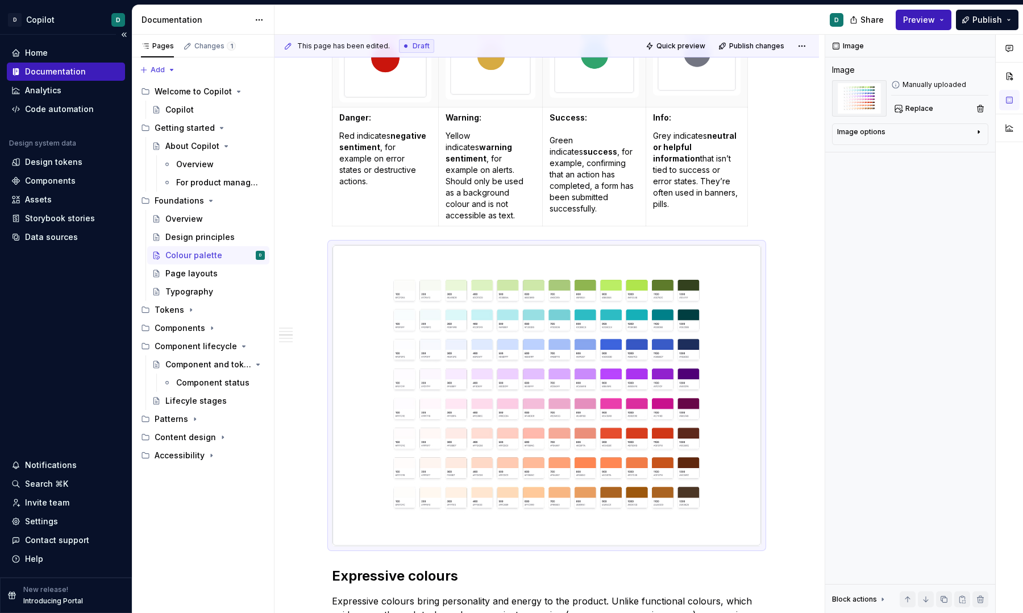
scroll to position [601, 0]
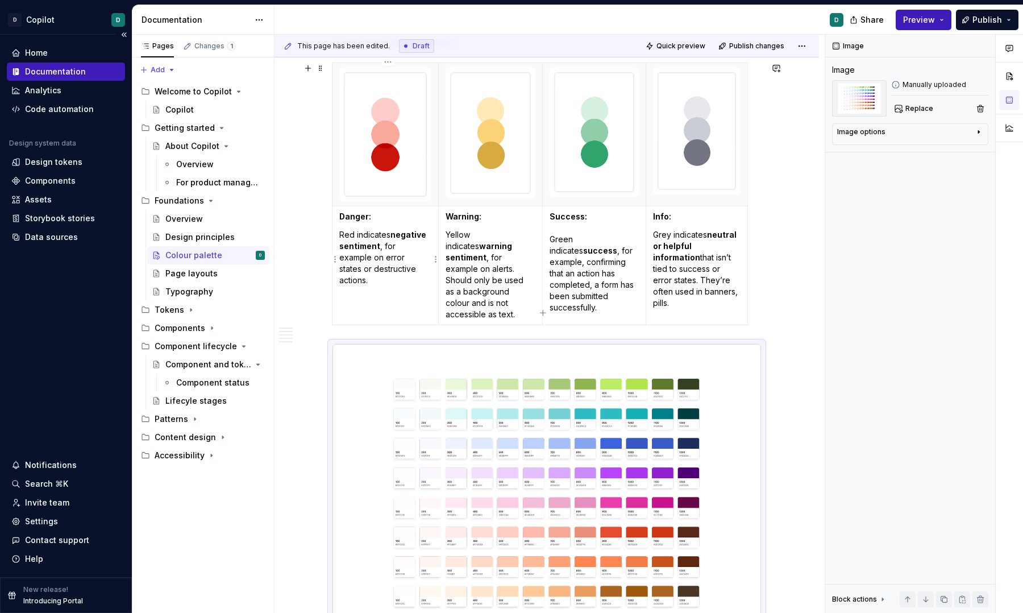
click at [340, 232] on td "Danger: Red indicates negative sentiment , for example on error states or destr…" at bounding box center [385, 265] width 106 height 119
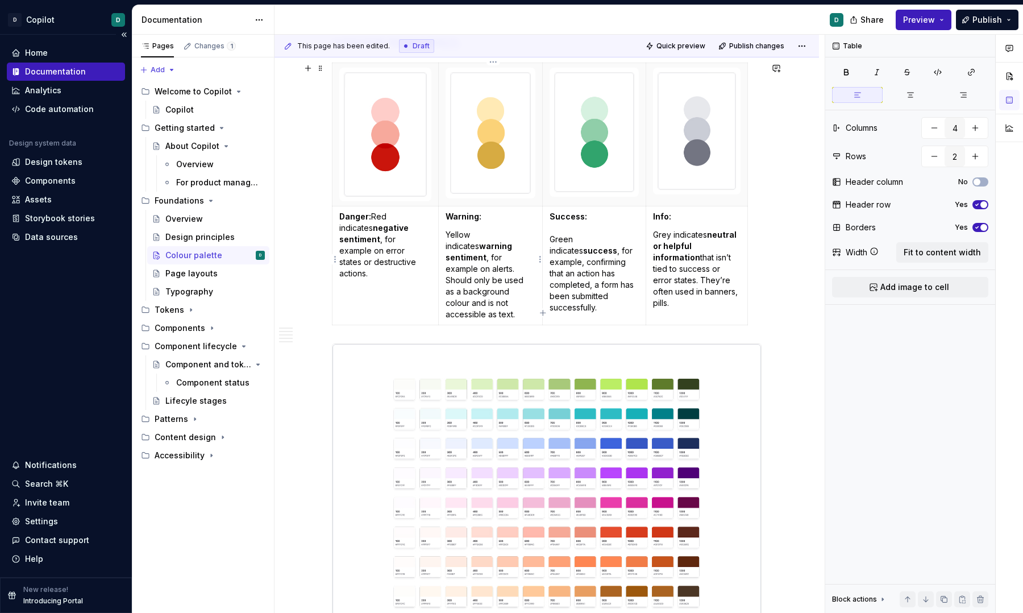
click at [448, 235] on p "Yellow indicates warning sentiment , for example on alerts. Should only be used…" at bounding box center [491, 274] width 90 height 91
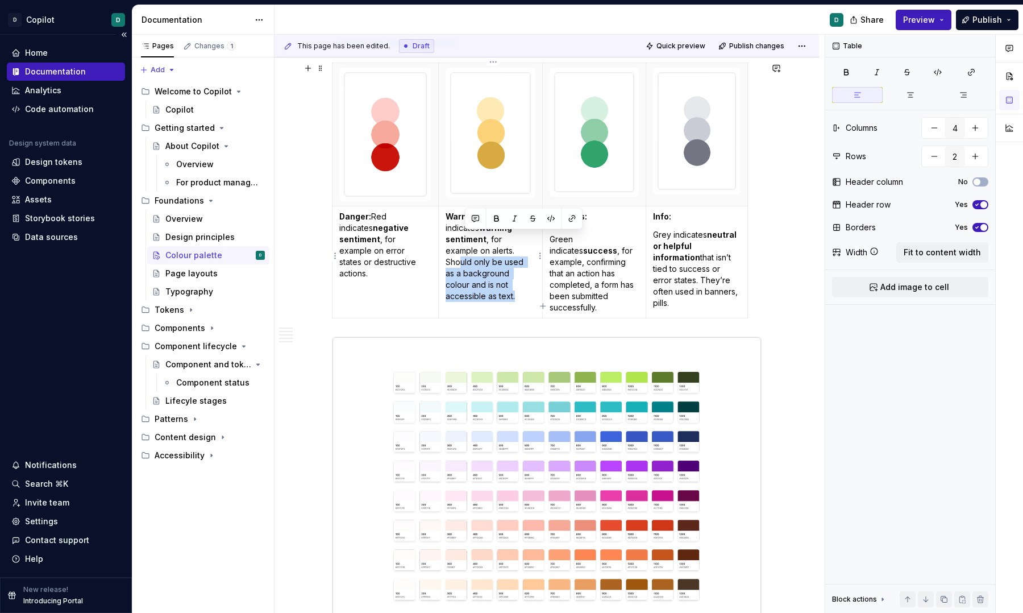
drag, startPoint x: 468, startPoint y: 291, endPoint x: 498, endPoint y: 247, distance: 53.5
click at [498, 247] on p "Warning: Yellow indicates warning sentiment , for example on alerts. Should onl…" at bounding box center [491, 256] width 90 height 91
click at [500, 278] on p "Warning: Yellow indicates warning sentiment , for example on alerts. Should onl…" at bounding box center [491, 256] width 90 height 91
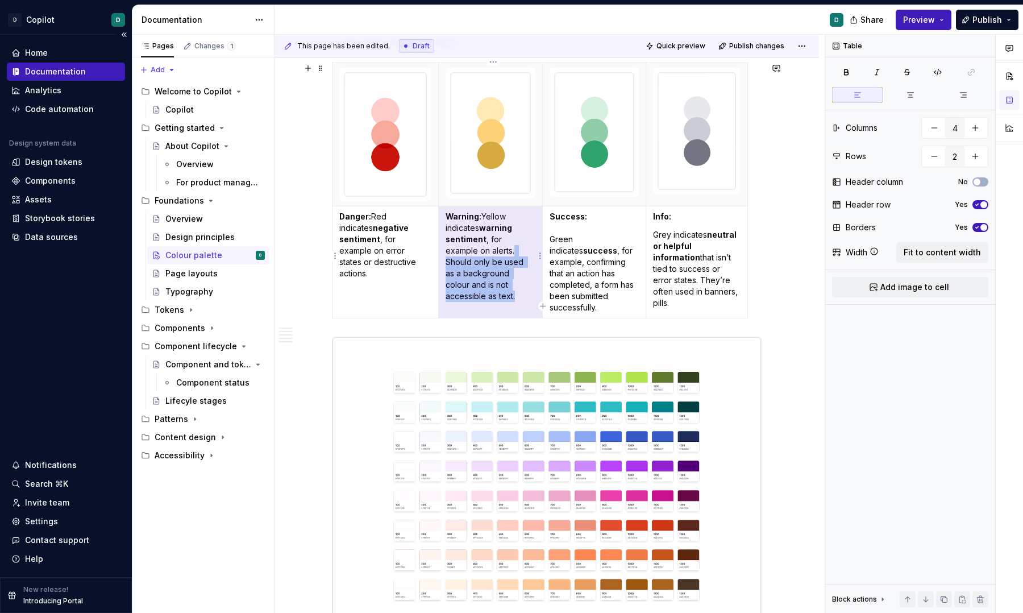
drag, startPoint x: 483, startPoint y: 253, endPoint x: 514, endPoint y: 294, distance: 51.0
click at [514, 294] on p "Warning: Yellow indicates warning sentiment , for example on alerts. Should onl…" at bounding box center [491, 256] width 90 height 91
click at [511, 267] on p "Warning: Yellow indicates warning sentiment , for example on alerts. Should onl…" at bounding box center [491, 256] width 90 height 91
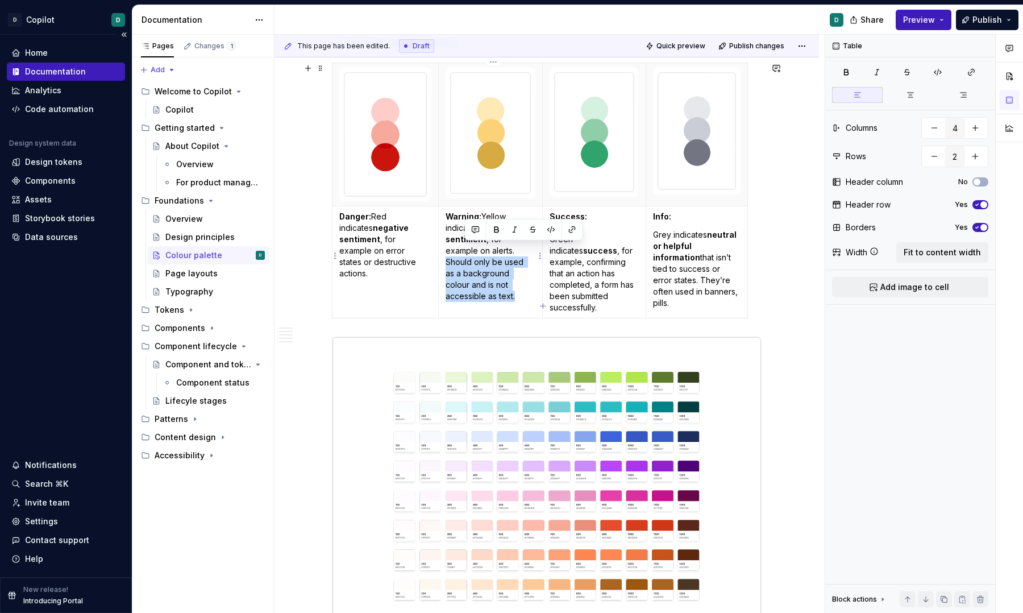
drag, startPoint x: 487, startPoint y: 253, endPoint x: 512, endPoint y: 293, distance: 47.0
click at [512, 293] on p "Warning: Yellow indicates warning sentiment , for example on alerts. Should onl…" at bounding box center [491, 256] width 90 height 91
click at [554, 241] on p "Success: Green indicates success , for example, confirming that an action has c…" at bounding box center [594, 262] width 89 height 102
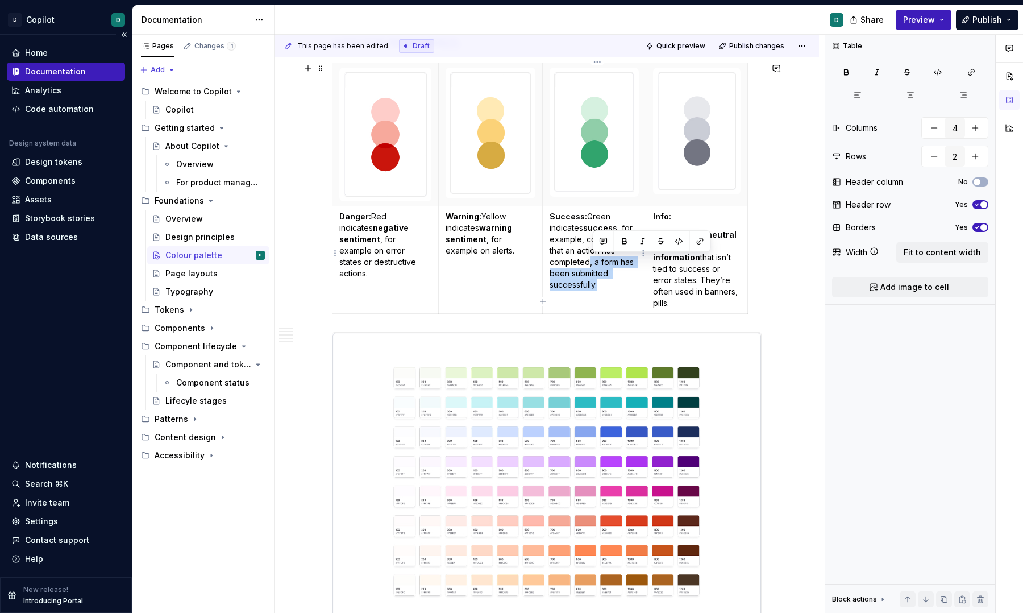
drag, startPoint x: 593, startPoint y: 263, endPoint x: 598, endPoint y: 292, distance: 28.8
click at [598, 292] on td "Success: Green indicates success , for example, confirming that an action has c…" at bounding box center [594, 259] width 103 height 107
click at [656, 233] on p "Grey indicates neutral or helpful information that isn’t tied to success or err…" at bounding box center [697, 269] width 88 height 80
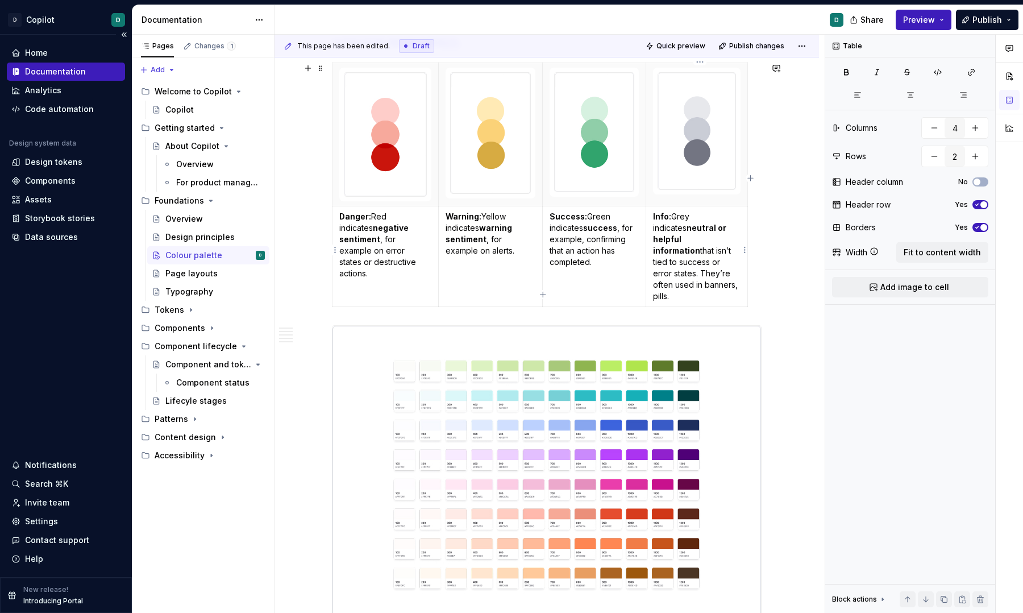
drag, startPoint x: 703, startPoint y: 263, endPoint x: 705, endPoint y: 289, distance: 26.8
click at [705, 289] on p "Info: Grey indicates neutral or helpful information that isn’t tied to success …" at bounding box center [697, 256] width 88 height 91
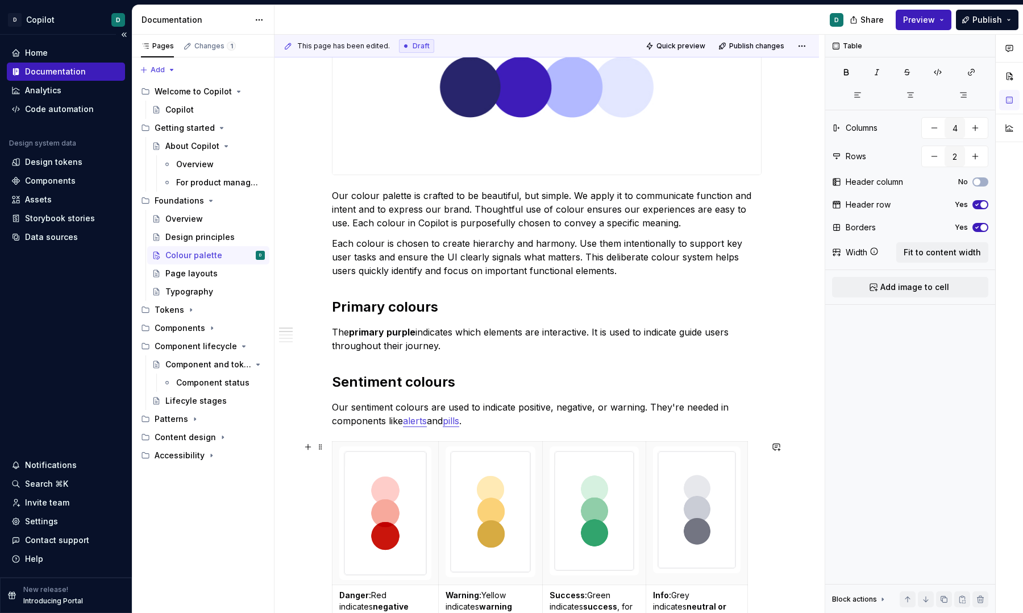
scroll to position [268, 0]
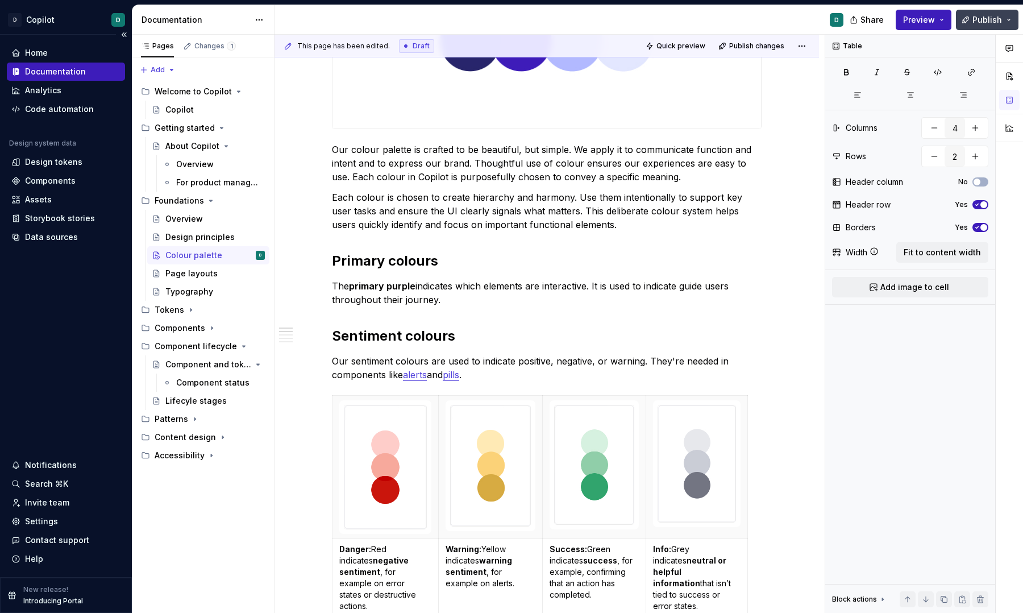
click at [972, 22] on span "Publish" at bounding box center [987, 19] width 30 height 11
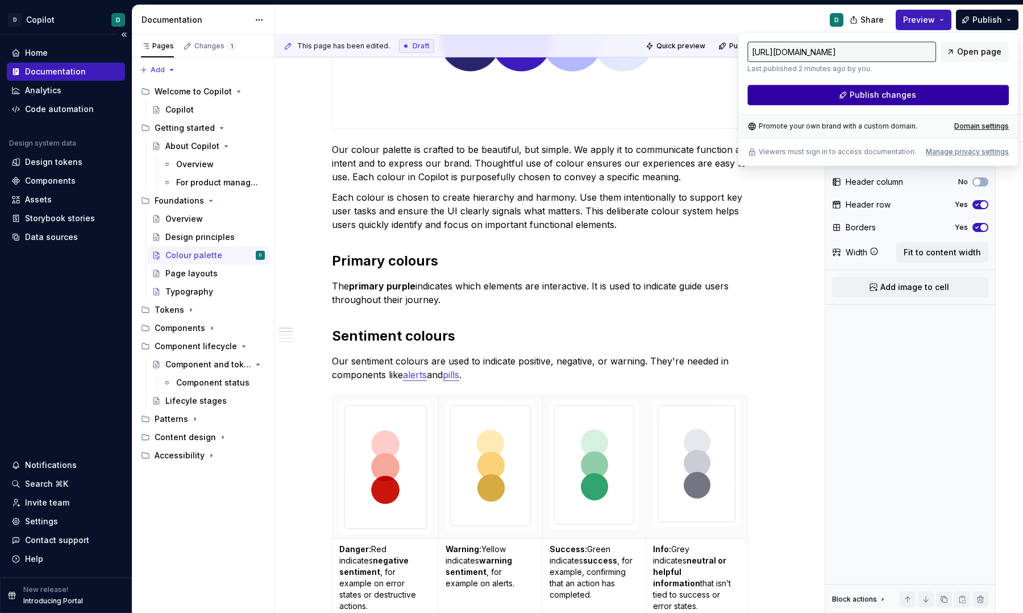
click at [951, 95] on button "Publish changes" at bounding box center [877, 95] width 261 height 20
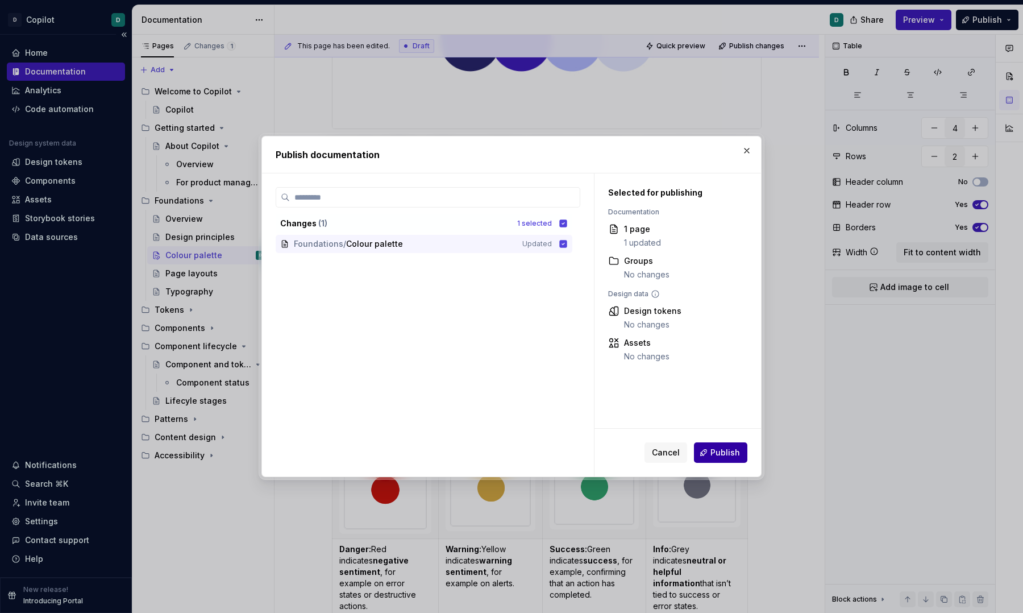
click at [718, 451] on span "Publish" at bounding box center [725, 452] width 30 height 11
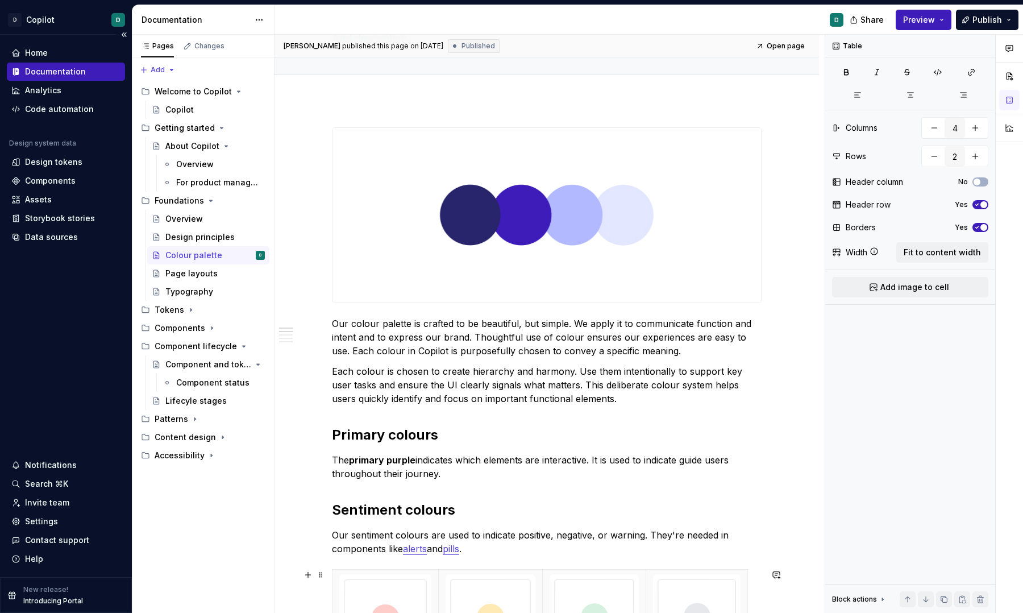
scroll to position [0, 0]
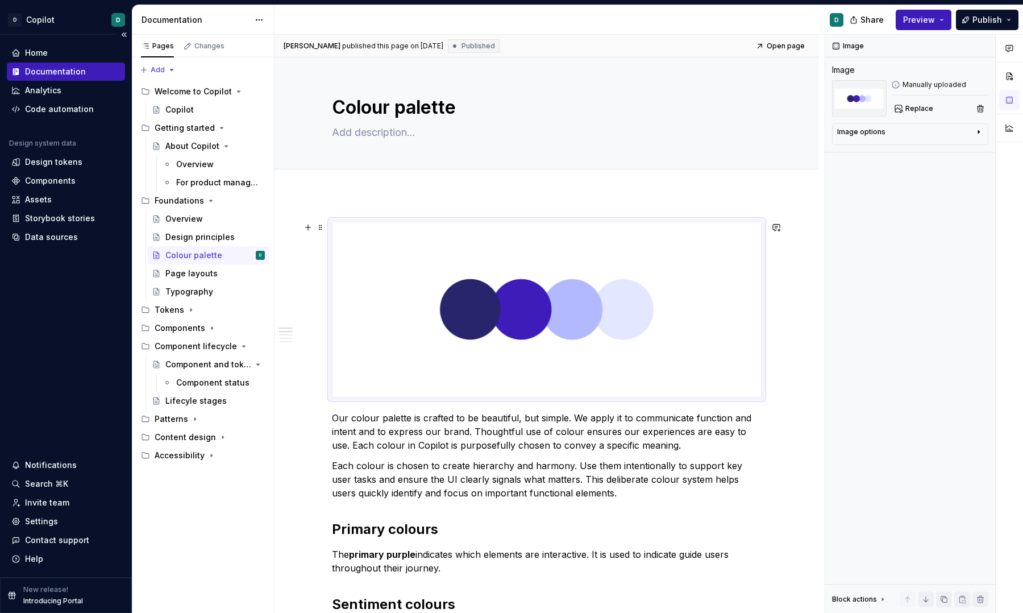
click at [657, 305] on img at bounding box center [546, 309] width 429 height 174
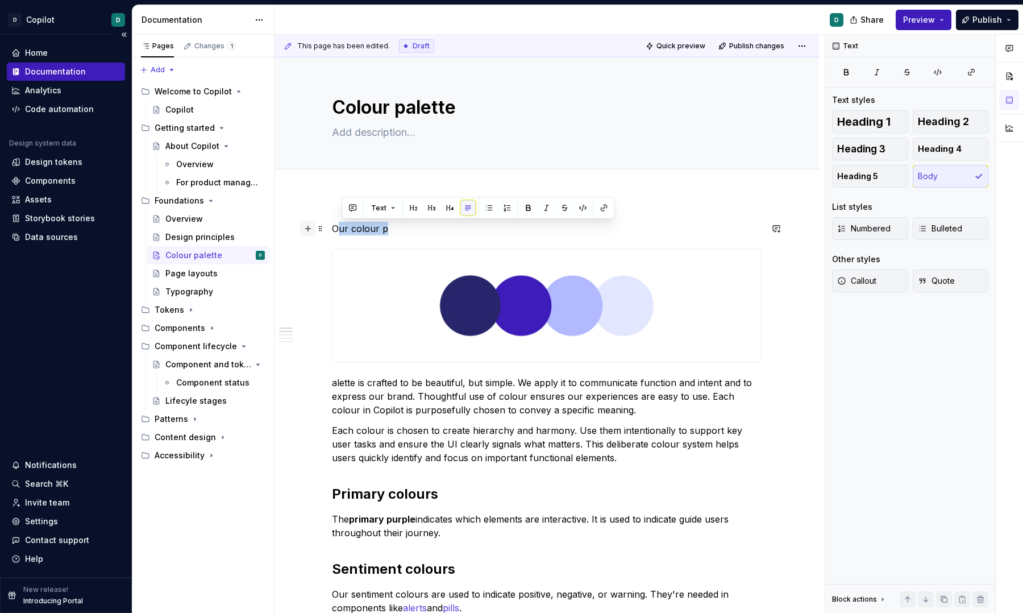
drag, startPoint x: 397, startPoint y: 223, endPoint x: 317, endPoint y: 222, distance: 80.2
click at [379, 226] on p "Our colour p" at bounding box center [547, 229] width 430 height 14
drag, startPoint x: 389, startPoint y: 228, endPoint x: 332, endPoint y: 229, distance: 57.4
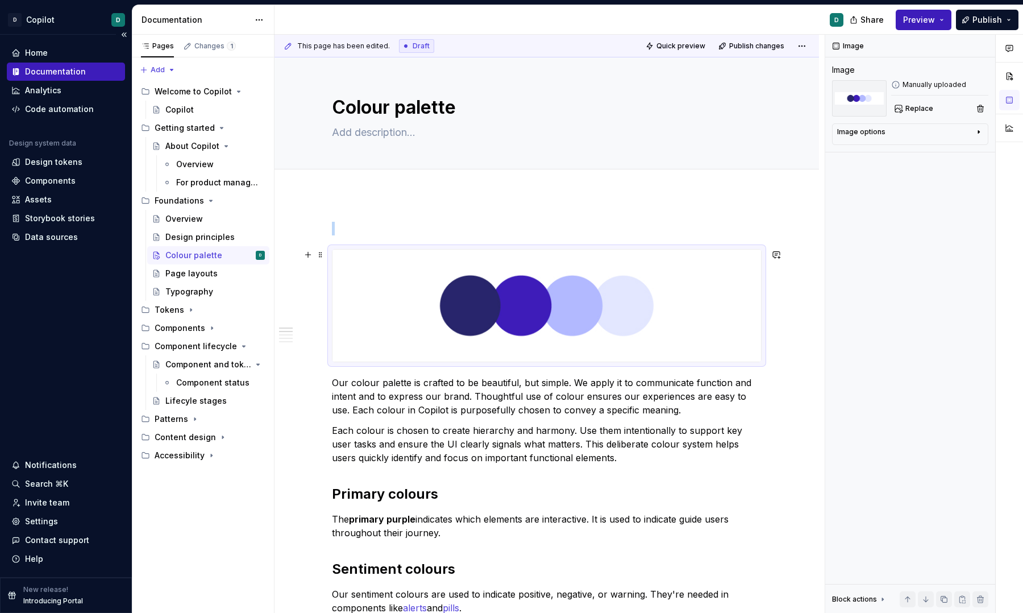
click at [367, 344] on img at bounding box center [546, 306] width 429 height 112
click at [320, 253] on span at bounding box center [320, 255] width 9 height 16
click at [352, 289] on div "Move up" at bounding box center [377, 290] width 74 height 11
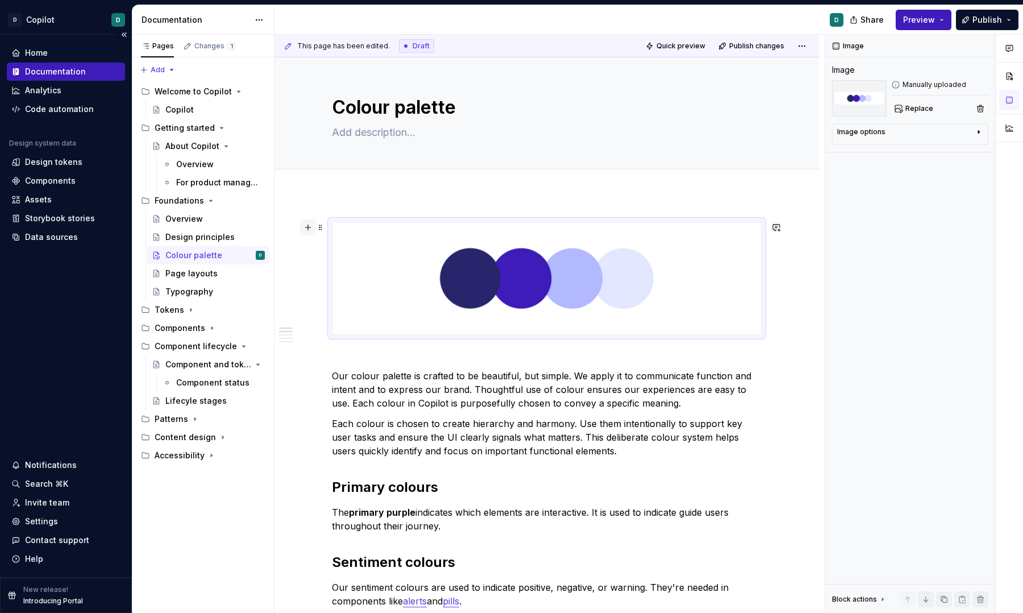
click at [316, 227] on button "button" at bounding box center [308, 227] width 16 height 16
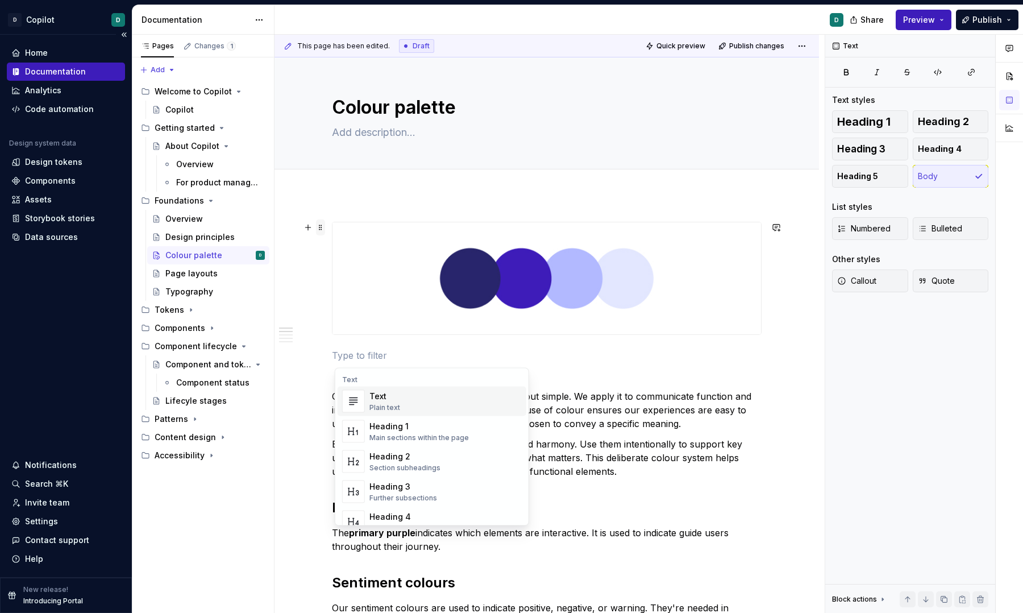
click at [324, 227] on span at bounding box center [320, 227] width 9 height 16
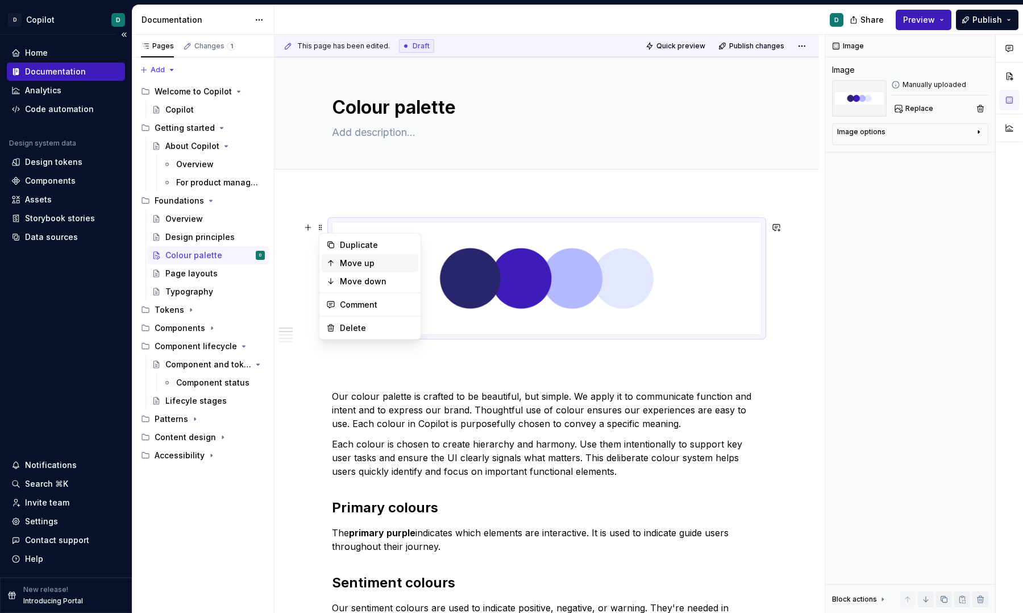
click at [349, 263] on div "Move up" at bounding box center [377, 262] width 74 height 11
click at [334, 397] on p "Our colour palette is crafted to be beautiful, but simple. We apply it to commu…" at bounding box center [547, 409] width 430 height 41
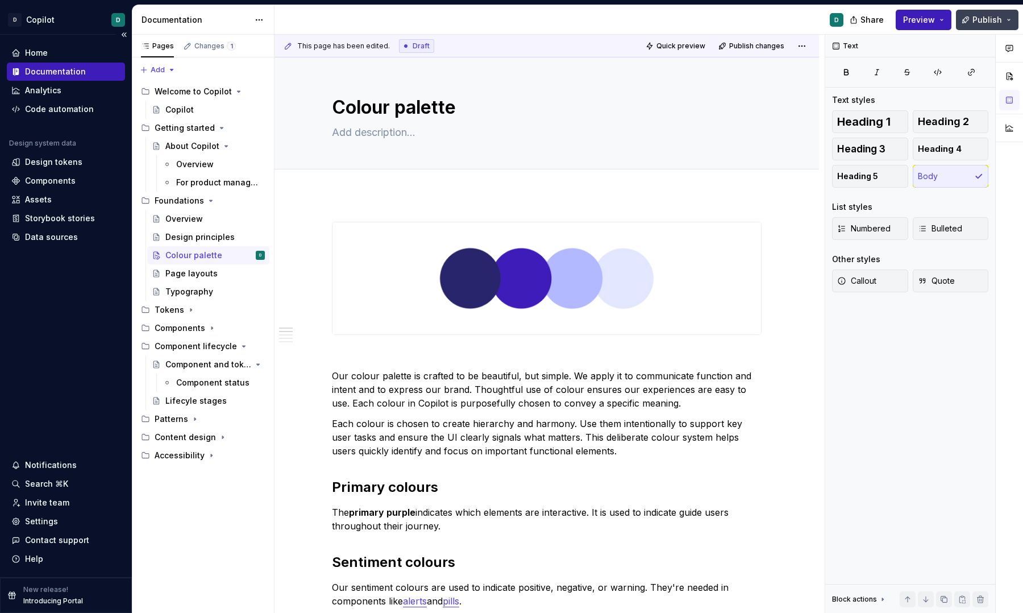
click at [972, 13] on button "Publish" at bounding box center [987, 20] width 63 height 20
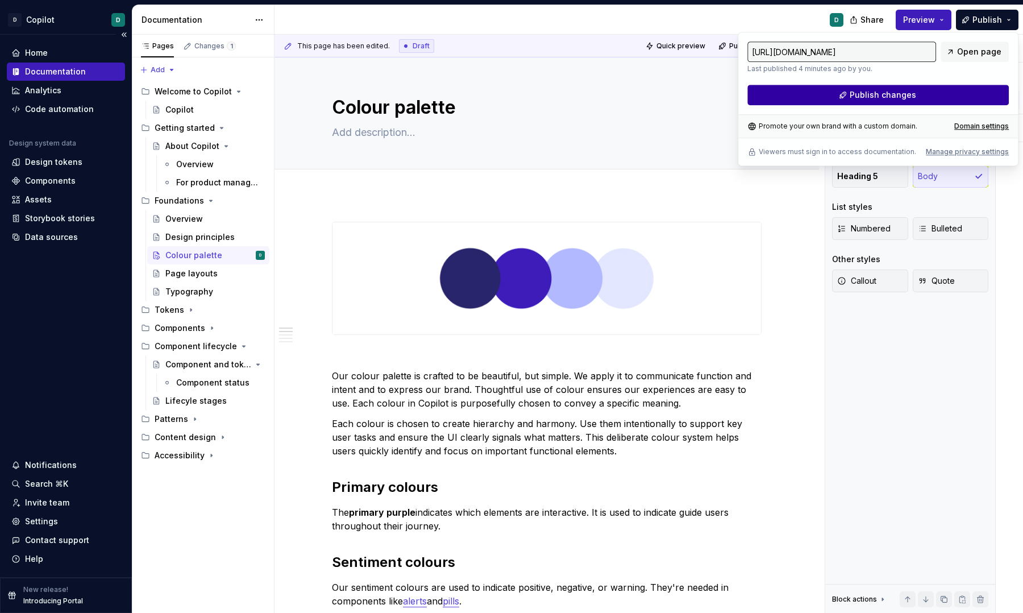
click at [970, 96] on button "Publish changes" at bounding box center [877, 95] width 261 height 20
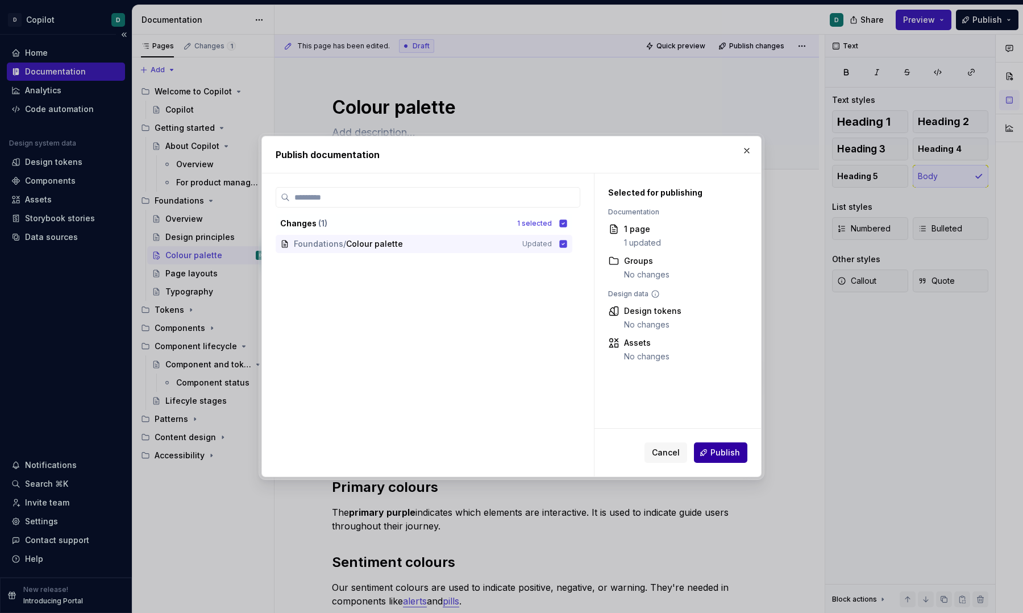
click at [738, 452] on span "Publish" at bounding box center [725, 452] width 30 height 11
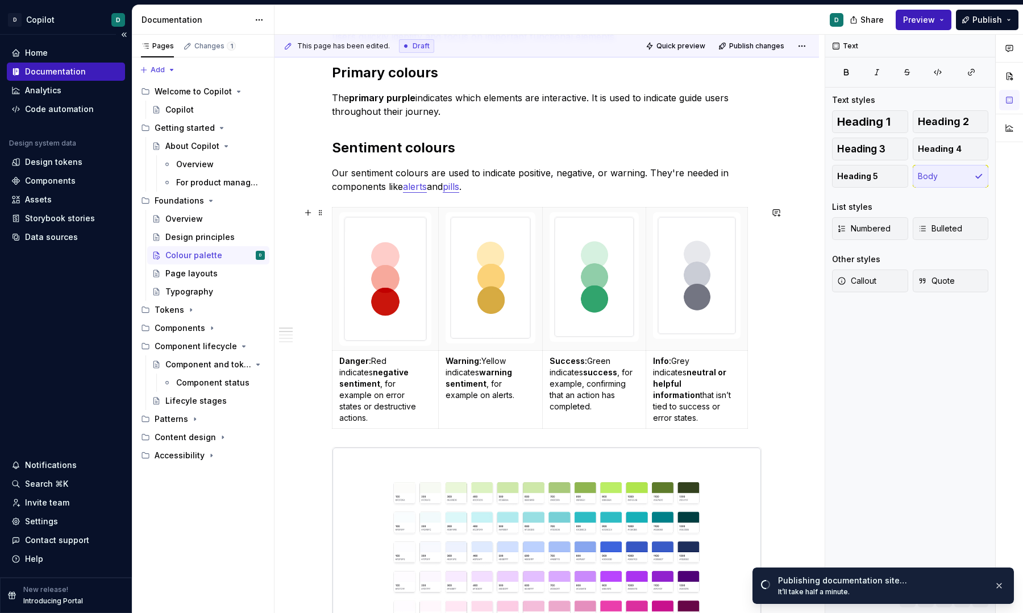
scroll to position [402, 0]
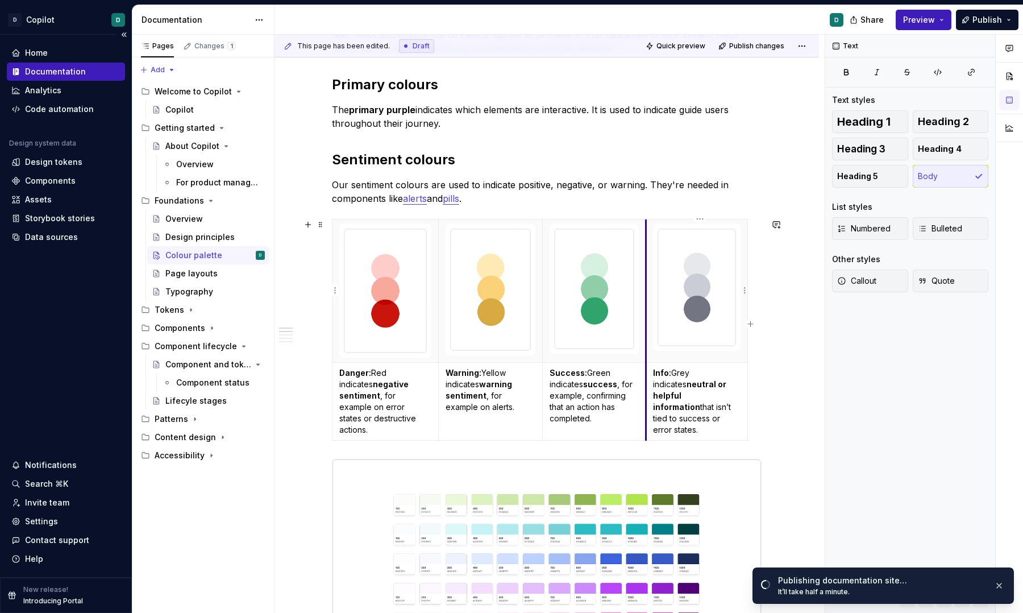
click at [645, 331] on th at bounding box center [594, 290] width 103 height 143
click at [543, 347] on th at bounding box center [490, 290] width 105 height 143
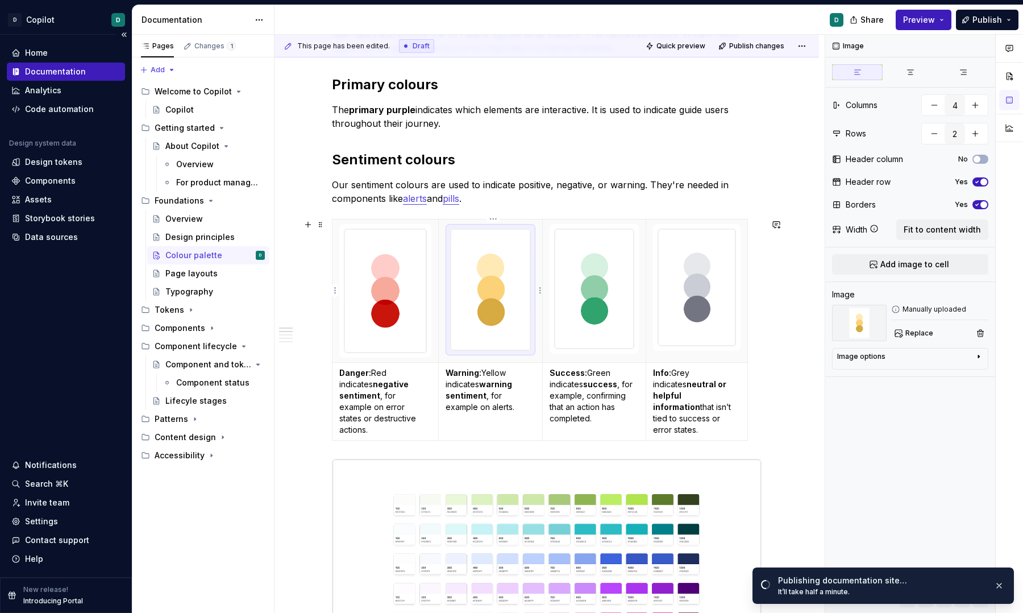
click at [469, 247] on img at bounding box center [491, 289] width 80 height 120
click at [972, 182] on span "button" at bounding box center [983, 181] width 7 height 7
click at [770, 409] on div "Our colour palette is crafted to be beautiful, but simple. We apply it to commu…" at bounding box center [547, 619] width 544 height 1655
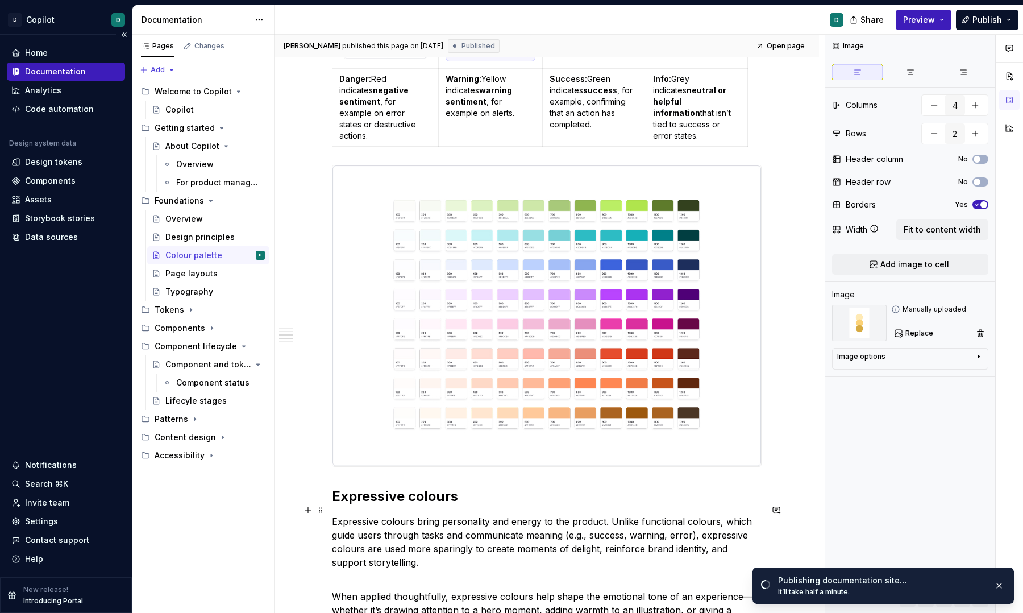
scroll to position [677, 0]
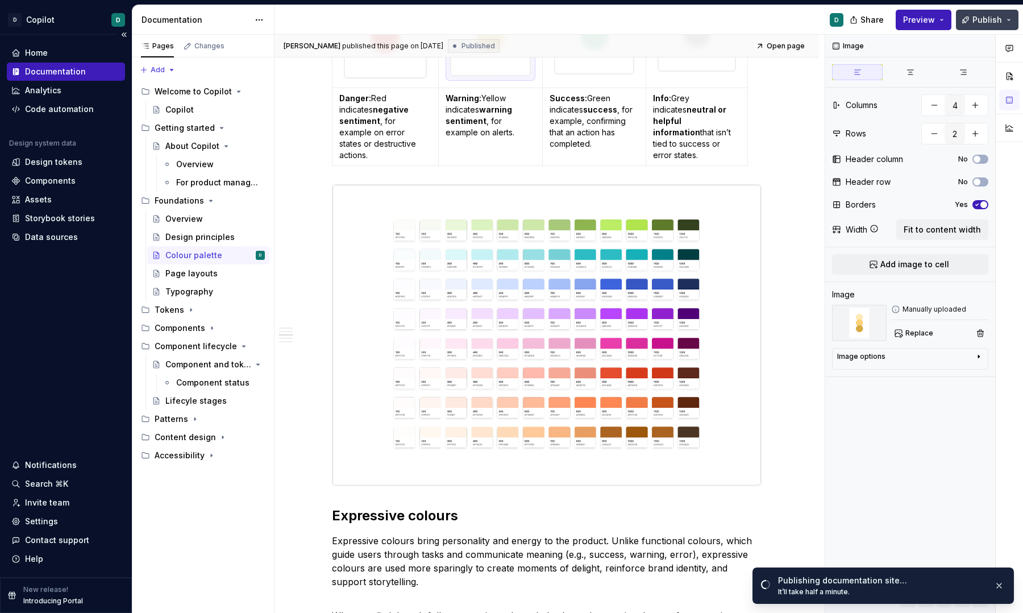
click at [972, 16] on span "Publish" at bounding box center [987, 19] width 30 height 11
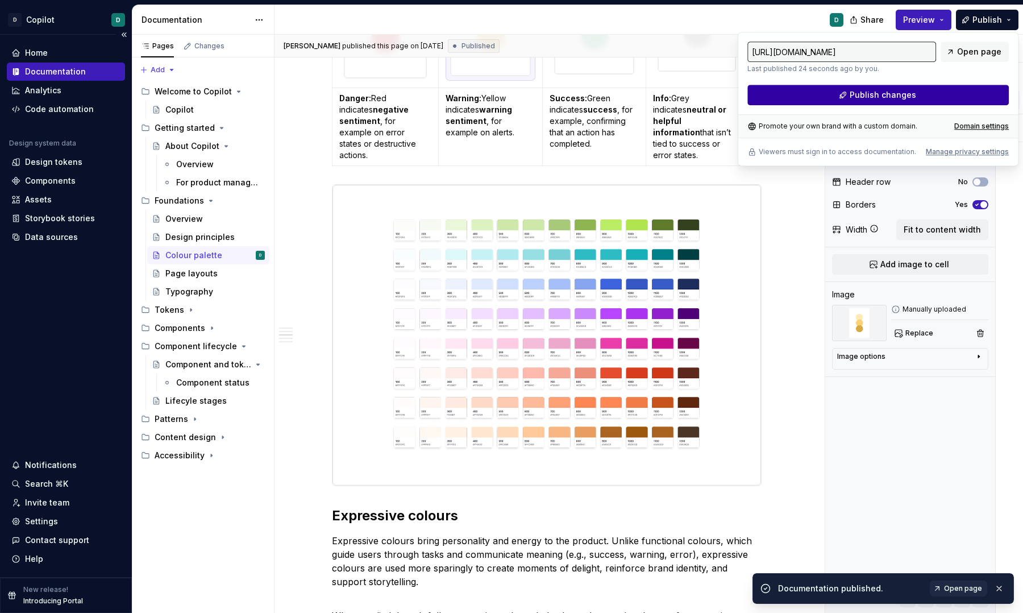
click at [943, 97] on button "Publish changes" at bounding box center [877, 95] width 261 height 20
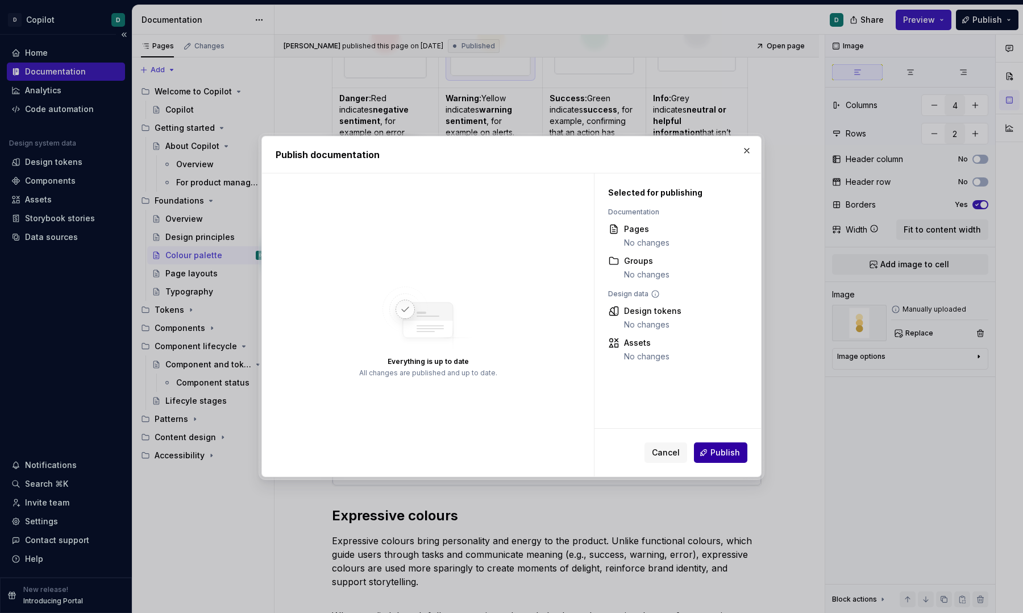
click at [726, 456] on span "Publish" at bounding box center [725, 452] width 30 height 11
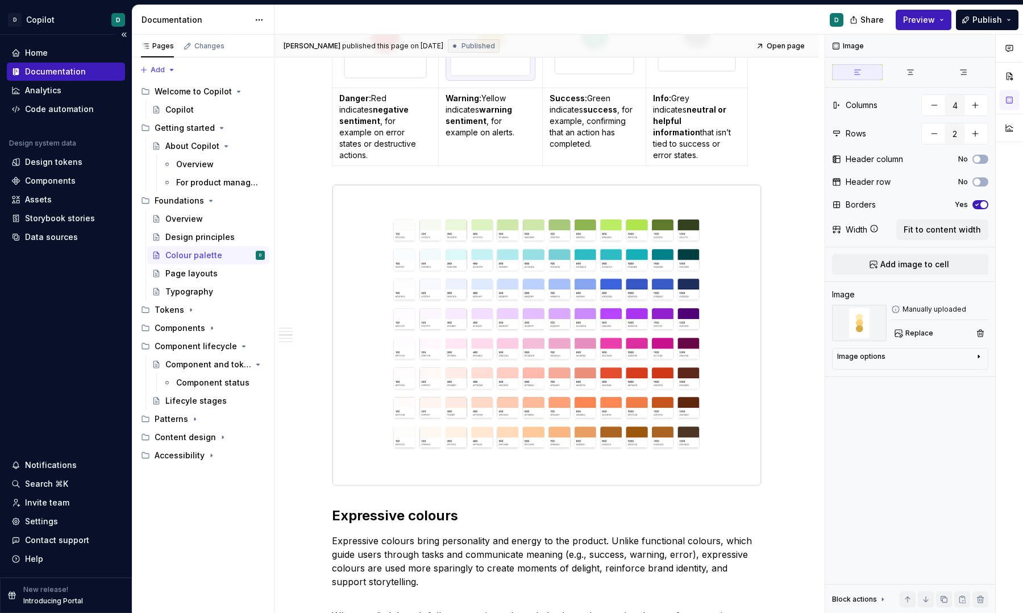
type textarea "*"
